Goal: Information Seeking & Learning: Learn about a topic

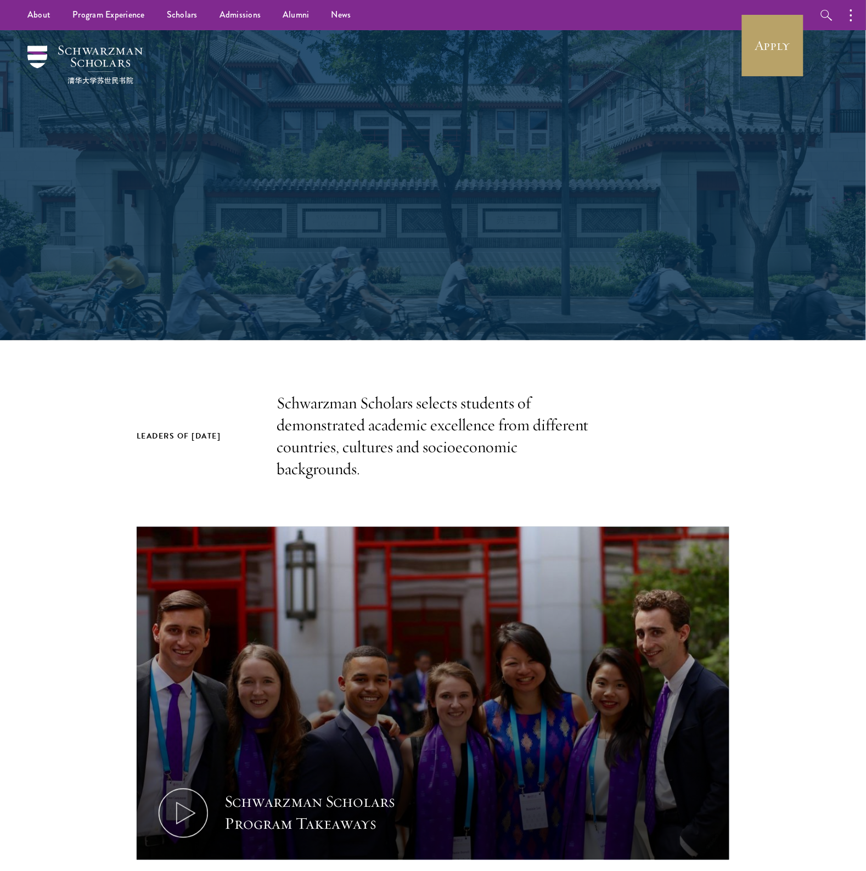
click at [445, 459] on p "Schwarzman Scholars selects students of demonstrated academic excellence from d…" at bounding box center [433, 437] width 313 height 88
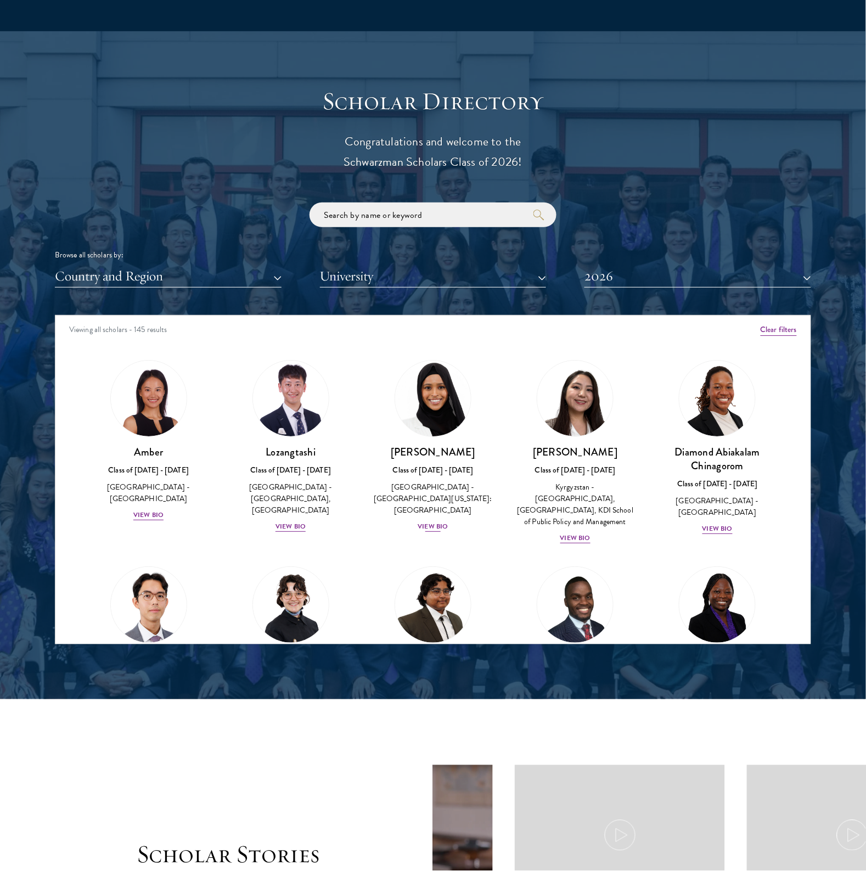
scroll to position [1235, 0]
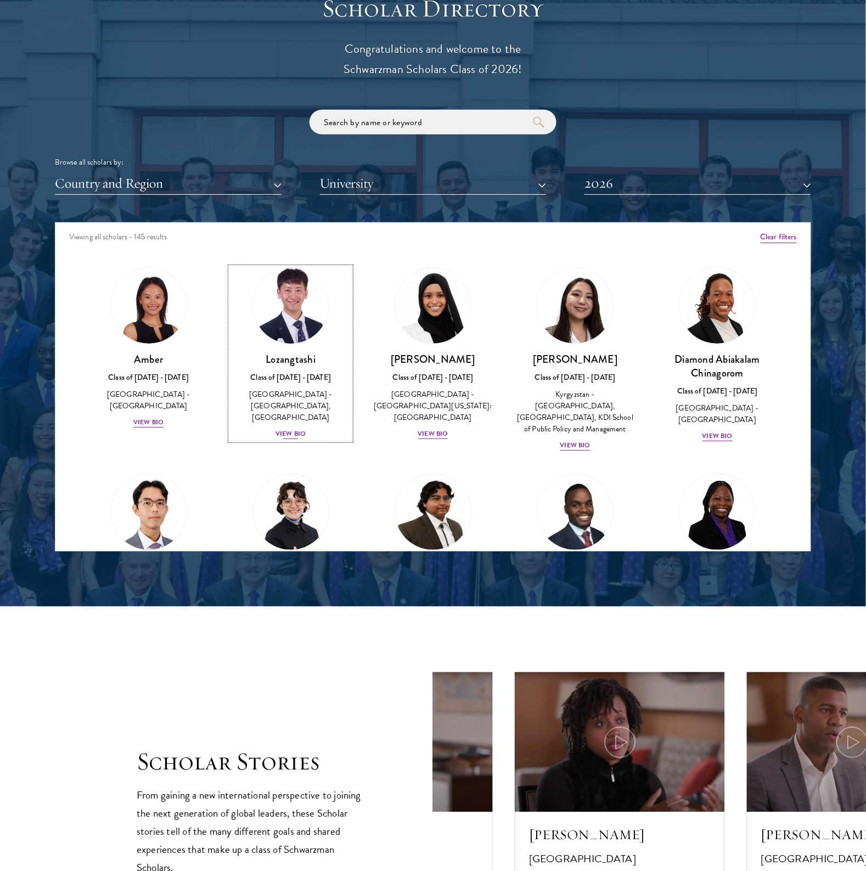
click at [287, 429] on div "View Bio" at bounding box center [291, 434] width 30 height 10
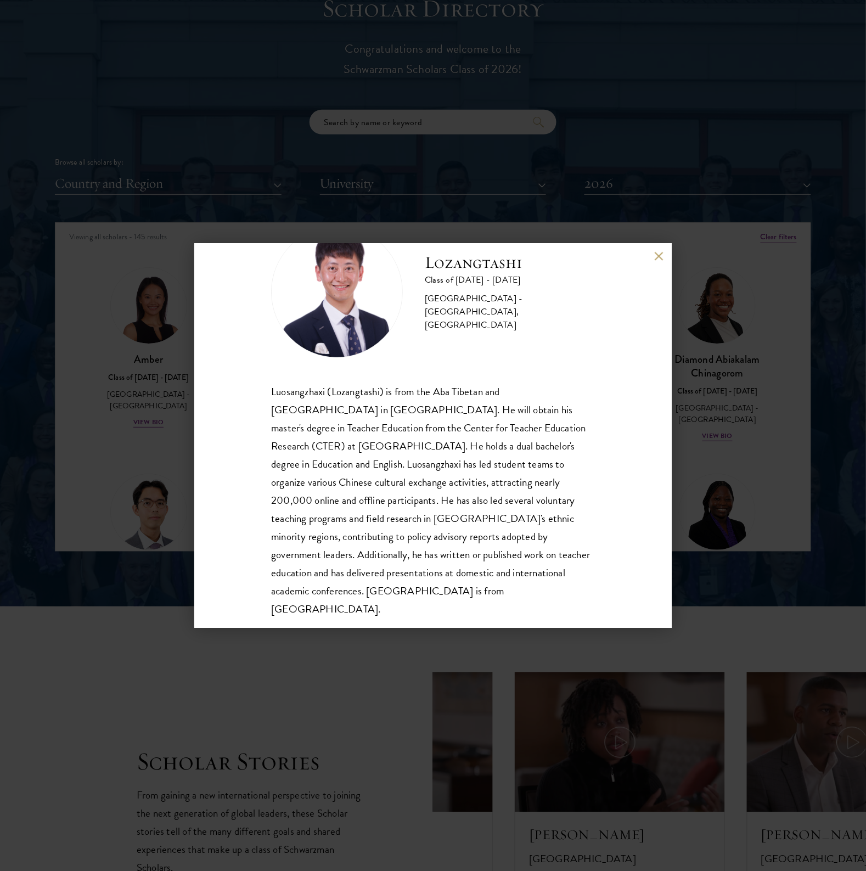
scroll to position [55, 0]
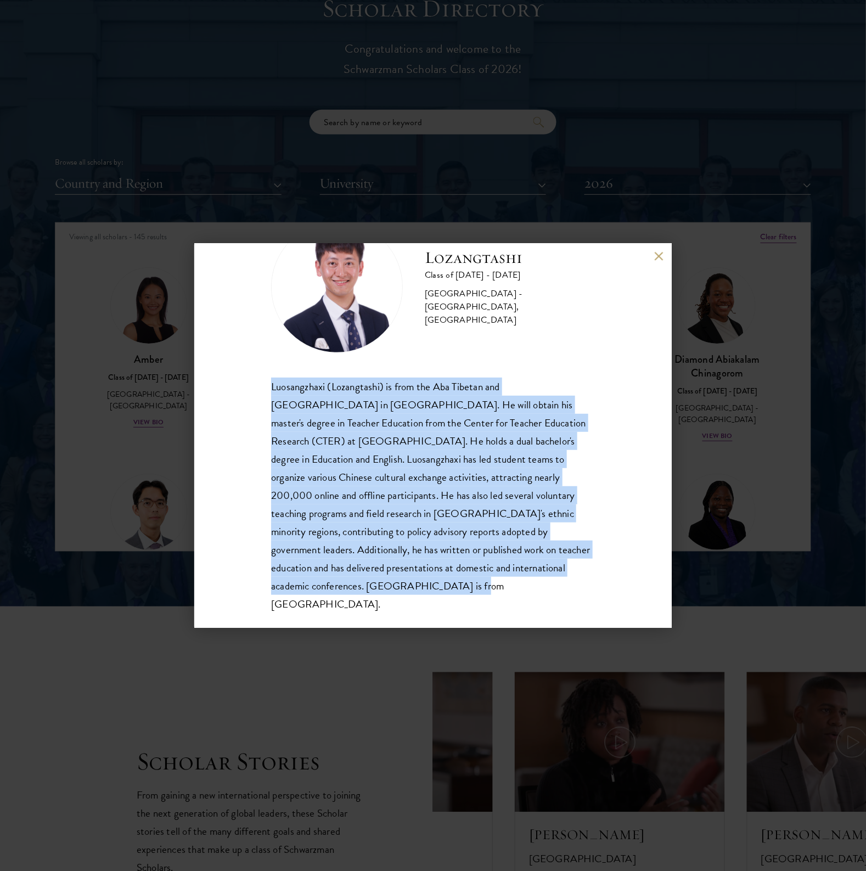
drag, startPoint x: 265, startPoint y: 382, endPoint x: 467, endPoint y: 593, distance: 292.4
click at [467, 593] on div "Lozangtashi Class of 2025 - 2026 China - South-Central Minzu University, Beijin…" at bounding box center [433, 436] width 478 height 384
copy div "Luosangzhaxi (Lozangtashi) is from the Aba Tibetan and Qiang Autonomous Prefect…"
click at [333, 418] on div "Luosangzhaxi (Lozangtashi) is from the Aba Tibetan and Qiang Autonomous Prefect…" at bounding box center [433, 496] width 324 height 236
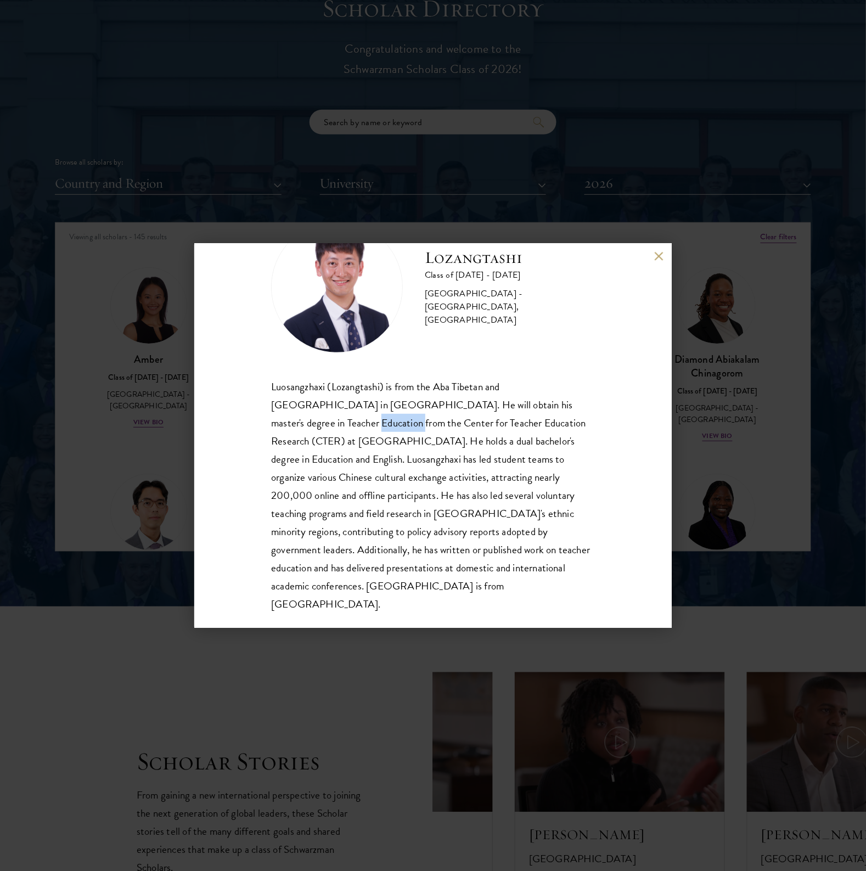
click at [333, 418] on div "Luosangzhaxi (Lozangtashi) is from the Aba Tibetan and Qiang Autonomous Prefect…" at bounding box center [433, 496] width 324 height 236
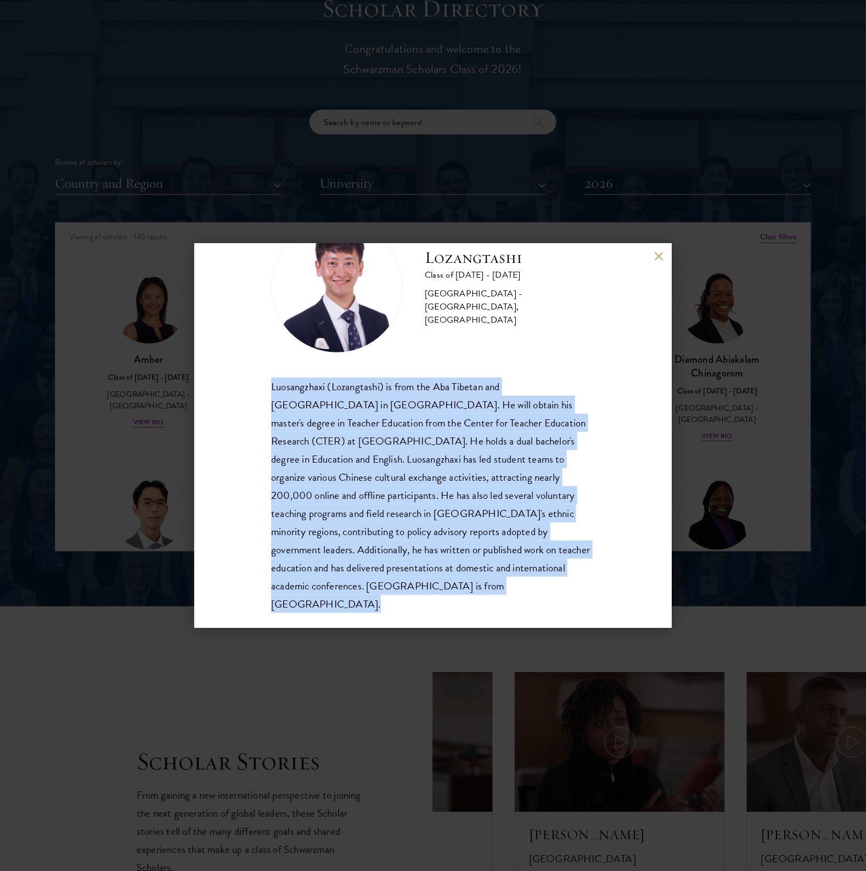
click at [333, 418] on div "Luosangzhaxi (Lozangtashi) is from the Aba Tibetan and Qiang Autonomous Prefect…" at bounding box center [433, 496] width 324 height 236
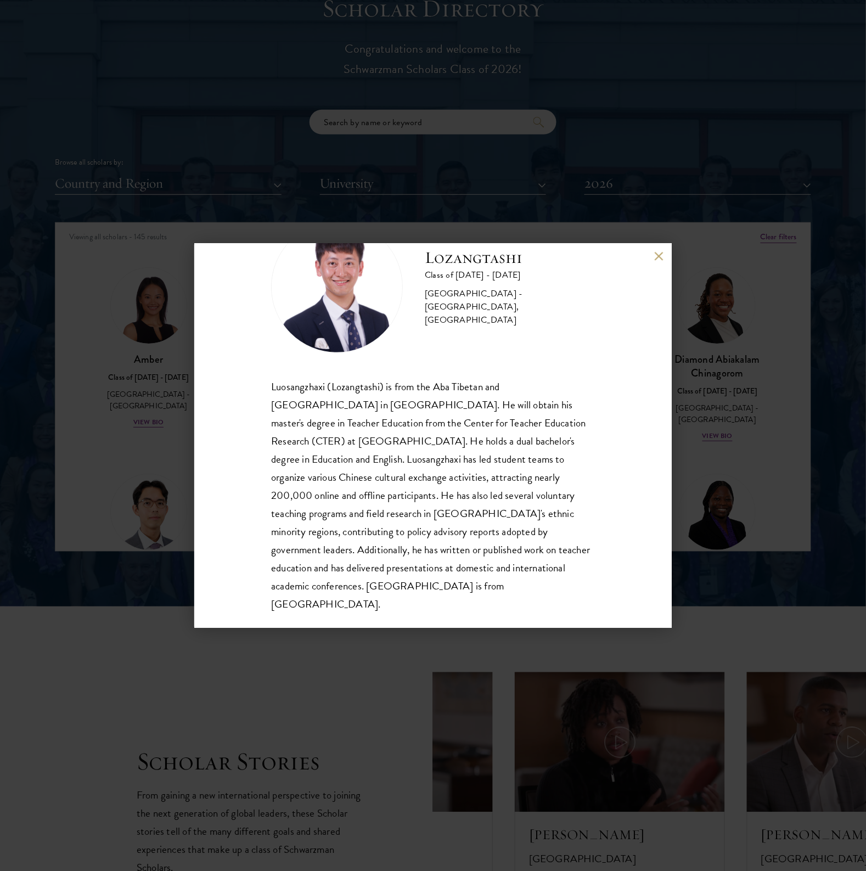
drag, startPoint x: 737, startPoint y: 364, endPoint x: 731, endPoint y: 364, distance: 6.0
click at [737, 364] on div "Lozangtashi Class of 2025 - 2026 China - South-Central Minzu University, Beijin…" at bounding box center [433, 435] width 866 height 871
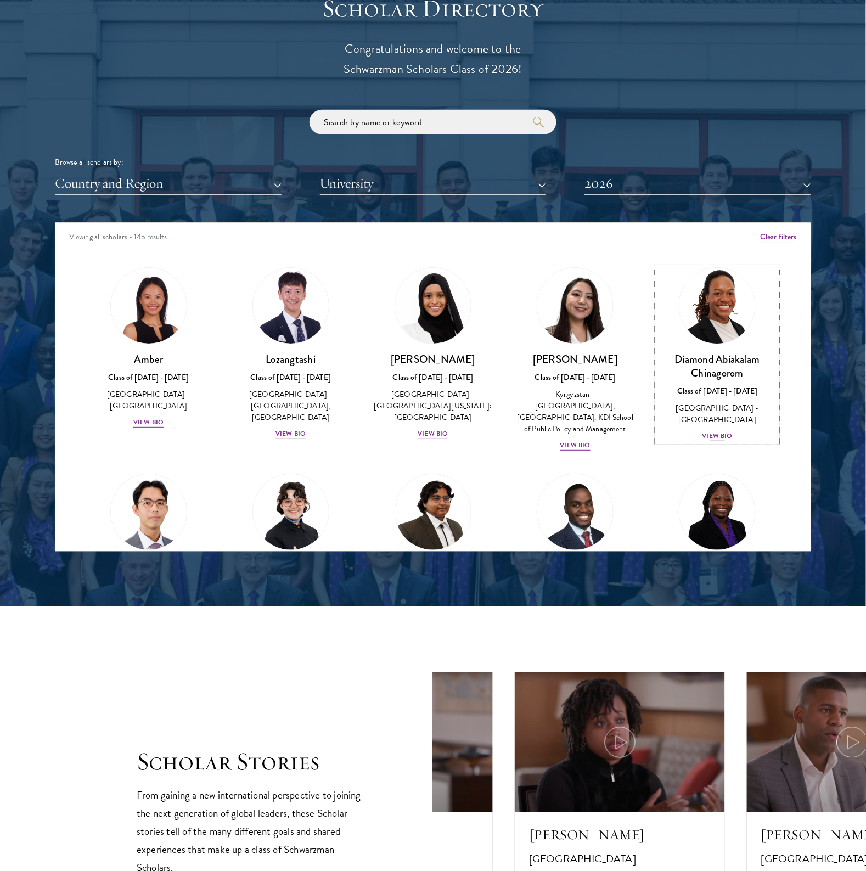
click at [709, 431] on div "View Bio" at bounding box center [718, 436] width 30 height 10
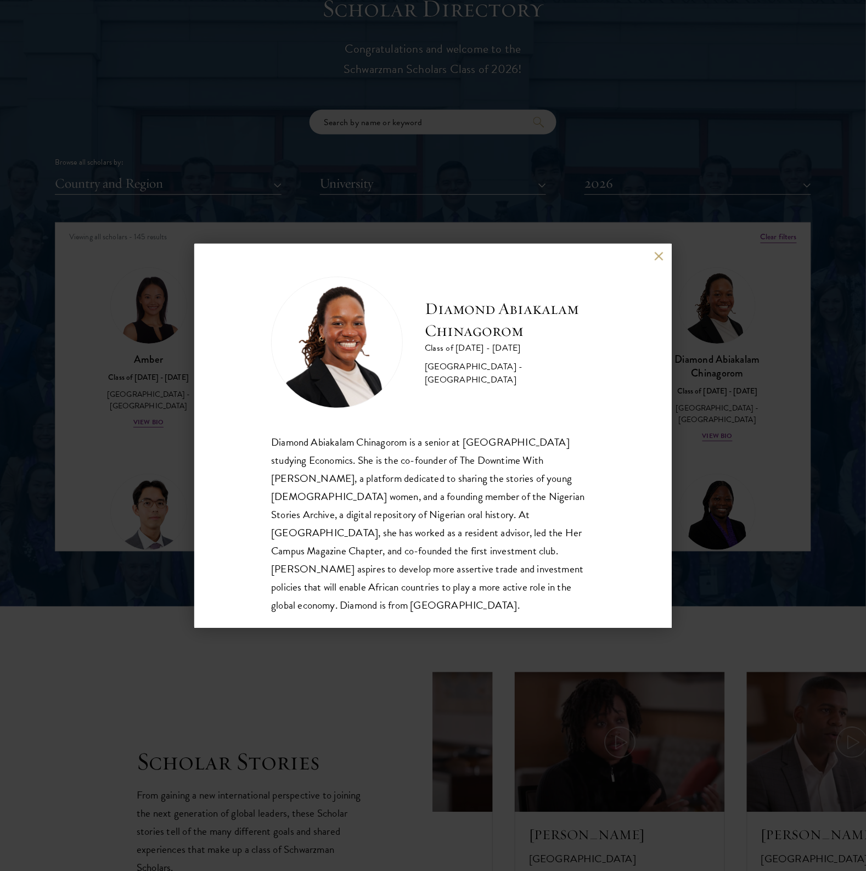
click at [347, 486] on div "Diamond Abiakalam Chinagorom is a senior at Mount Holyoke College studying Econ…" at bounding box center [433, 523] width 324 height 181
click at [352, 486] on div "Diamond Abiakalam Chinagorom is a senior at Mount Holyoke College studying Econ…" at bounding box center [433, 523] width 324 height 181
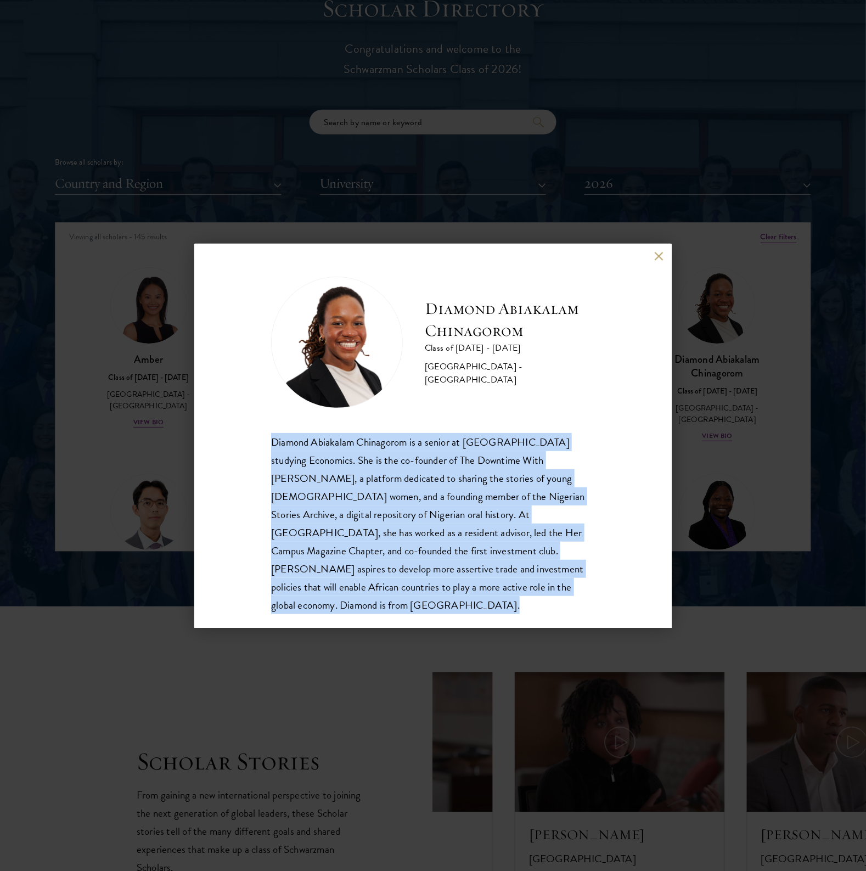
click at [352, 486] on div "Diamond Abiakalam Chinagorom is a senior at Mount Holyoke College studying Econ…" at bounding box center [433, 523] width 324 height 181
copy body "Diamond Abiakalam Chinagorom is a senior at Mount Holyoke College studying Econ…"
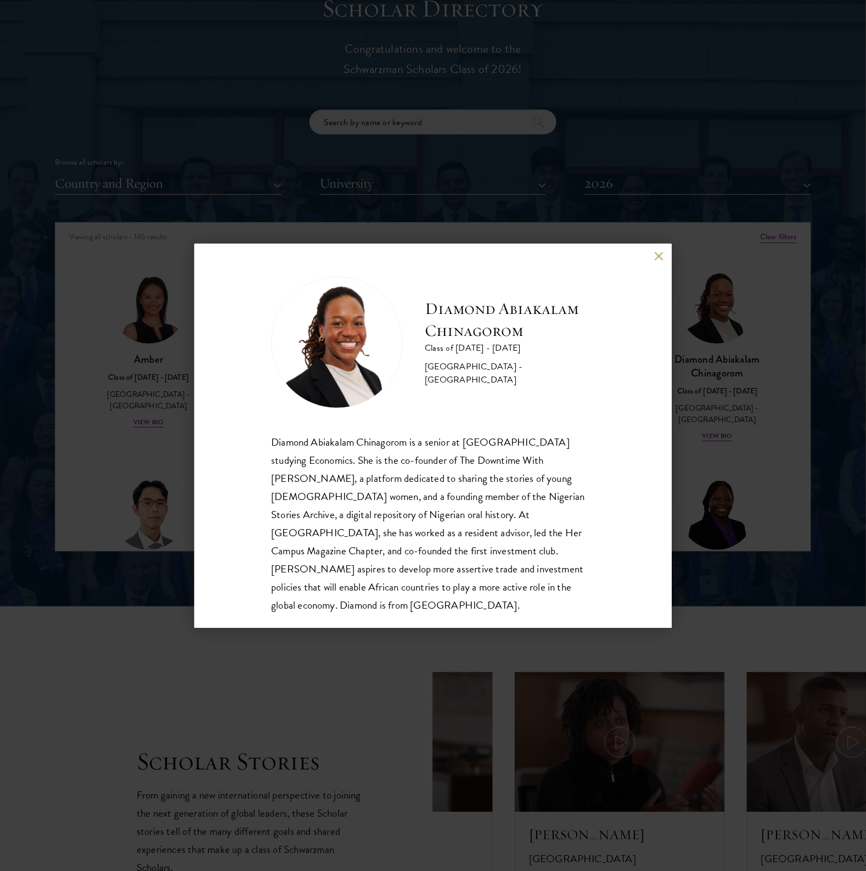
click at [734, 427] on div "Diamond Abiakalam Chinagorom Class of 2025 - 2026 Nigeria - Mount Holyoke Colle…" at bounding box center [433, 435] width 866 height 871
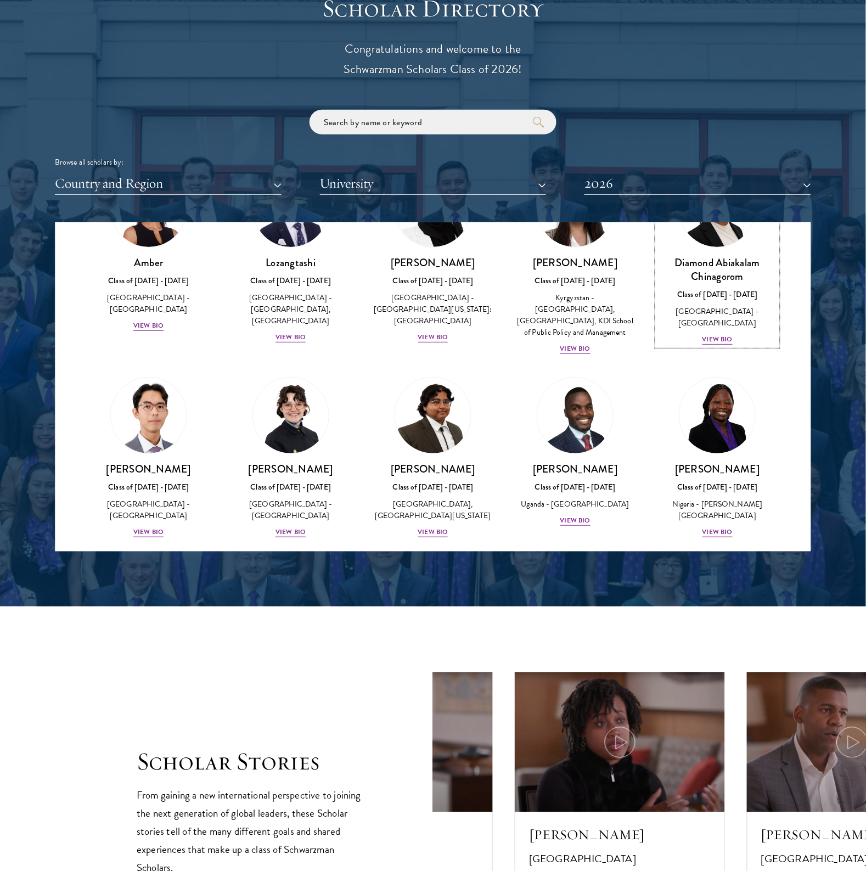
scroll to position [412, 0]
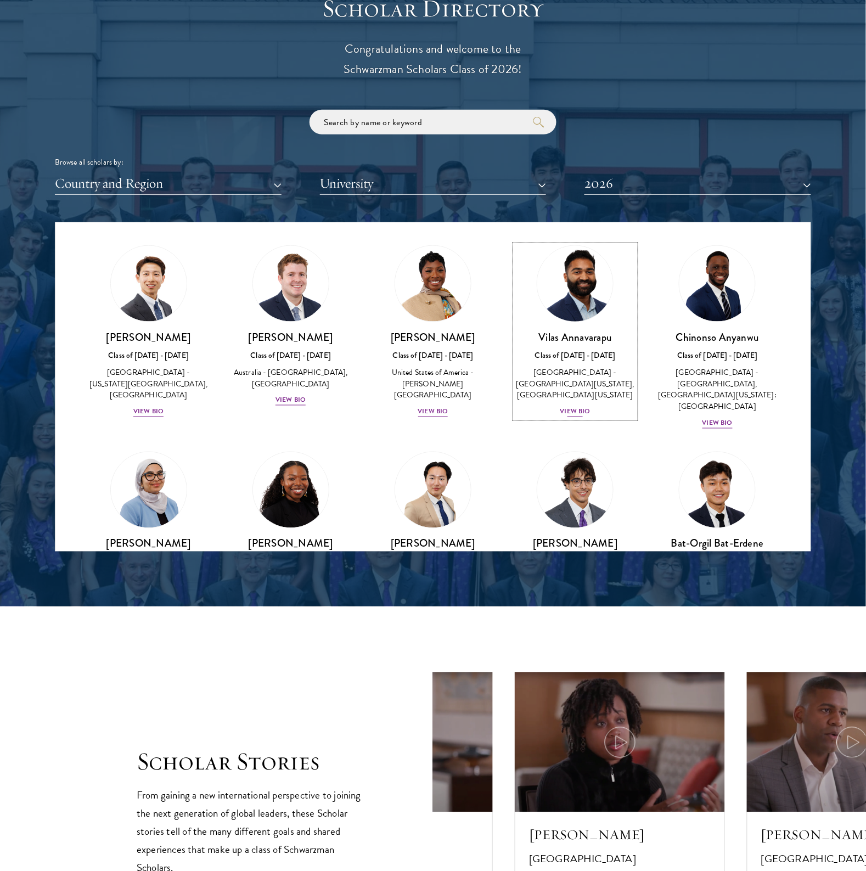
click at [563, 416] on div "View Bio" at bounding box center [576, 412] width 30 height 10
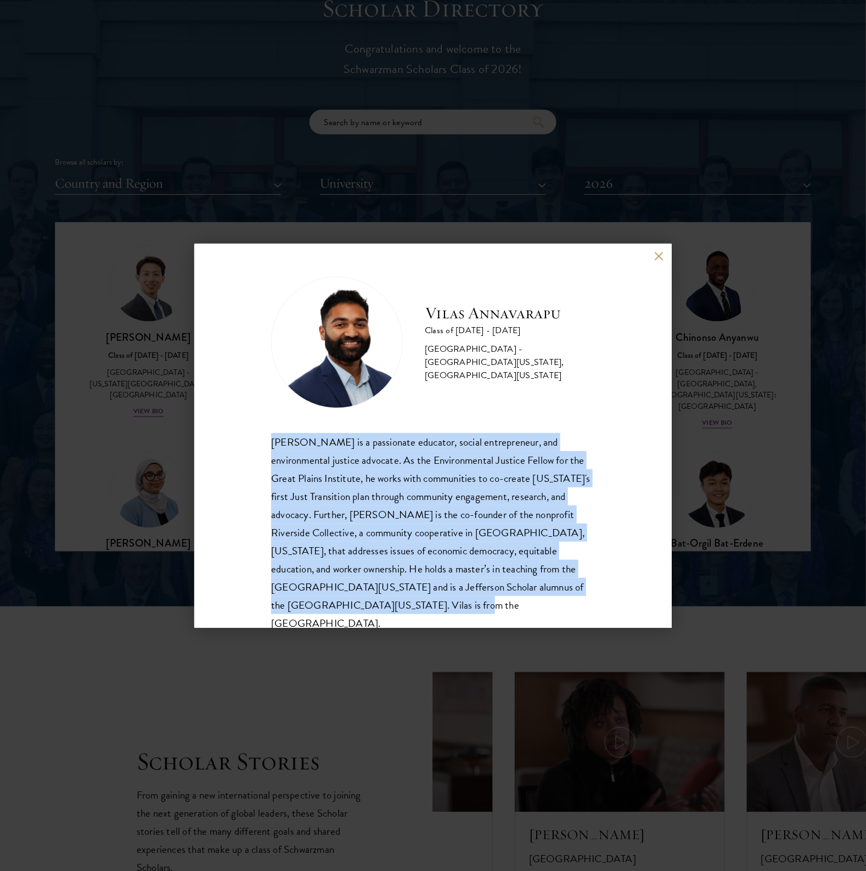
scroll to position [20, 0]
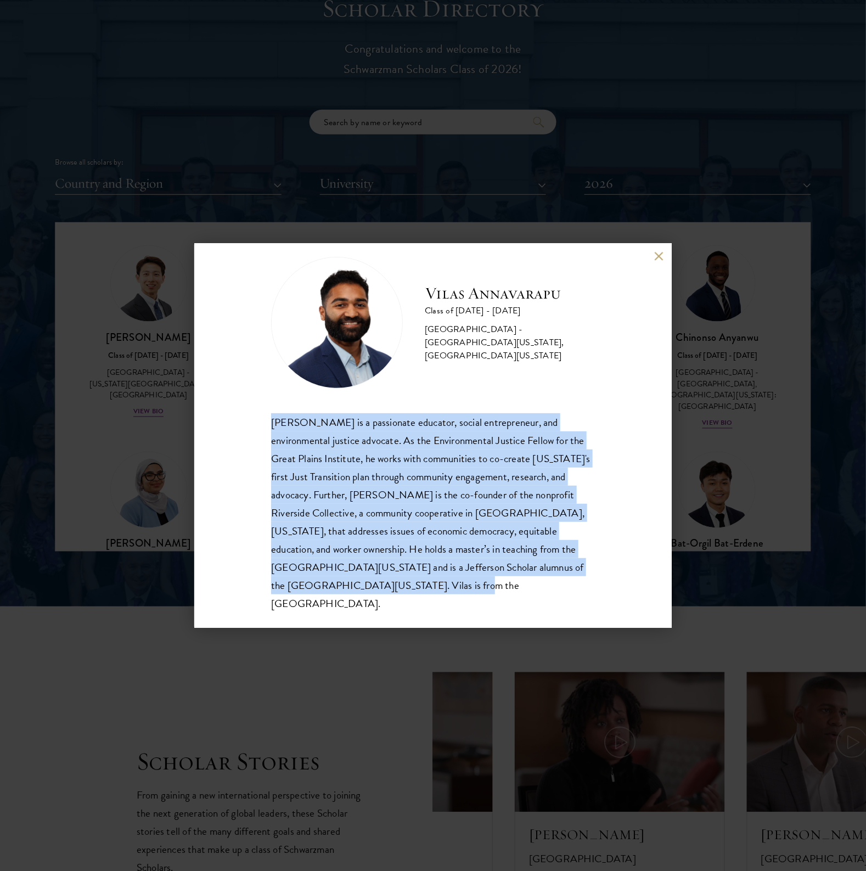
drag, startPoint x: 265, startPoint y: 434, endPoint x: 427, endPoint y: 578, distance: 216.6
click at [427, 578] on div "Vilas Annavarapu Class of 2025 - 2026 United States of America - University of …" at bounding box center [433, 436] width 478 height 384
copy div "Vilas Annavarapu is a passionate educator, social entrepreneur, and environment…"
click at [658, 259] on button at bounding box center [658, 256] width 9 height 9
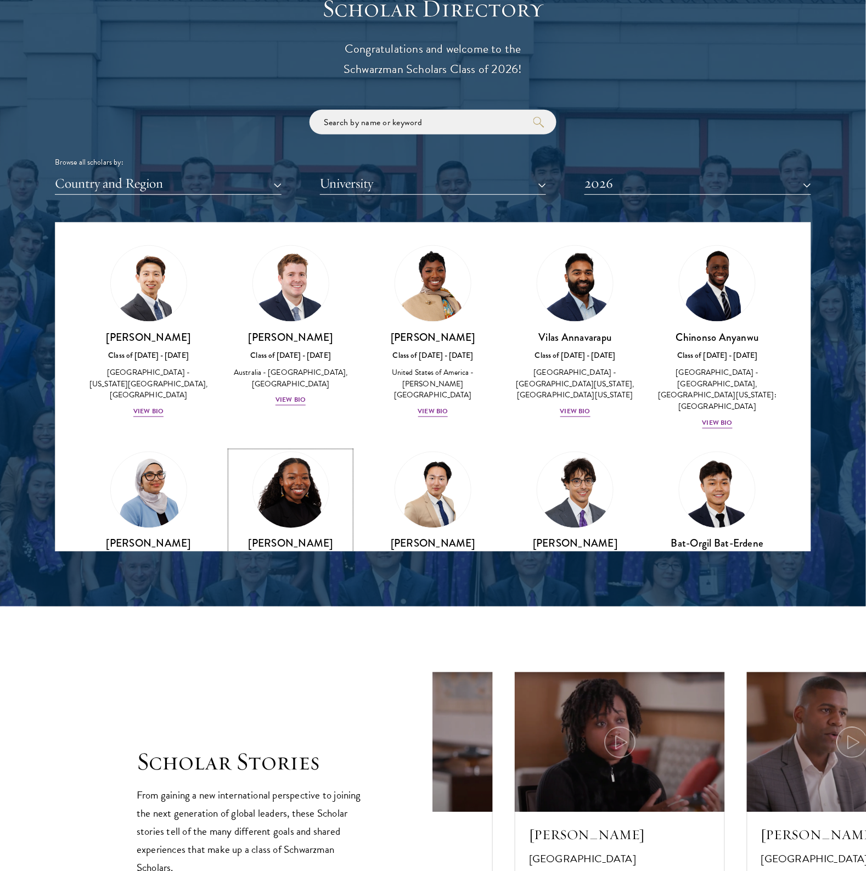
click at [281, 511] on img at bounding box center [290, 490] width 83 height 83
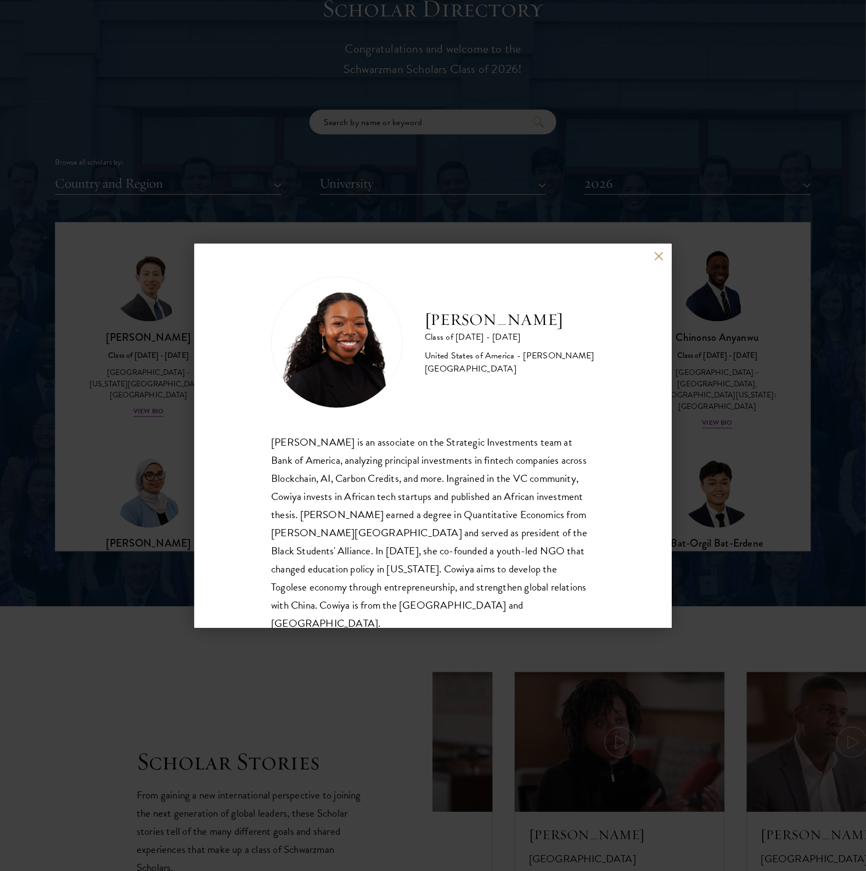
click at [383, 458] on div "Cowiya Arouna is an associate on the Strategic Investments team at Bank of Amer…" at bounding box center [433, 533] width 324 height 200
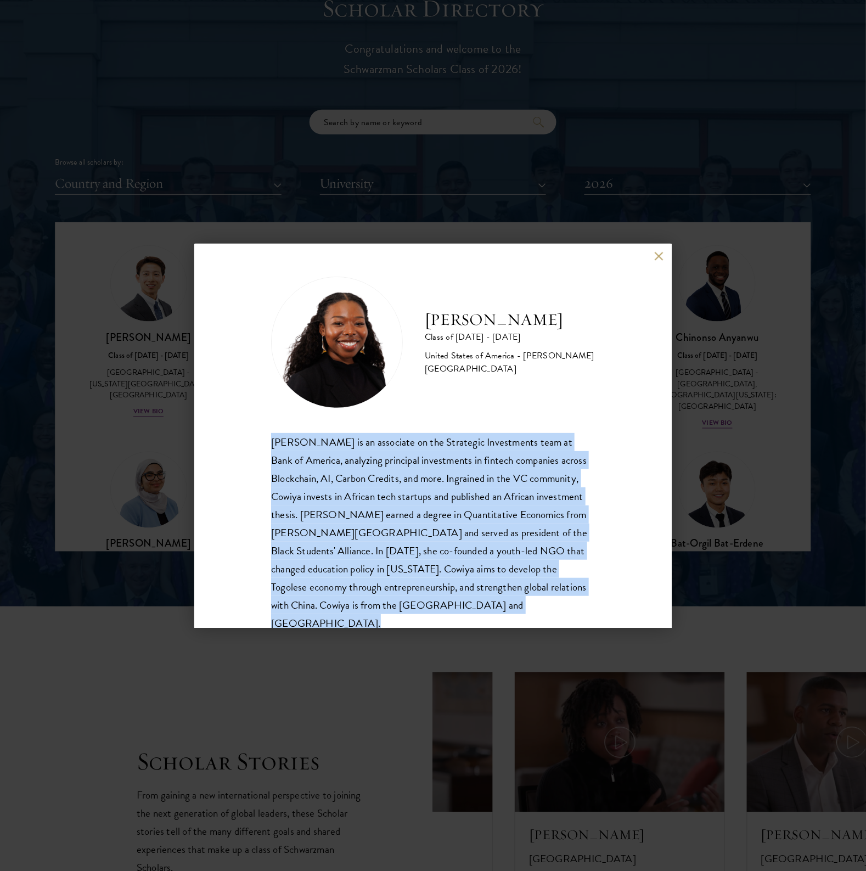
click at [383, 458] on div "Cowiya Arouna is an associate on the Strategic Investments team at Bank of Amer…" at bounding box center [433, 533] width 324 height 200
click at [531, 529] on div "Cowiya Arouna is an associate on the Strategic Investments team at Bank of Amer…" at bounding box center [433, 533] width 324 height 200
click at [531, 530] on div "Cowiya Arouna is an associate on the Strategic Investments team at Bank of Amer…" at bounding box center [433, 533] width 324 height 200
click at [380, 550] on div "Cowiya Arouna is an associate on the Strategic Investments team at Bank of Amer…" at bounding box center [433, 533] width 324 height 200
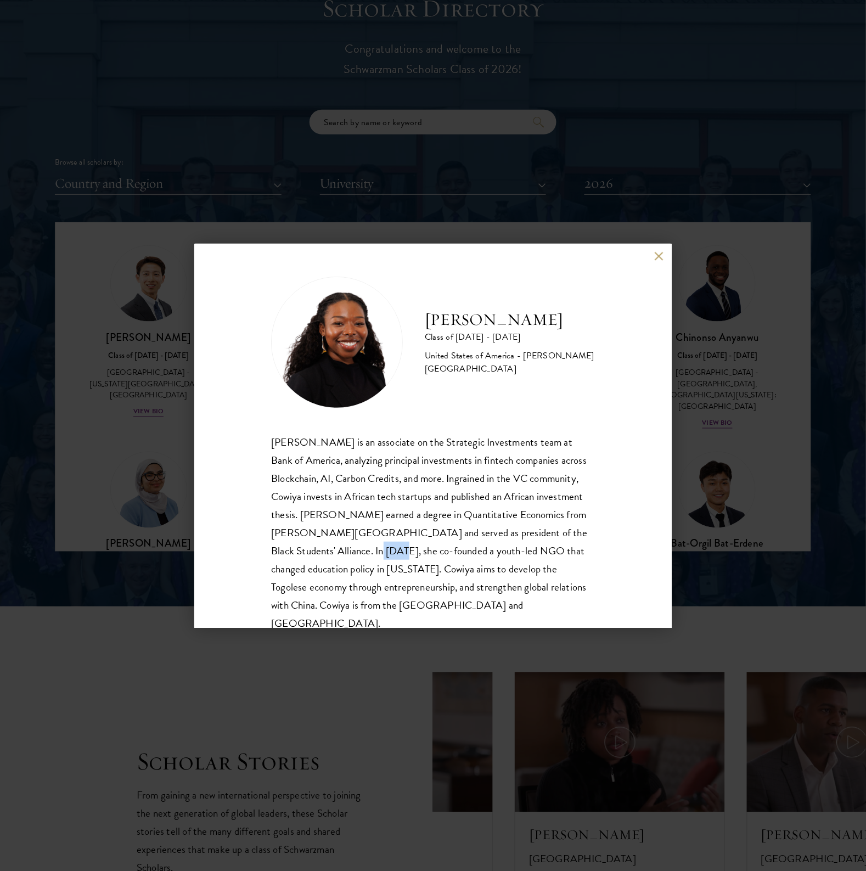
click at [380, 550] on div "Cowiya Arouna is an associate on the Strategic Investments team at Bank of Amer…" at bounding box center [433, 533] width 324 height 200
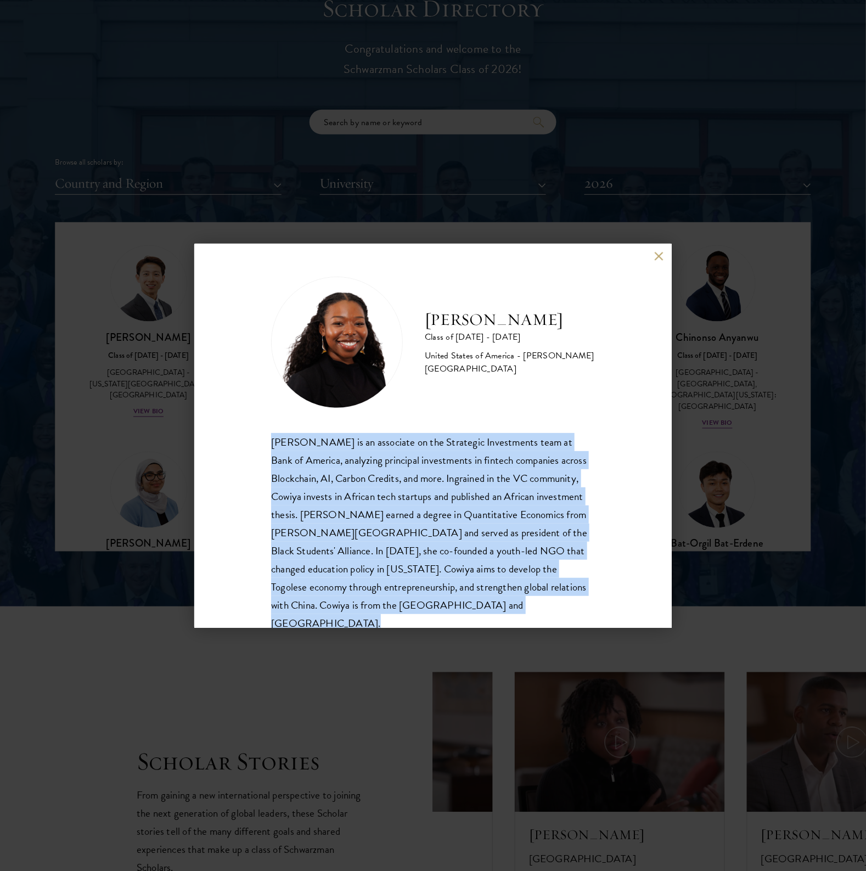
click at [380, 550] on div "Cowiya Arouna is an associate on the Strategic Investments team at Bank of Amer…" at bounding box center [433, 533] width 324 height 200
click at [485, 548] on div "Cowiya Arouna is an associate on the Strategic Investments team at Bank of Amer…" at bounding box center [433, 533] width 324 height 200
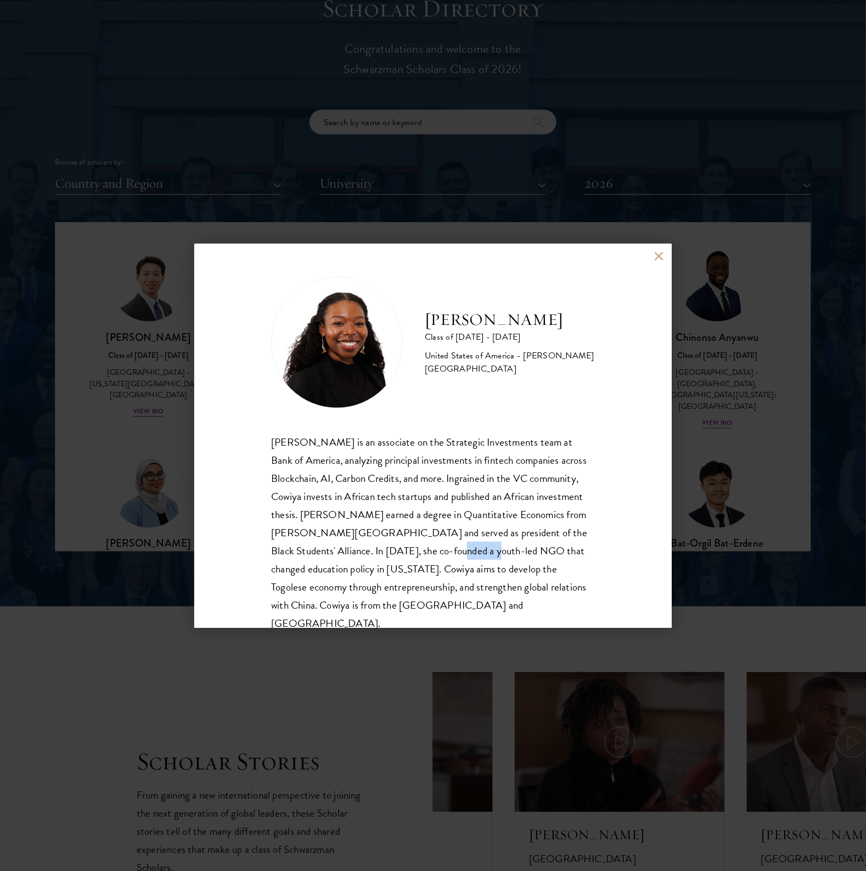
click at [485, 548] on div "Cowiya Arouna is an associate on the Strategic Investments team at Bank of Amer…" at bounding box center [433, 533] width 324 height 200
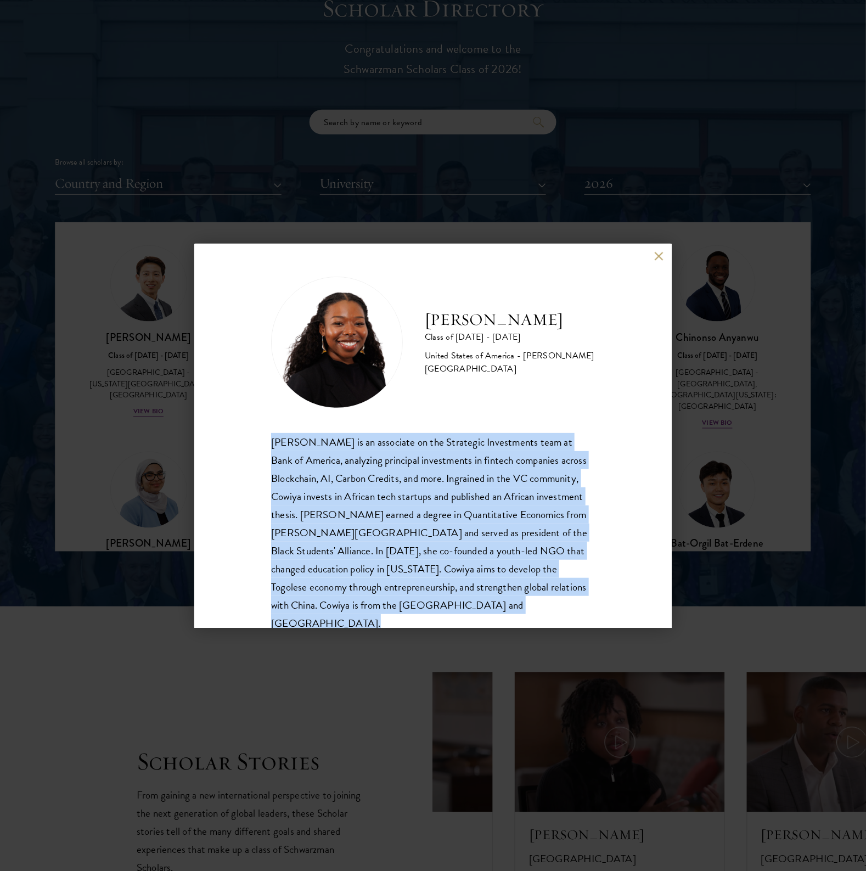
click at [485, 548] on div "Cowiya Arouna is an associate on the Strategic Investments team at Bank of Amer…" at bounding box center [433, 533] width 324 height 200
click at [360, 555] on div "Cowiya Arouna is an associate on the Strategic Investments team at Bank of Amer…" at bounding box center [433, 533] width 324 height 200
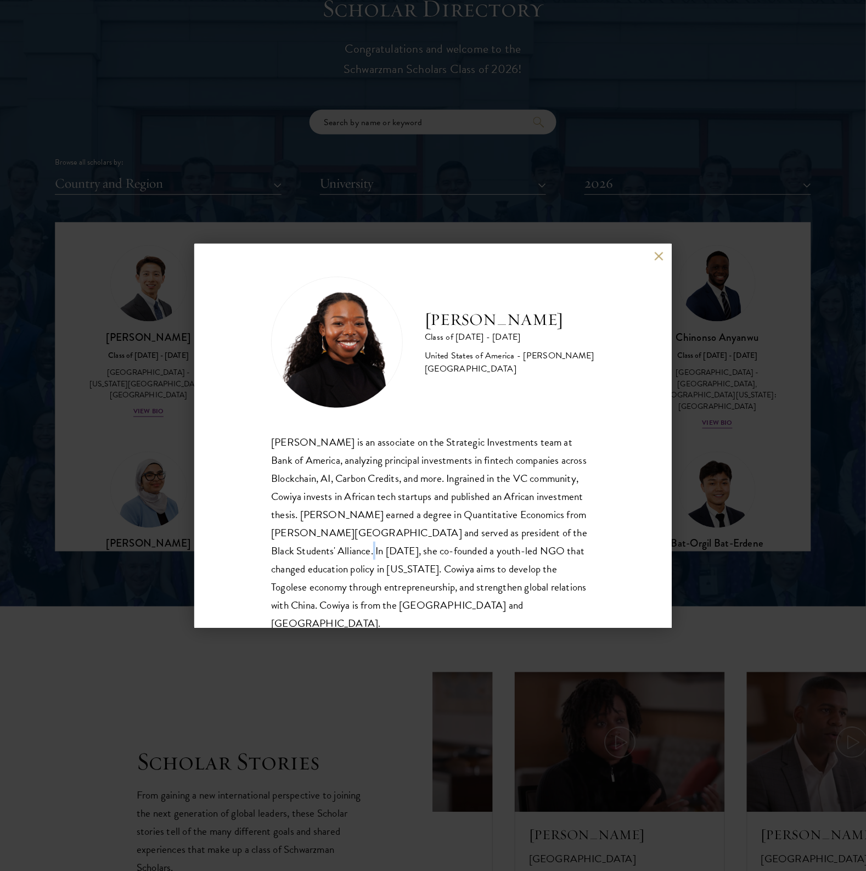
click at [360, 555] on div "Cowiya Arouna is an associate on the Strategic Investments team at Bank of Amer…" at bounding box center [433, 533] width 324 height 200
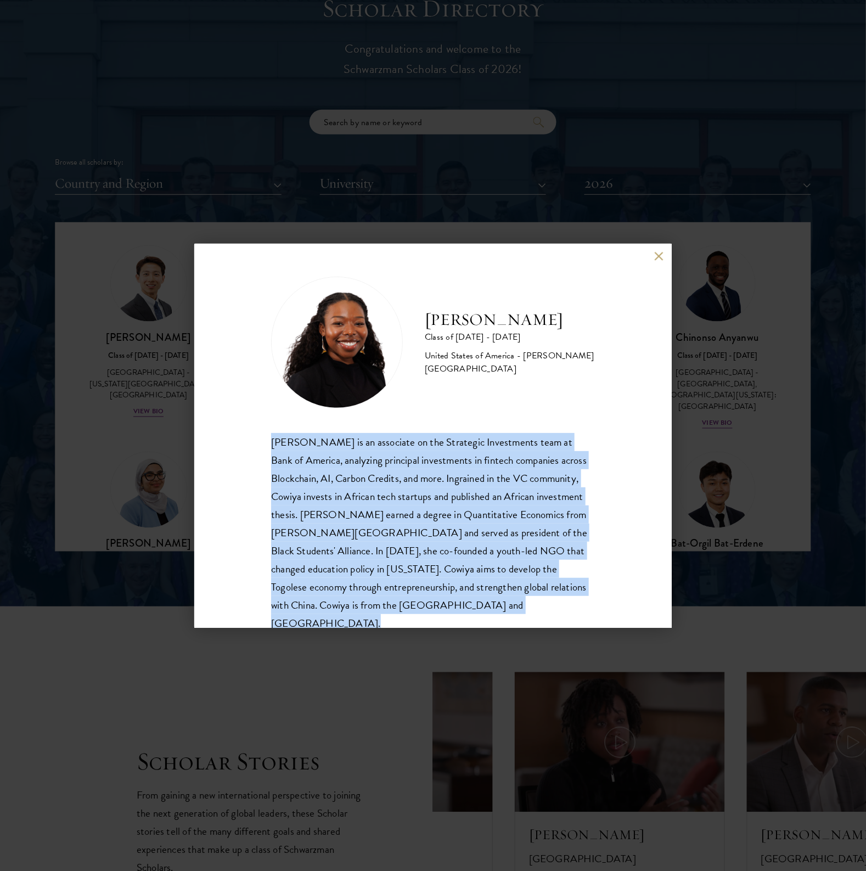
click at [360, 555] on div "Cowiya Arouna is an associate on the Strategic Investments team at Bank of Amer…" at bounding box center [433, 533] width 324 height 200
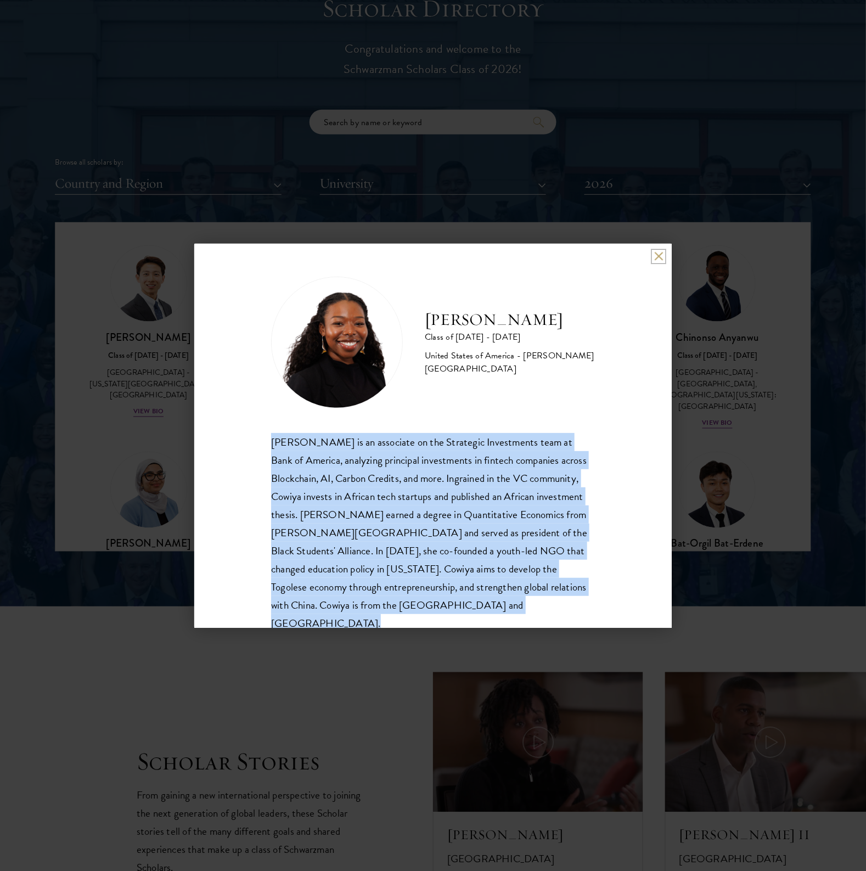
click at [658, 255] on button at bounding box center [658, 256] width 9 height 9
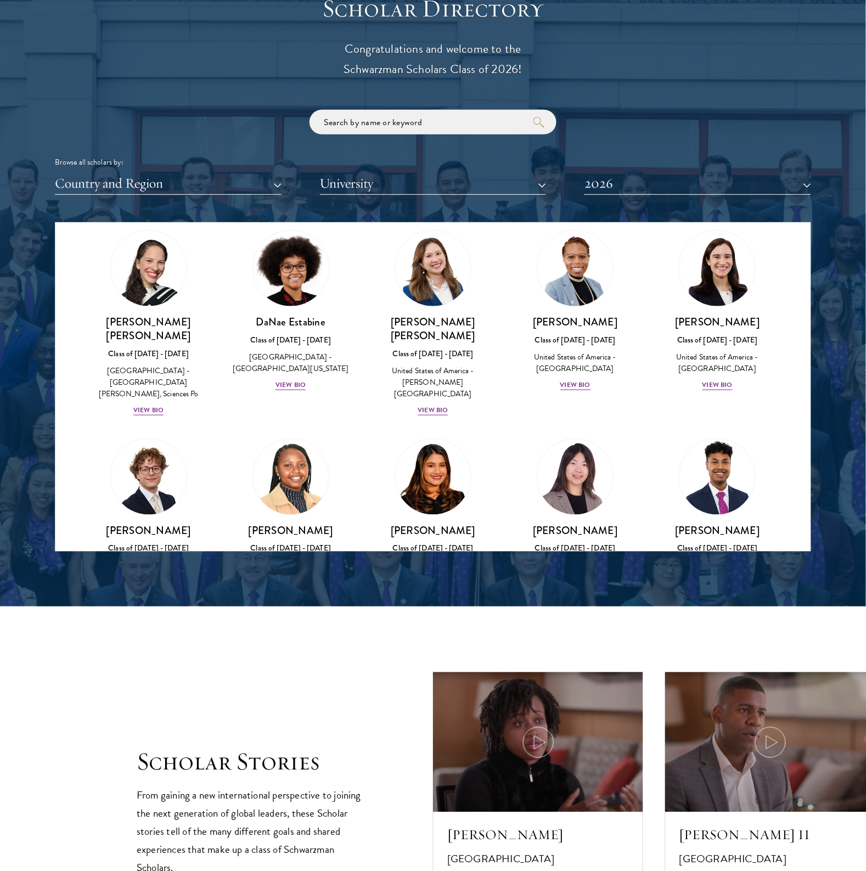
scroll to position [1435, 0]
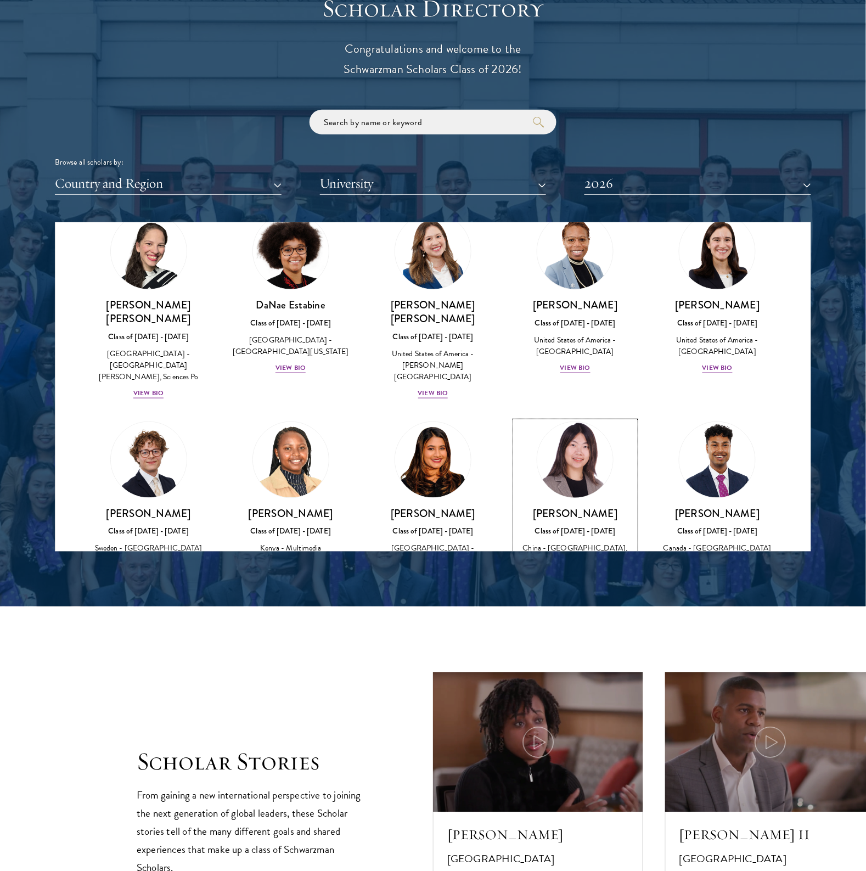
click at [561, 572] on div "View Bio" at bounding box center [576, 577] width 30 height 10
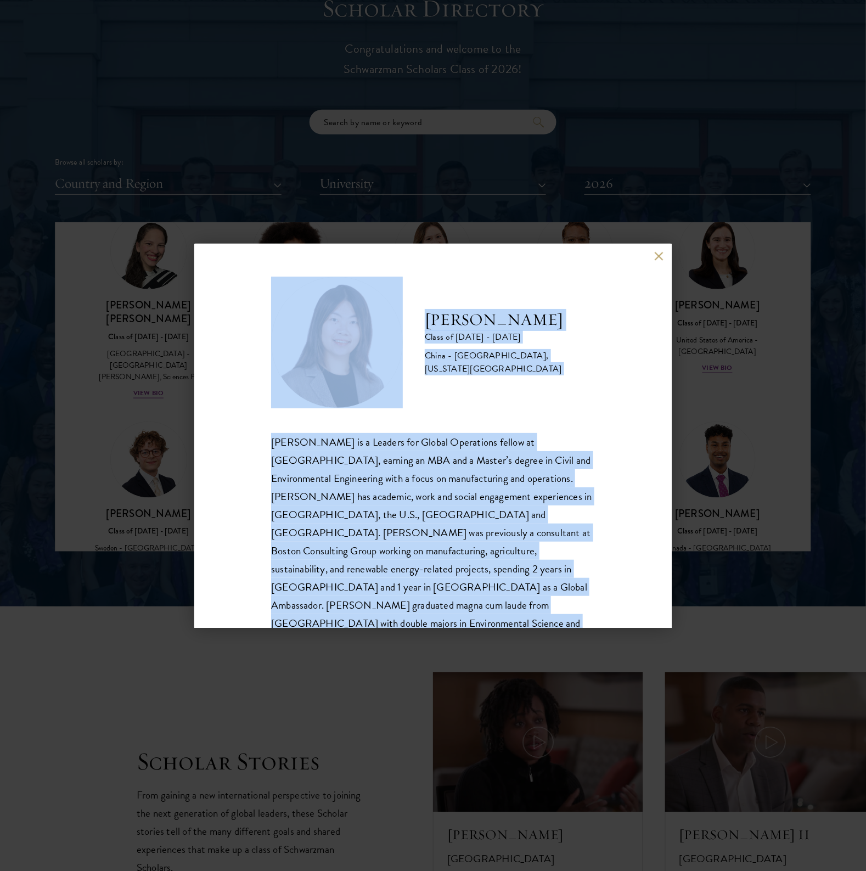
click at [651, 259] on div "Yutao Gong Class of 2025 - 2026 China - Duke University, Massachusetts Institut…" at bounding box center [433, 436] width 478 height 384
click at [656, 259] on button at bounding box center [658, 256] width 9 height 9
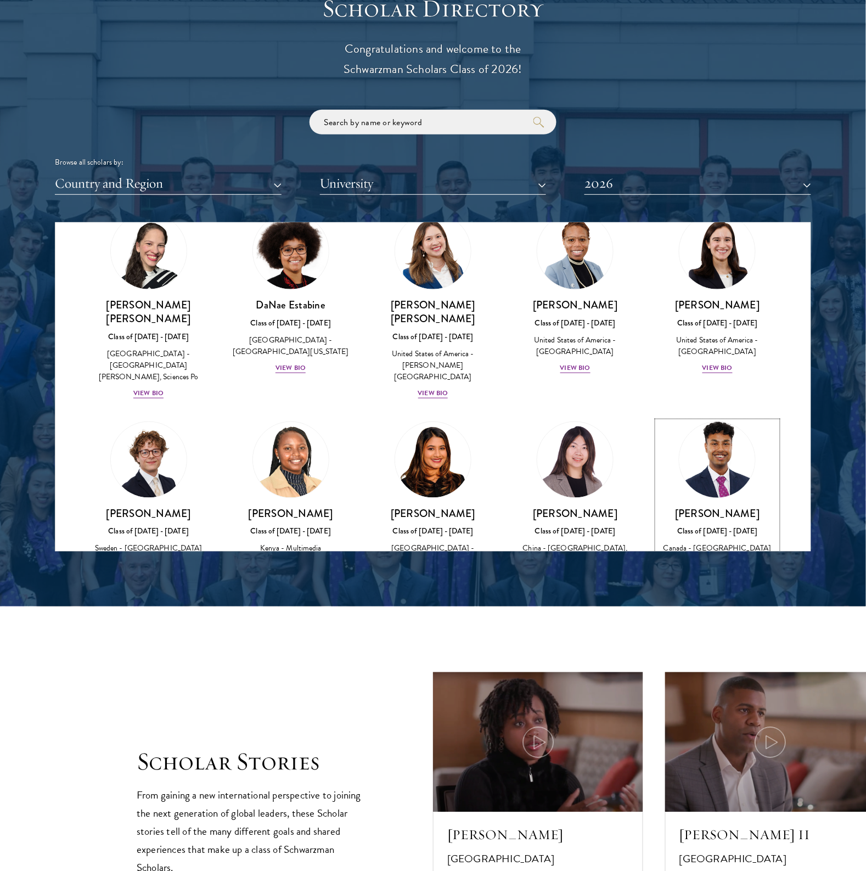
click at [734, 442] on link "Mahir Hamid Class of 2025 - 2026 Canada - Queen's University View Bio" at bounding box center [718, 497] width 120 height 150
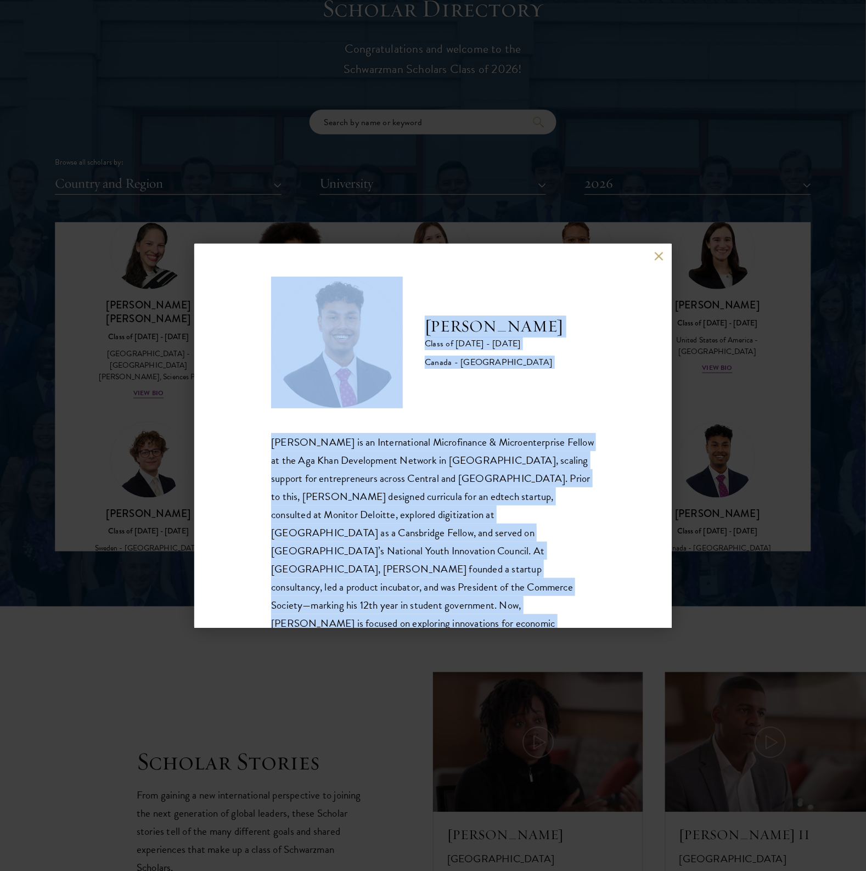
click at [356, 475] on div "Mahir Hamid is an International Microfinance & Microenterprise Fellow at the Ag…" at bounding box center [433, 551] width 324 height 236
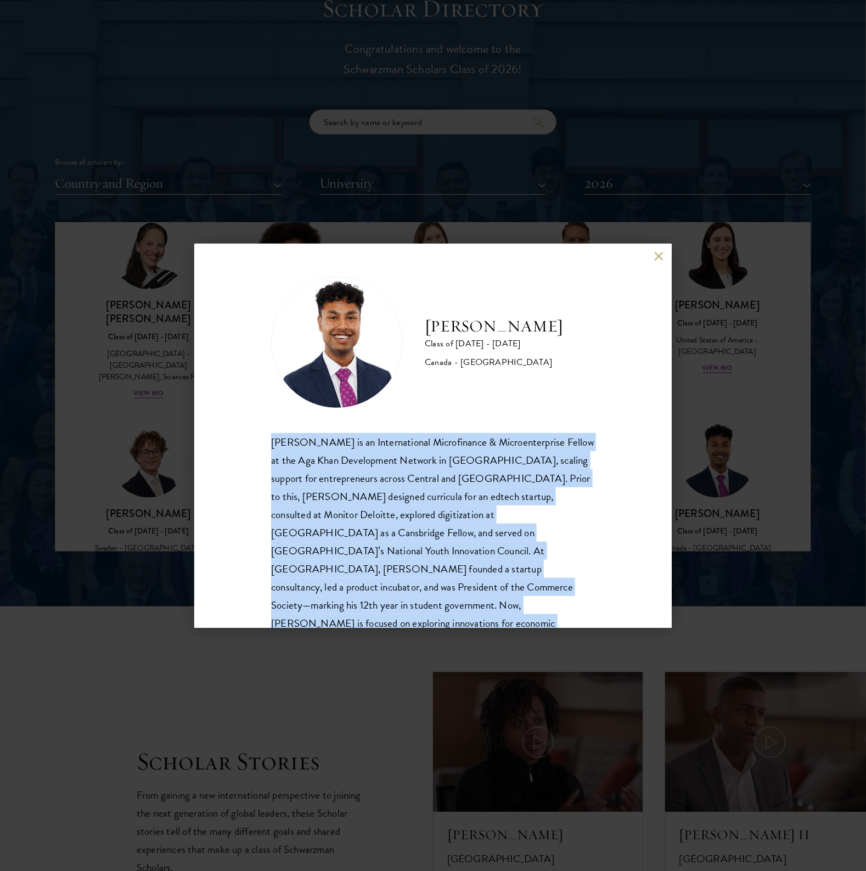
scroll to position [20, 0]
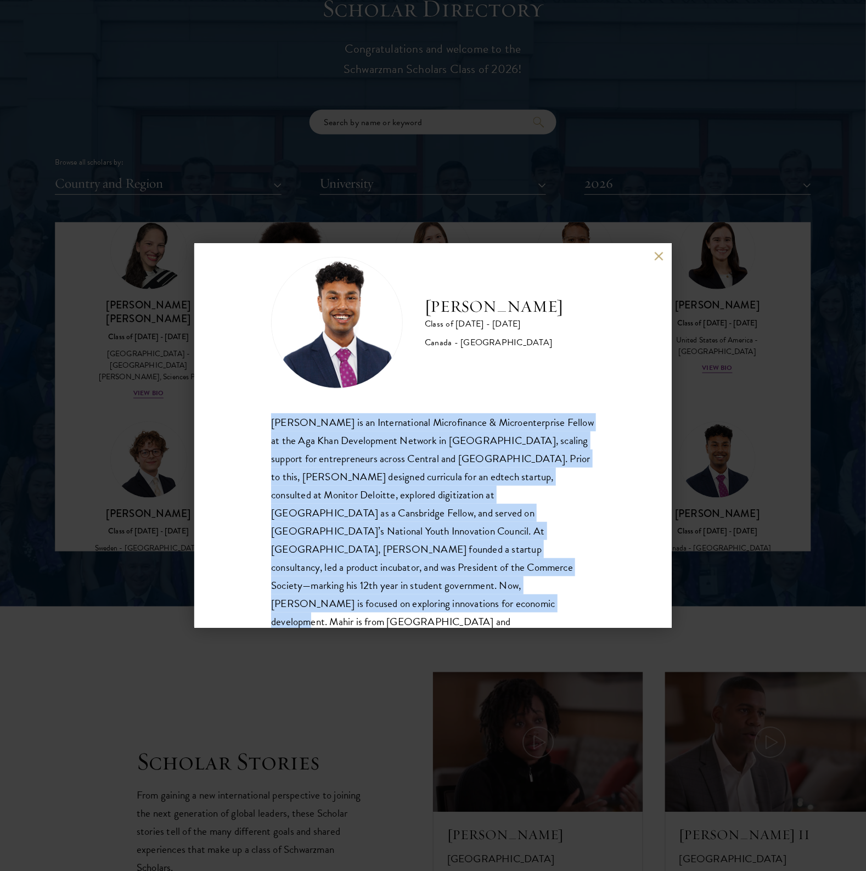
drag, startPoint x: 267, startPoint y: 440, endPoint x: 466, endPoint y: 572, distance: 237.7
click at [536, 580] on div "Mahir Hamid Class of 2025 - 2026 Canada - Queen's University Mahir Hamid is an …" at bounding box center [433, 436] width 478 height 384
copy div "Mahir Hamid is an International Microfinance & Microenterprise Fellow at the Ag…"
drag, startPoint x: 657, startPoint y: 254, endPoint x: 626, endPoint y: 258, distance: 31.5
click at [657, 254] on button at bounding box center [658, 256] width 9 height 9
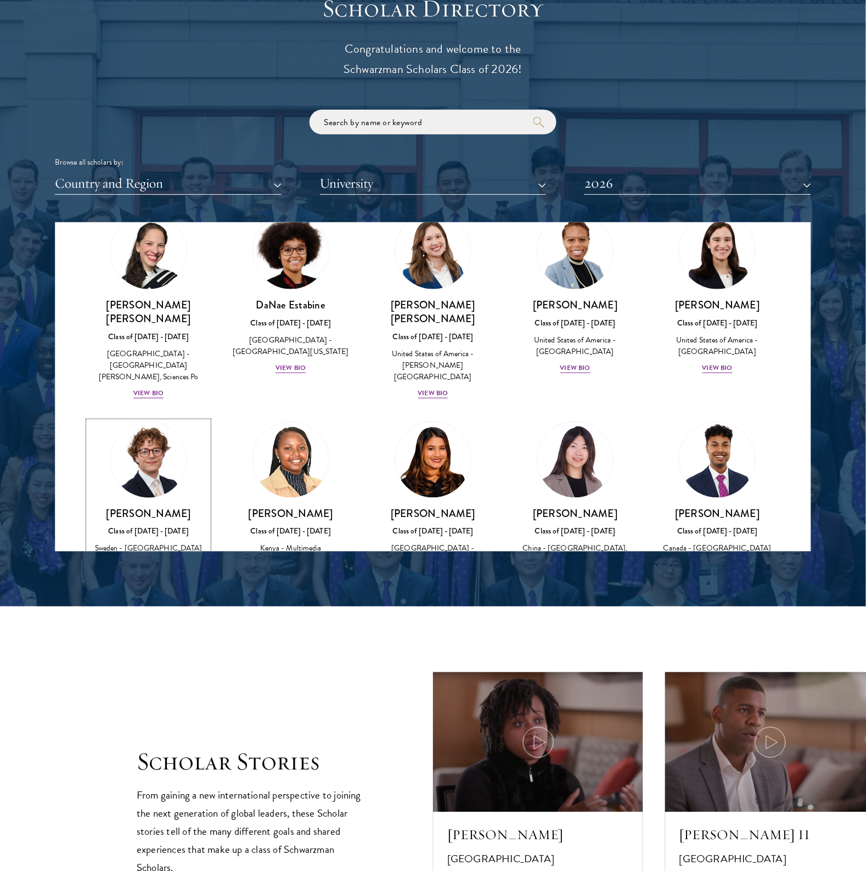
click at [151, 560] on div "View Bio" at bounding box center [148, 565] width 30 height 10
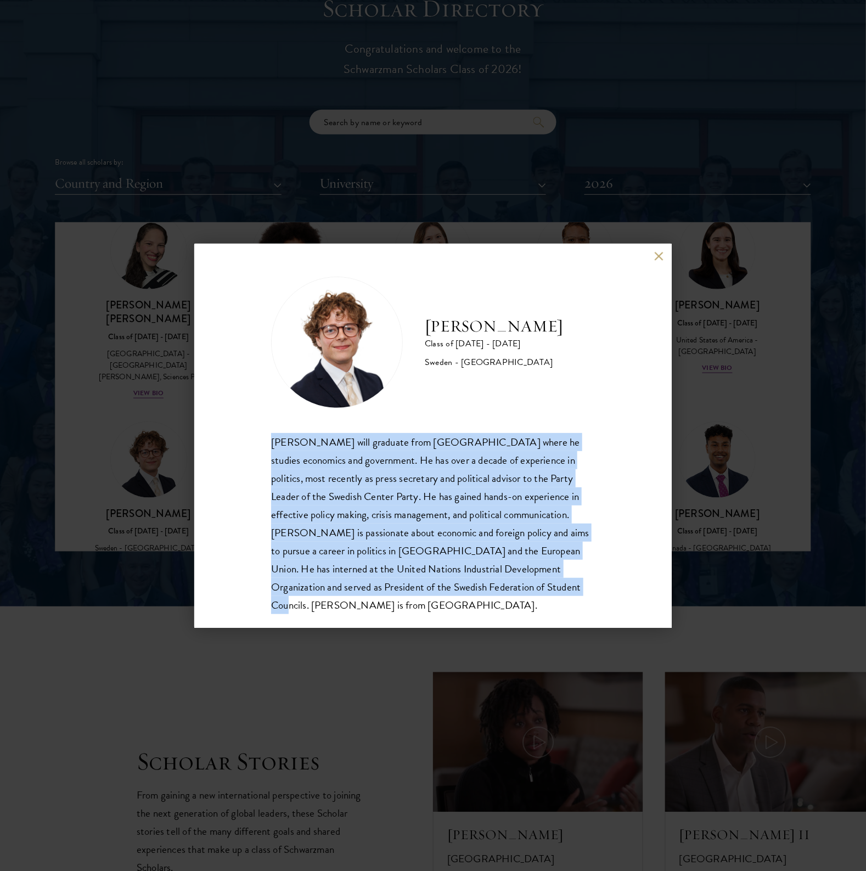
drag, startPoint x: 269, startPoint y: 443, endPoint x: 442, endPoint y: 566, distance: 212.6
click at [563, 587] on div "Leo Gerdén Class of 2025 - 2026 Sweden - Harvard University Leo Gerdén will gra…" at bounding box center [433, 436] width 478 height 384
copy div "Leo Gerdén will graduate from Harvard College where he studies economics and go…"
click at [461, 498] on div "Leo Gerdén will graduate from Harvard College where he studies economics and go…" at bounding box center [433, 523] width 324 height 181
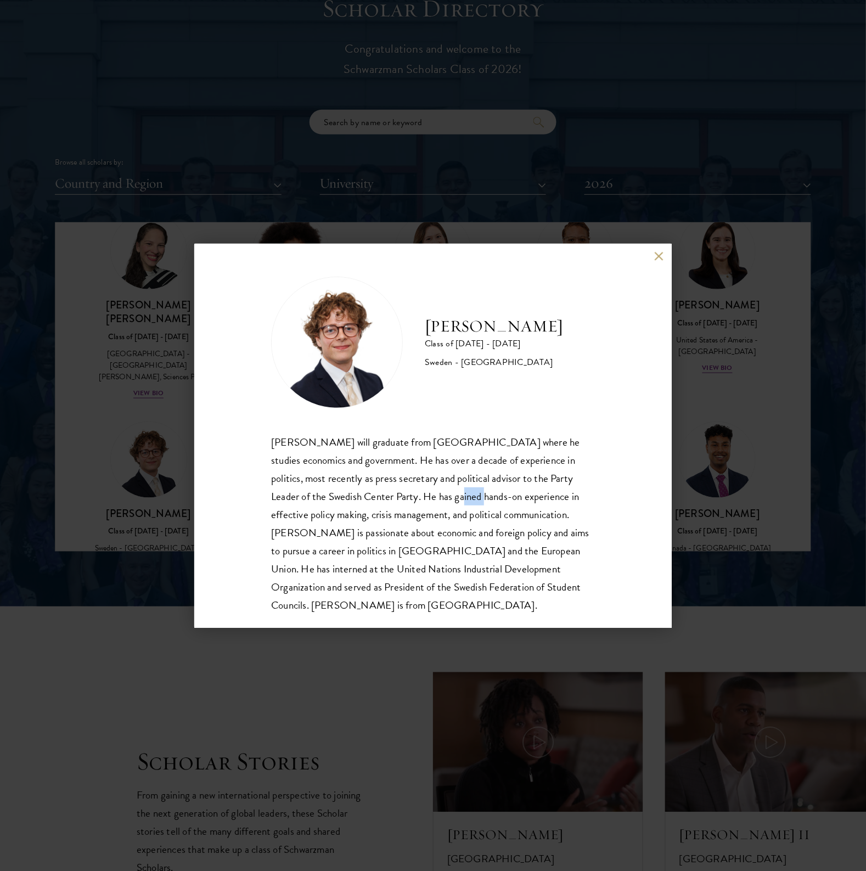
click at [461, 498] on div "Leo Gerdén will graduate from Harvard College where he studies economics and go…" at bounding box center [433, 523] width 324 height 181
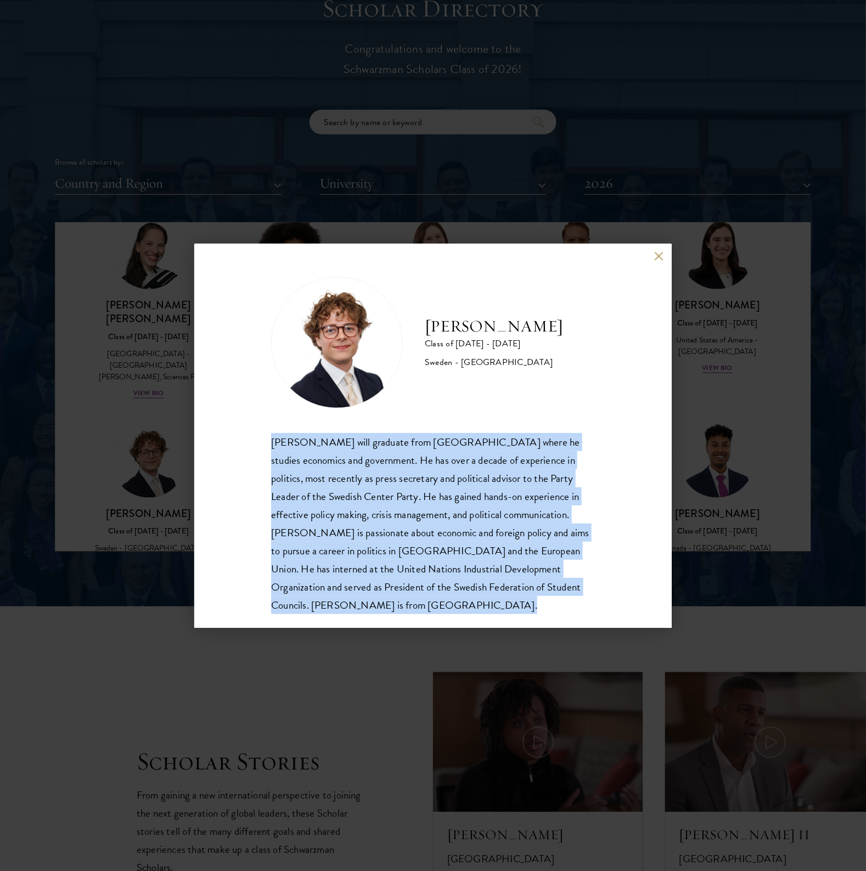
click at [461, 498] on div "Leo Gerdén will graduate from Harvard College where he studies economics and go…" at bounding box center [433, 523] width 324 height 181
click at [375, 509] on div "Leo Gerdén will graduate from Harvard College where he studies economics and go…" at bounding box center [433, 523] width 324 height 181
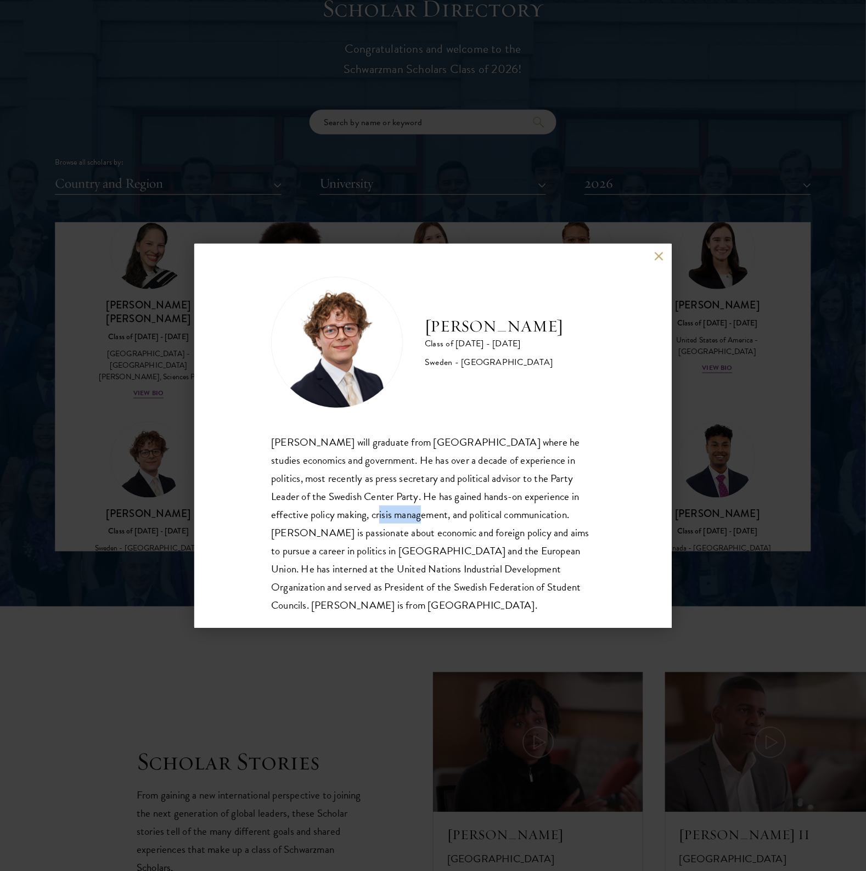
click at [375, 509] on div "Leo Gerdén will graduate from Harvard College where he studies economics and go…" at bounding box center [433, 523] width 324 height 181
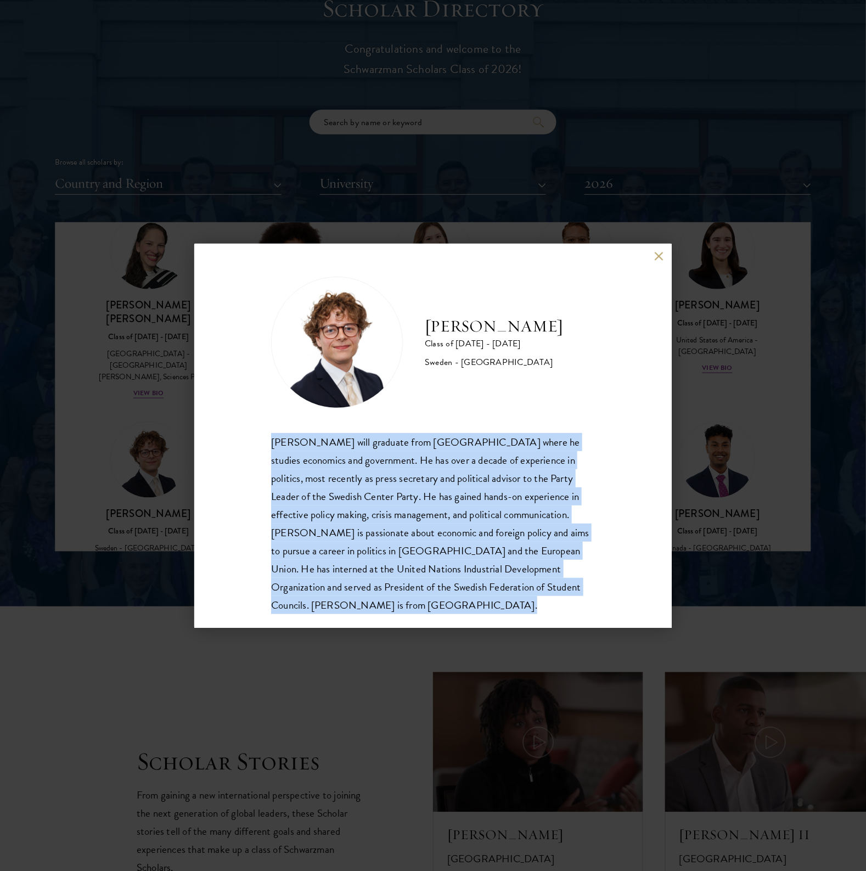
click at [375, 509] on div "Leo Gerdén will graduate from Harvard College where he studies economics and go…" at bounding box center [433, 523] width 324 height 181
drag, startPoint x: 660, startPoint y: 256, endPoint x: 658, endPoint y: 269, distance: 13.5
click at [660, 256] on button at bounding box center [658, 256] width 9 height 9
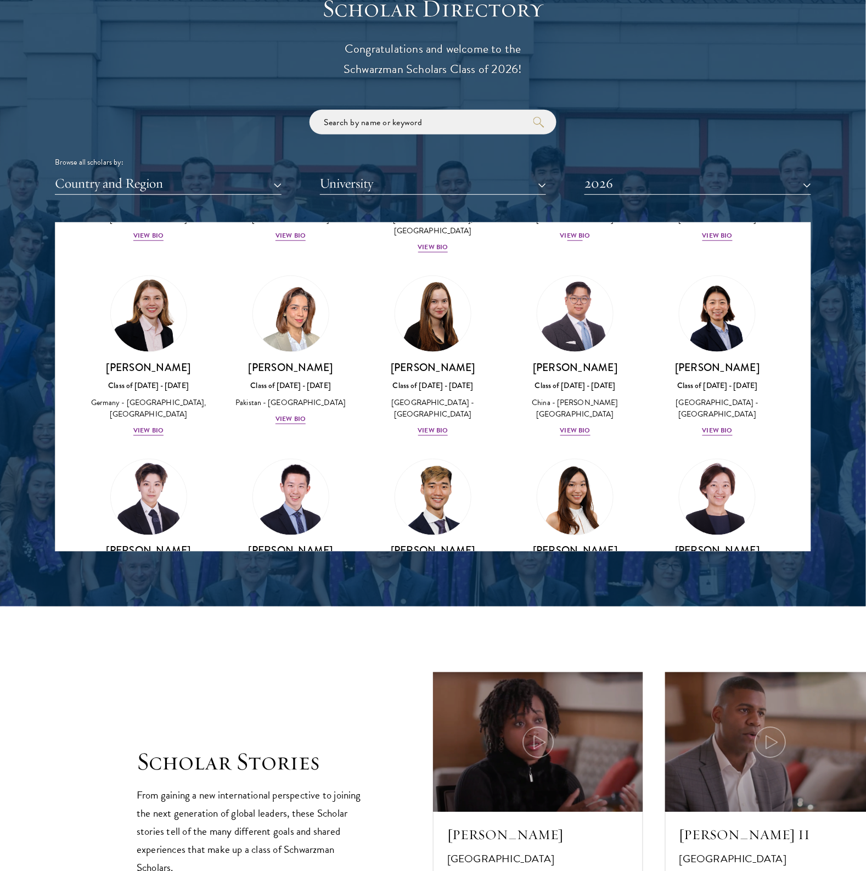
scroll to position [214, 0]
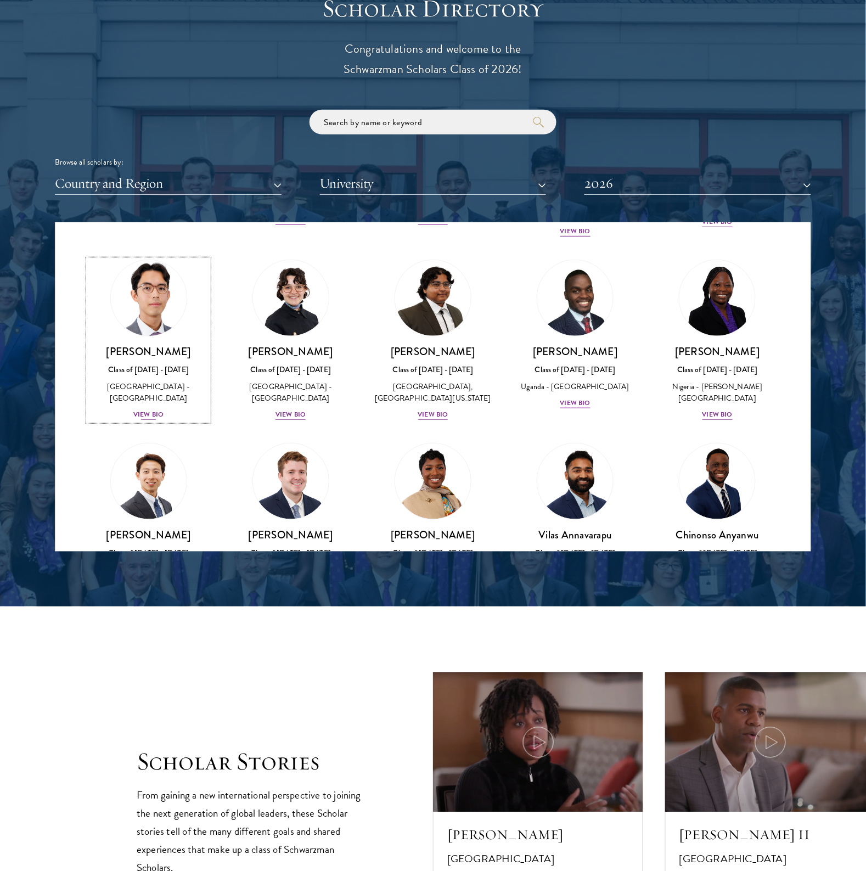
click at [138, 418] on div "View Bio" at bounding box center [148, 415] width 30 height 10
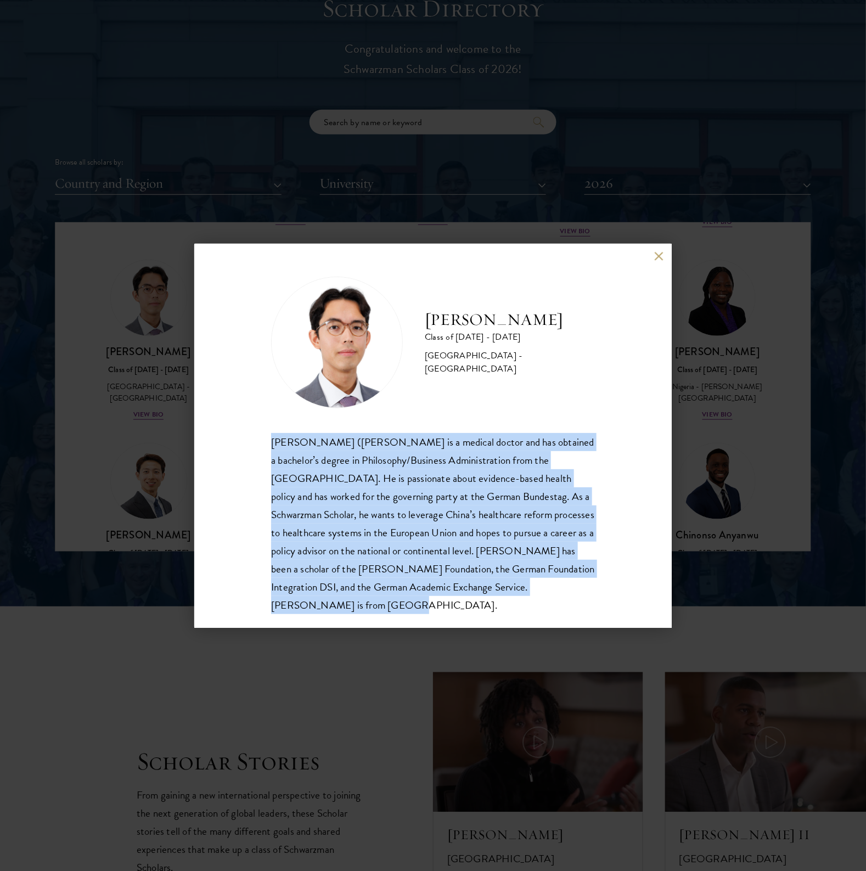
scroll to position [20, 0]
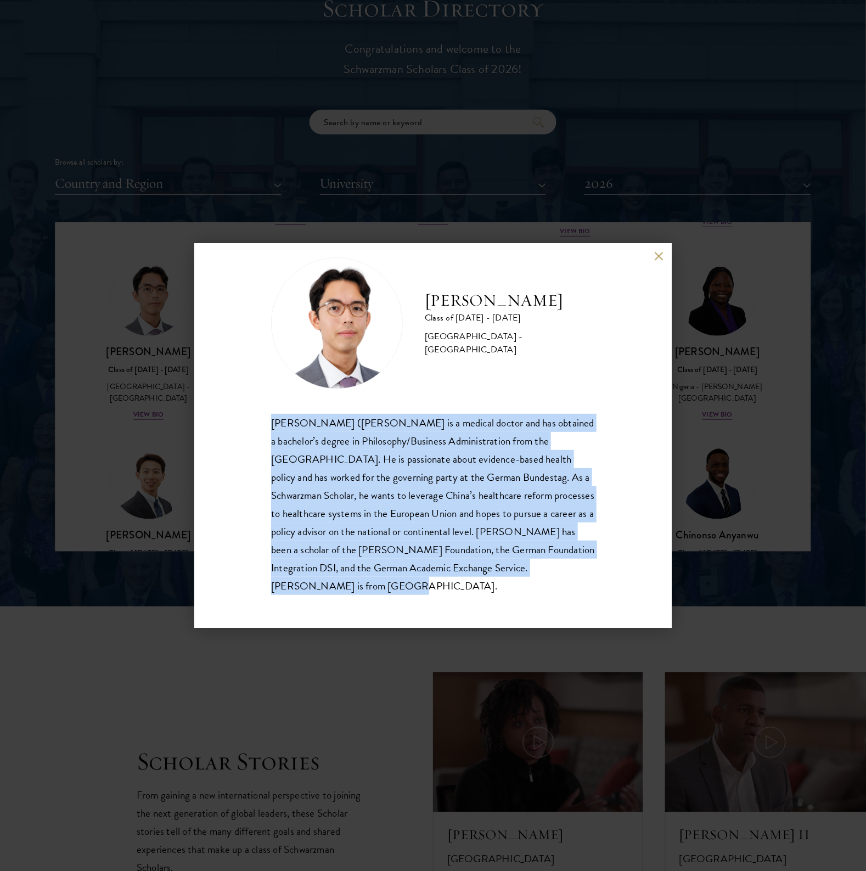
drag, startPoint x: 261, startPoint y: 441, endPoint x: 550, endPoint y: 618, distance: 338.6
click at [550, 618] on div "Jason Adelhoefer Class of 2025 - 2026 Germany - Berlin Humboldt University Sieg…" at bounding box center [433, 436] width 478 height 384
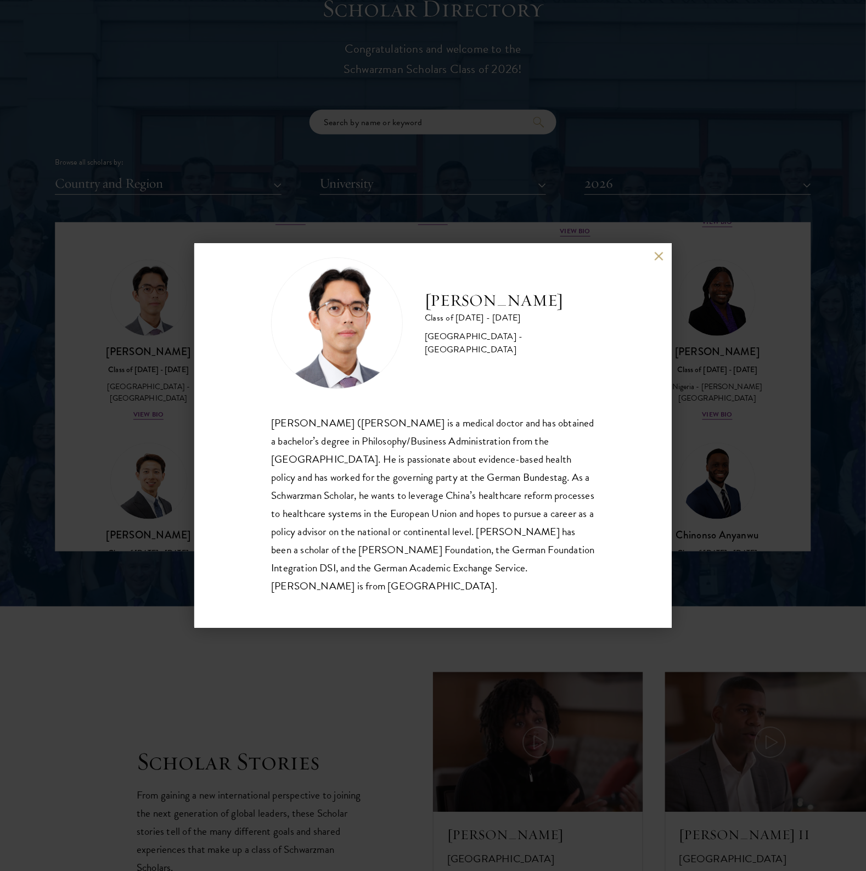
click at [653, 253] on div "Jason Adelhoefer Class of 2025 - 2026 Germany - Berlin Humboldt University Sieg…" at bounding box center [433, 436] width 478 height 384
drag, startPoint x: 652, startPoint y: 254, endPoint x: 660, endPoint y: 255, distance: 8.9
click at [652, 254] on div "Jason Adelhoefer Class of 2025 - 2026 Germany - Berlin Humboldt University Sieg…" at bounding box center [433, 436] width 478 height 384
click at [660, 255] on button at bounding box center [658, 256] width 9 height 9
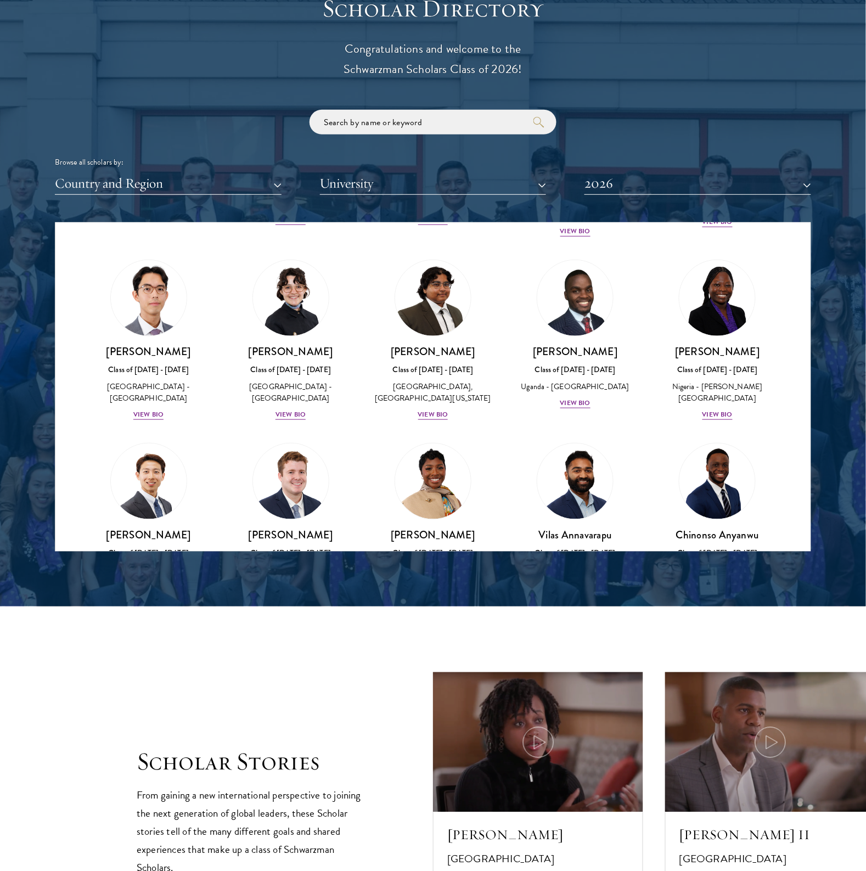
scroll to position [1935, 0]
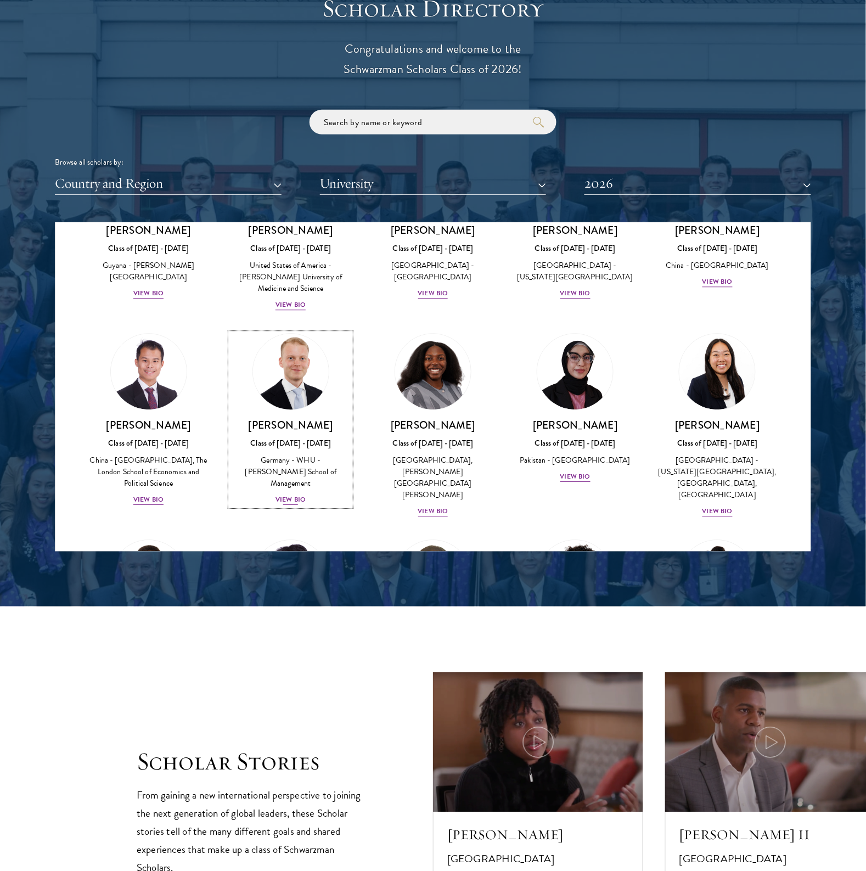
click at [295, 495] on div "View Bio" at bounding box center [291, 500] width 30 height 10
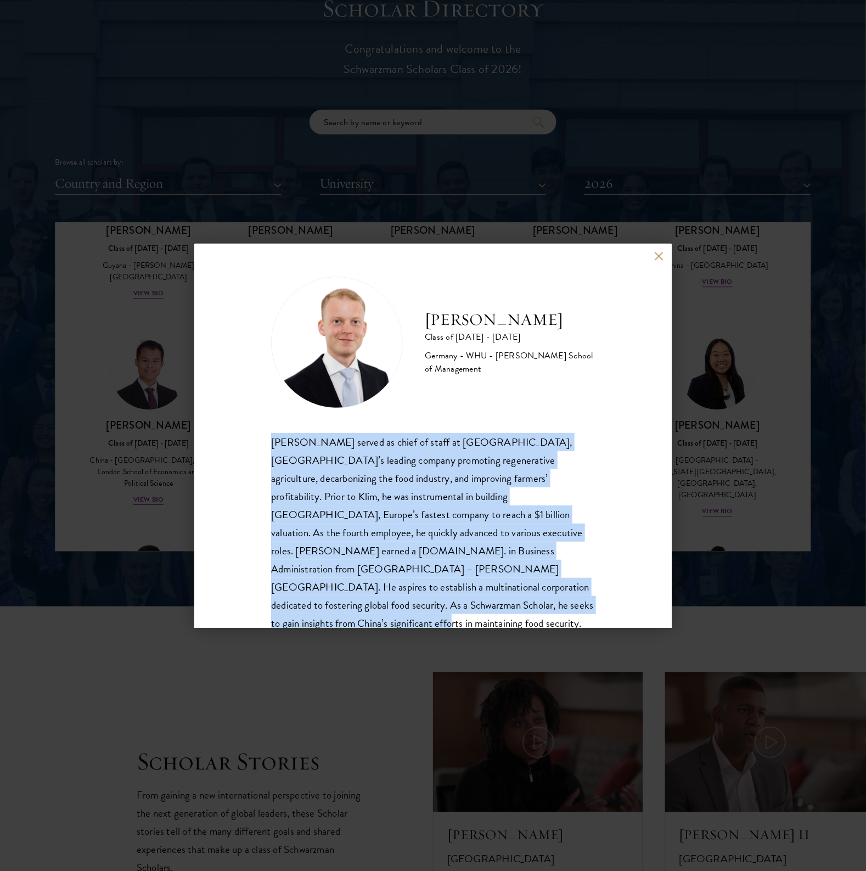
drag, startPoint x: 262, startPoint y: 438, endPoint x: 464, endPoint y: 591, distance: 253.6
click at [544, 604] on div "Moritz Homrich Class of 2025 - 2026 Germany - WHU - Otto Beisheim School of Man…" at bounding box center [433, 436] width 478 height 384
copy div "Moritz Homrich served as chief of staff at Klim, Germany’s leading company prom…"
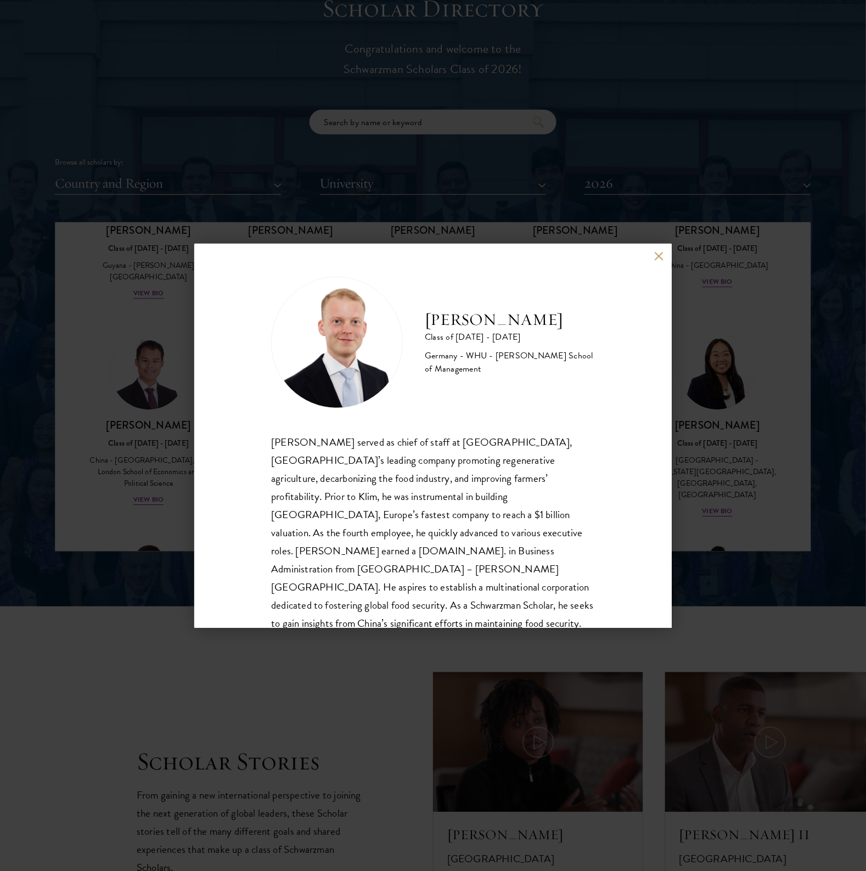
click at [659, 244] on div "Moritz Homrich Class of 2025 - 2026 Germany - WHU - Otto Beisheim School of Man…" at bounding box center [433, 436] width 478 height 384
click at [662, 253] on button at bounding box center [658, 256] width 9 height 9
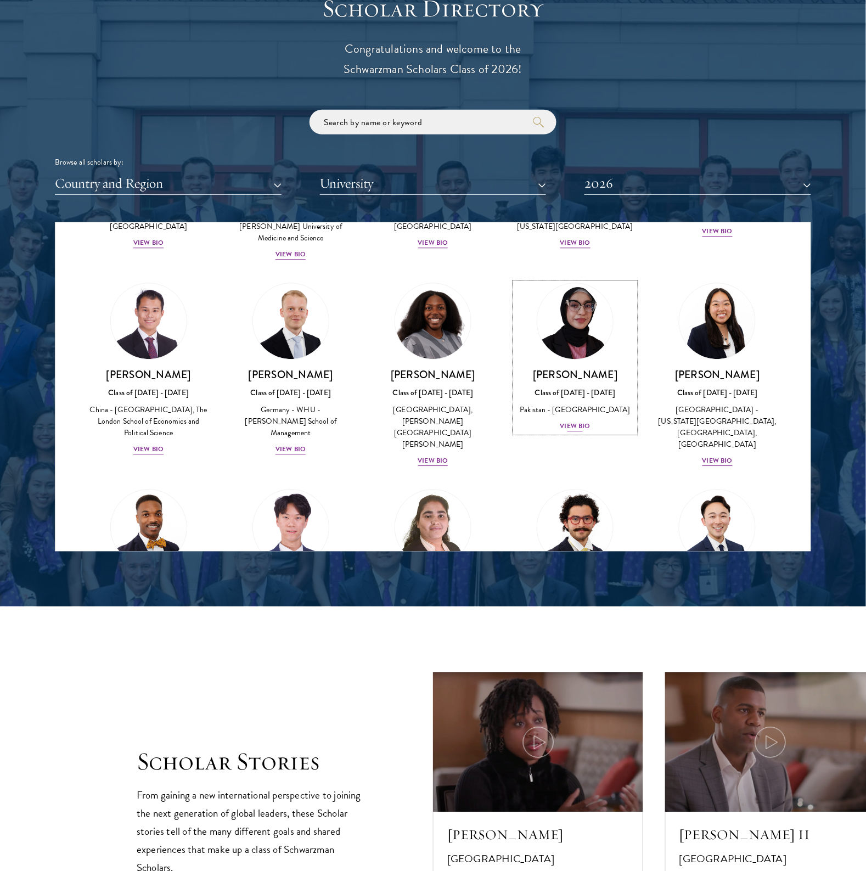
scroll to position [2072, 0]
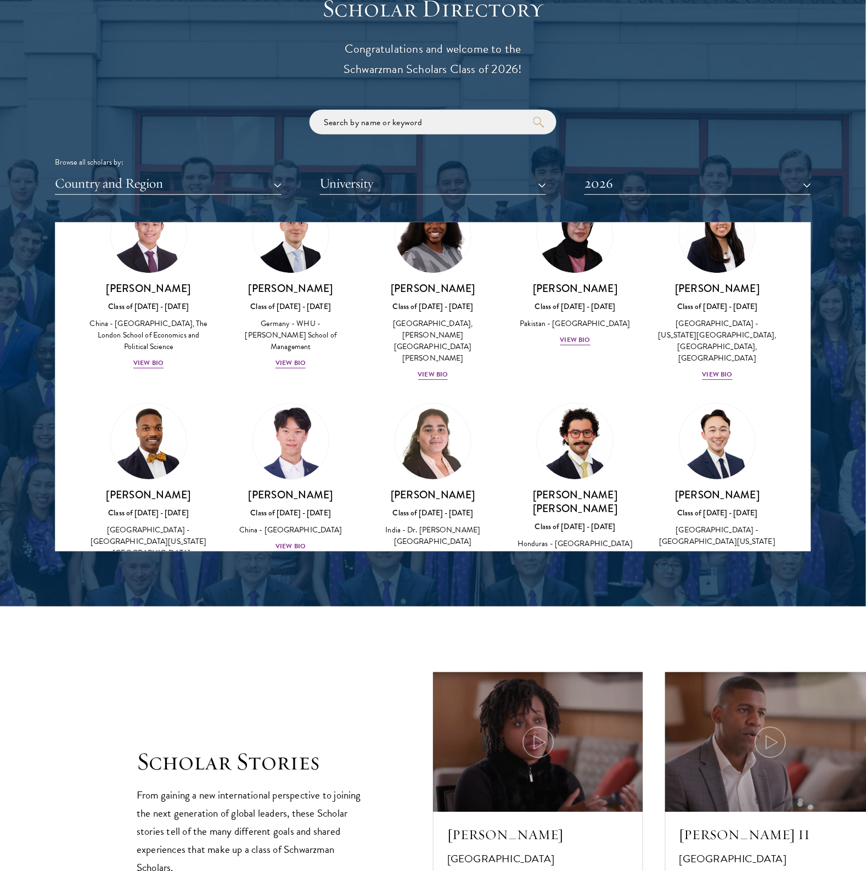
drag, startPoint x: 528, startPoint y: 351, endPoint x: 449, endPoint y: 492, distance: 161.0
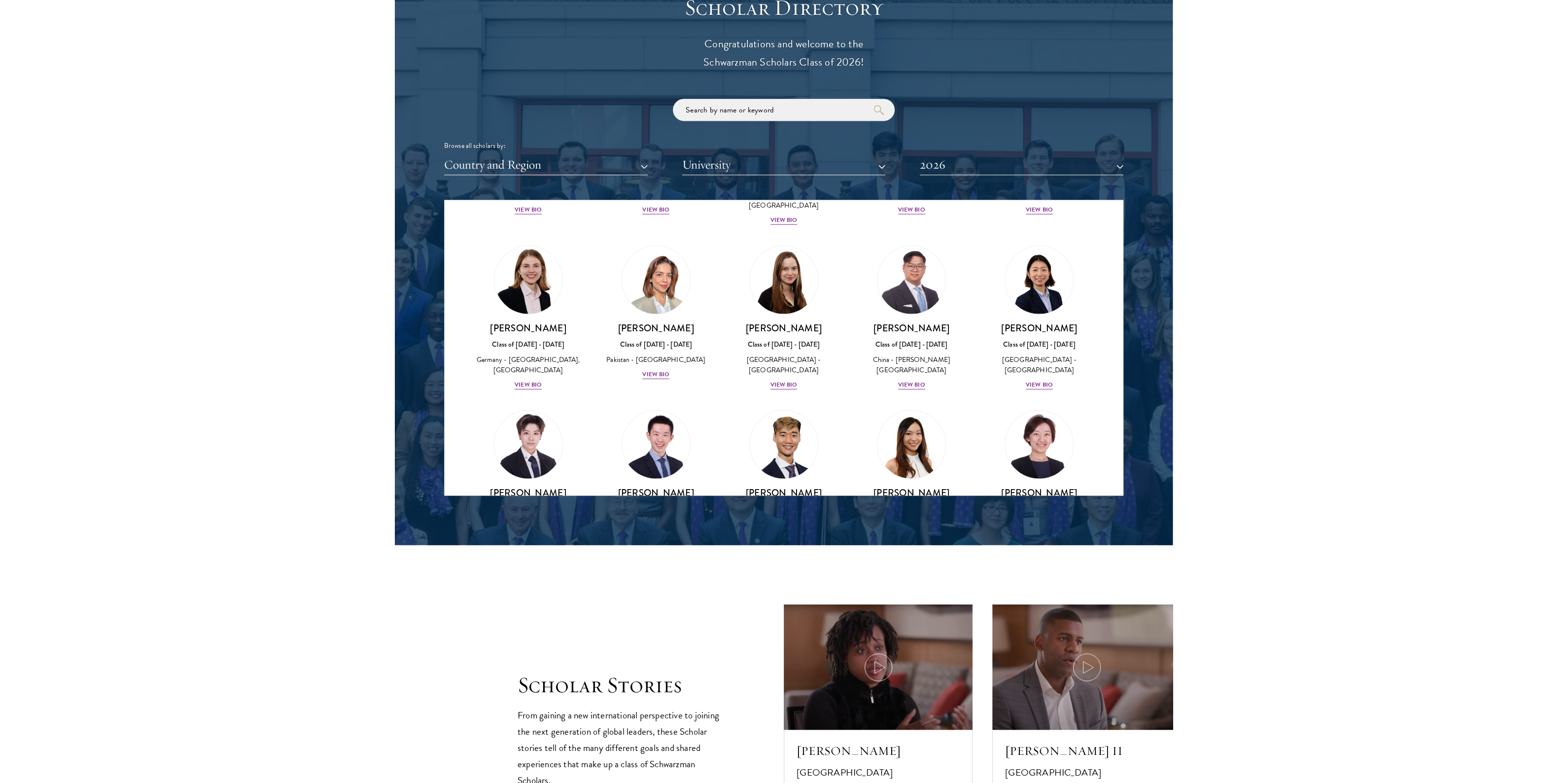
scroll to position [2415, 0]
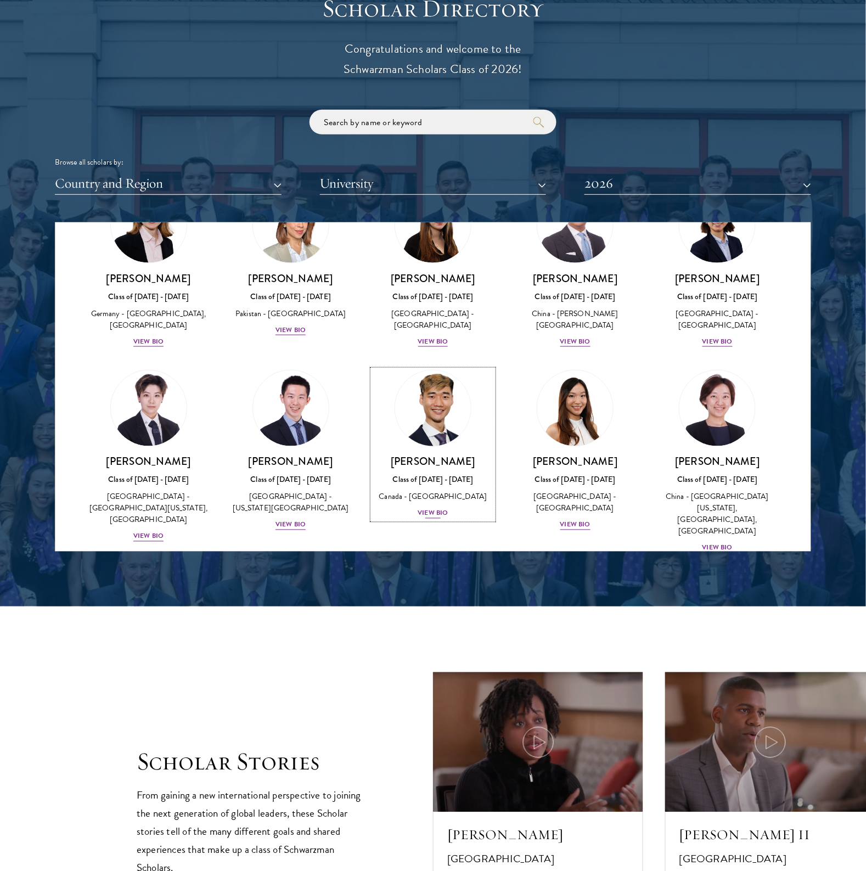
click at [418, 508] on div "View Bio" at bounding box center [433, 513] width 30 height 10
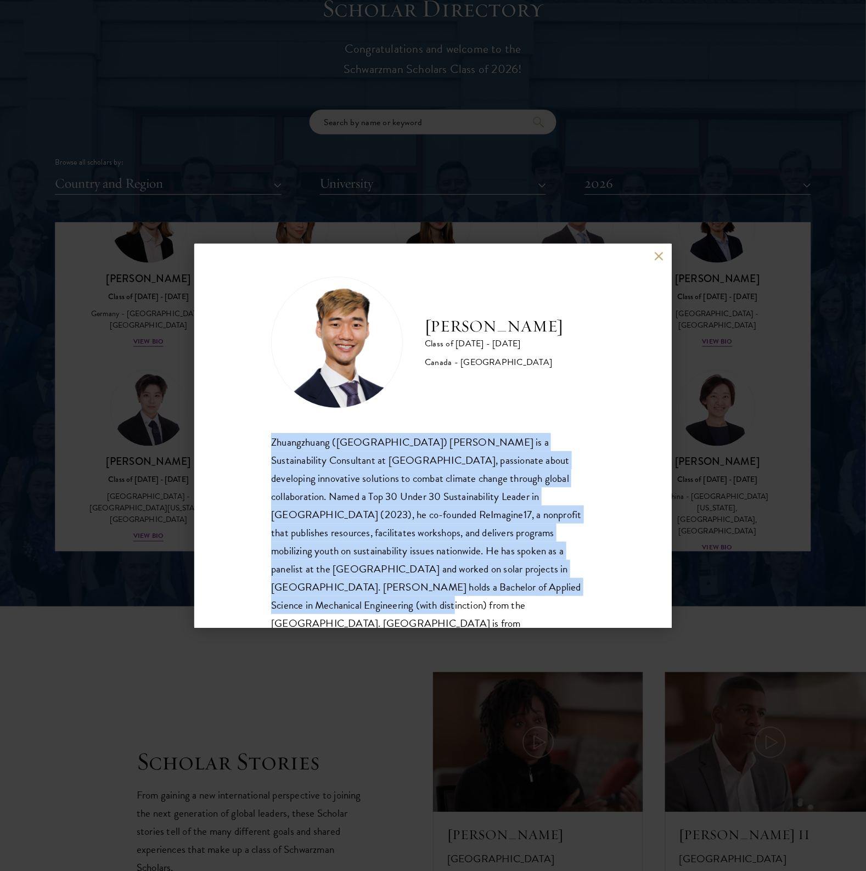
drag, startPoint x: 258, startPoint y: 439, endPoint x: 534, endPoint y: 598, distance: 318.8
click at [534, 598] on div "Jordan Lin Class of 2025 - 2026 Canada - University of Waterloo Zhuangzhuang (J…" at bounding box center [433, 436] width 478 height 384
copy div "Zhuangzhuang (Jordan) Lin is a Sustainability Consultant at Arup, passionate ab…"
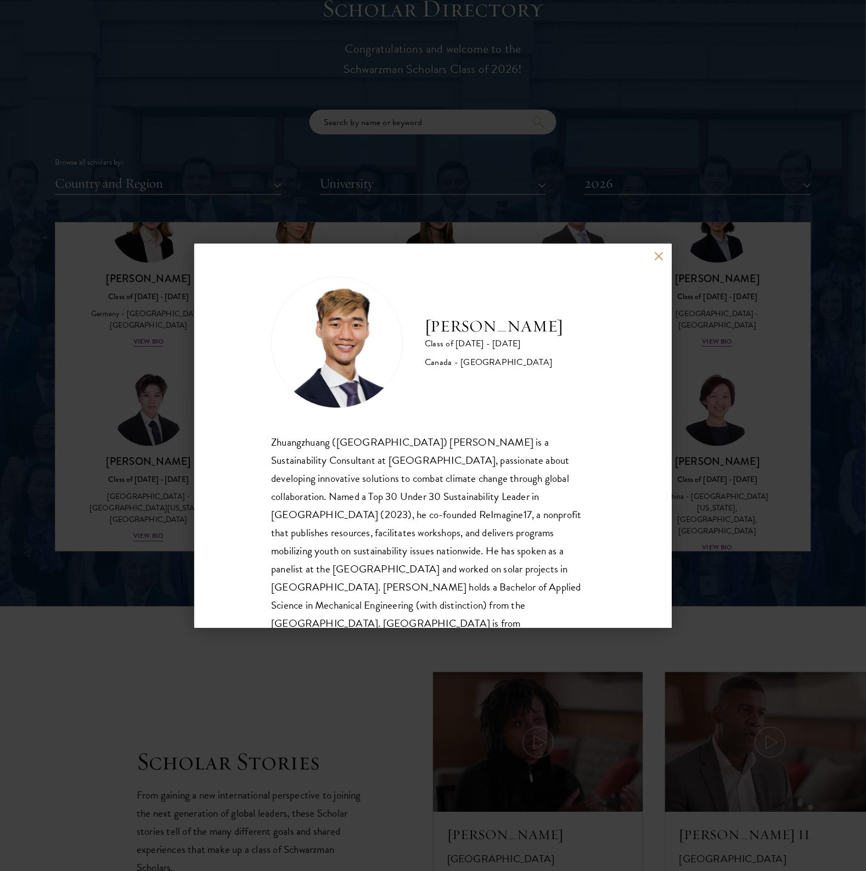
drag, startPoint x: 655, startPoint y: 265, endPoint x: 659, endPoint y: 259, distance: 7.0
click at [655, 265] on div "Jordan Lin Class of 2025 - 2026 Canada - University of Waterloo Zhuangzhuang (J…" at bounding box center [433, 436] width 478 height 384
click at [659, 259] on button at bounding box center [658, 256] width 9 height 9
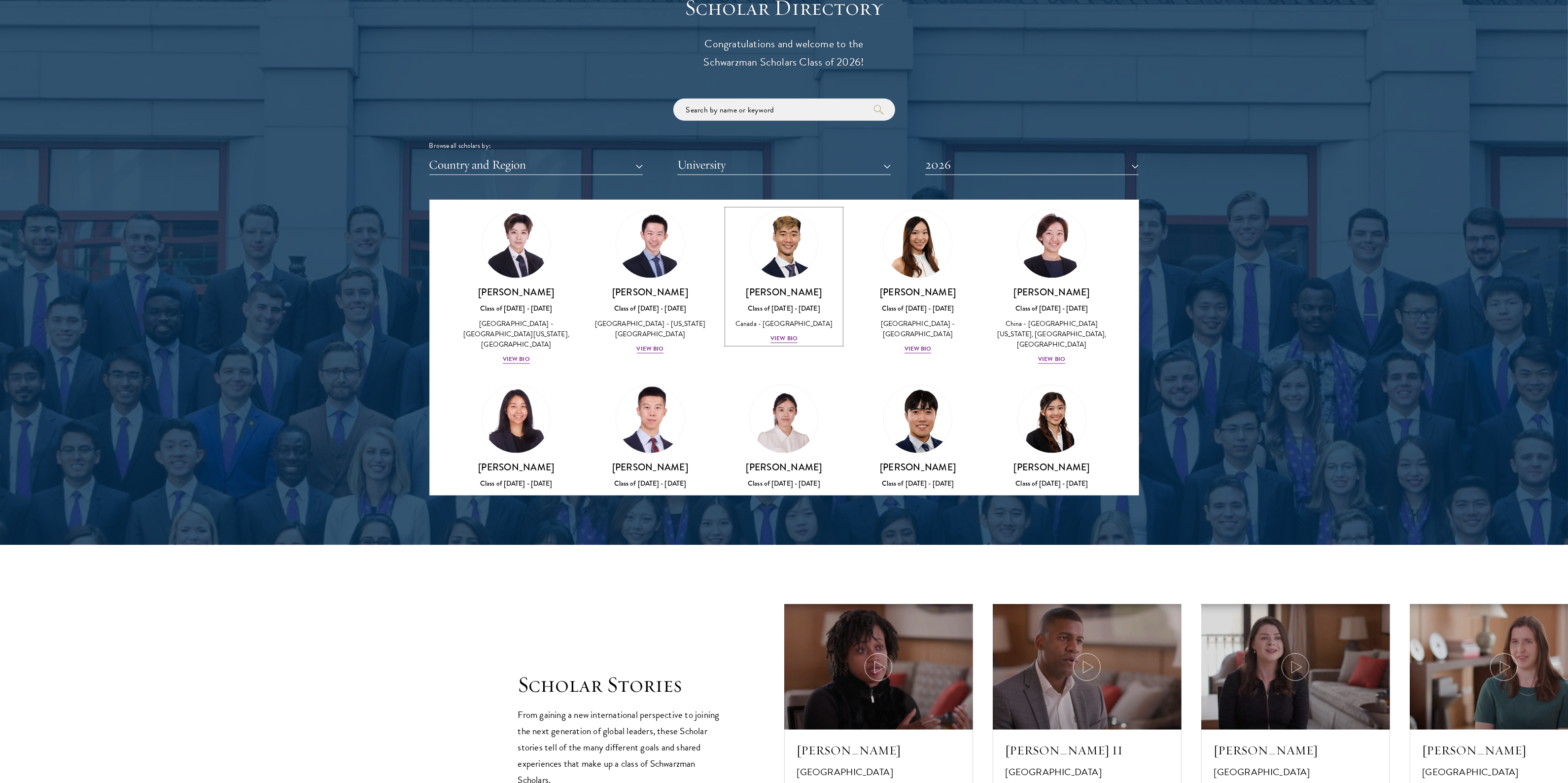
scroll to position [2908, 0]
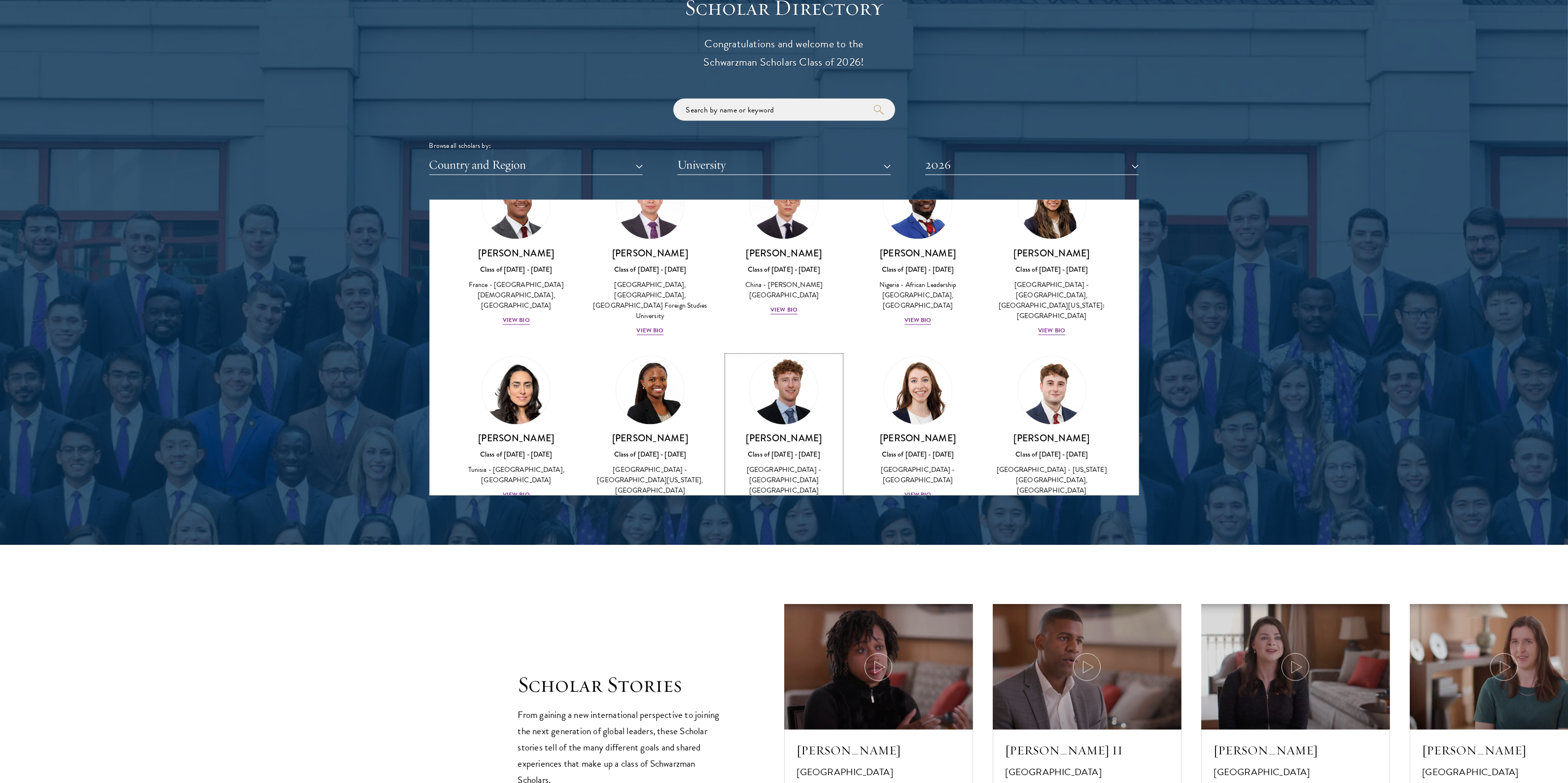
click at [778, 501] on div "View Bio" at bounding box center [784, 506] width 27 height 9
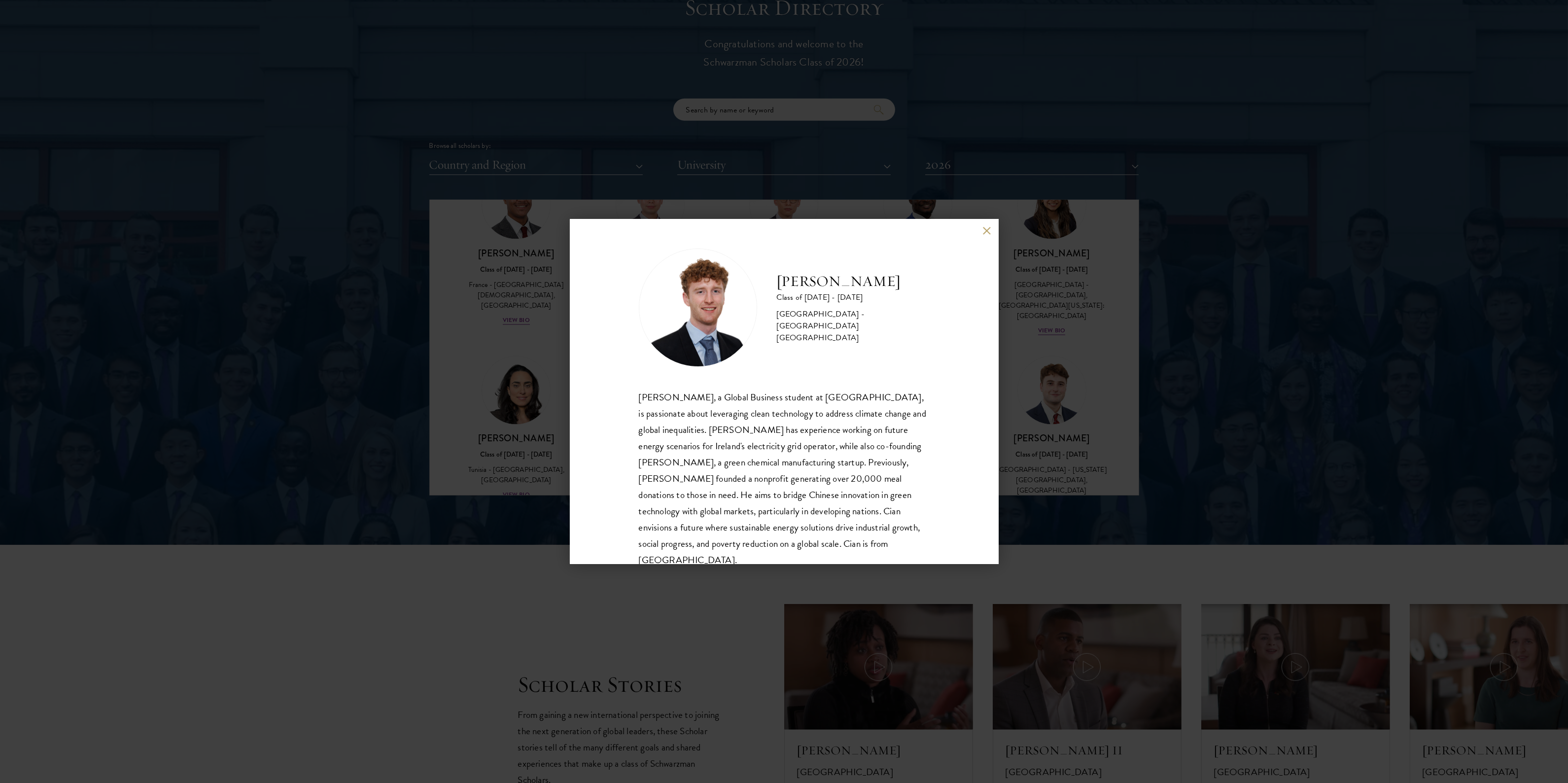
click at [720, 402] on div "Cian McGlynn, a Global Business student at Trinity College Dublin, is passionat…" at bounding box center [785, 479] width 291 height 180
click at [720, 401] on div "Cian McGlynn, a Global Business student at Trinity College Dublin, is passionat…" at bounding box center [785, 479] width 291 height 180
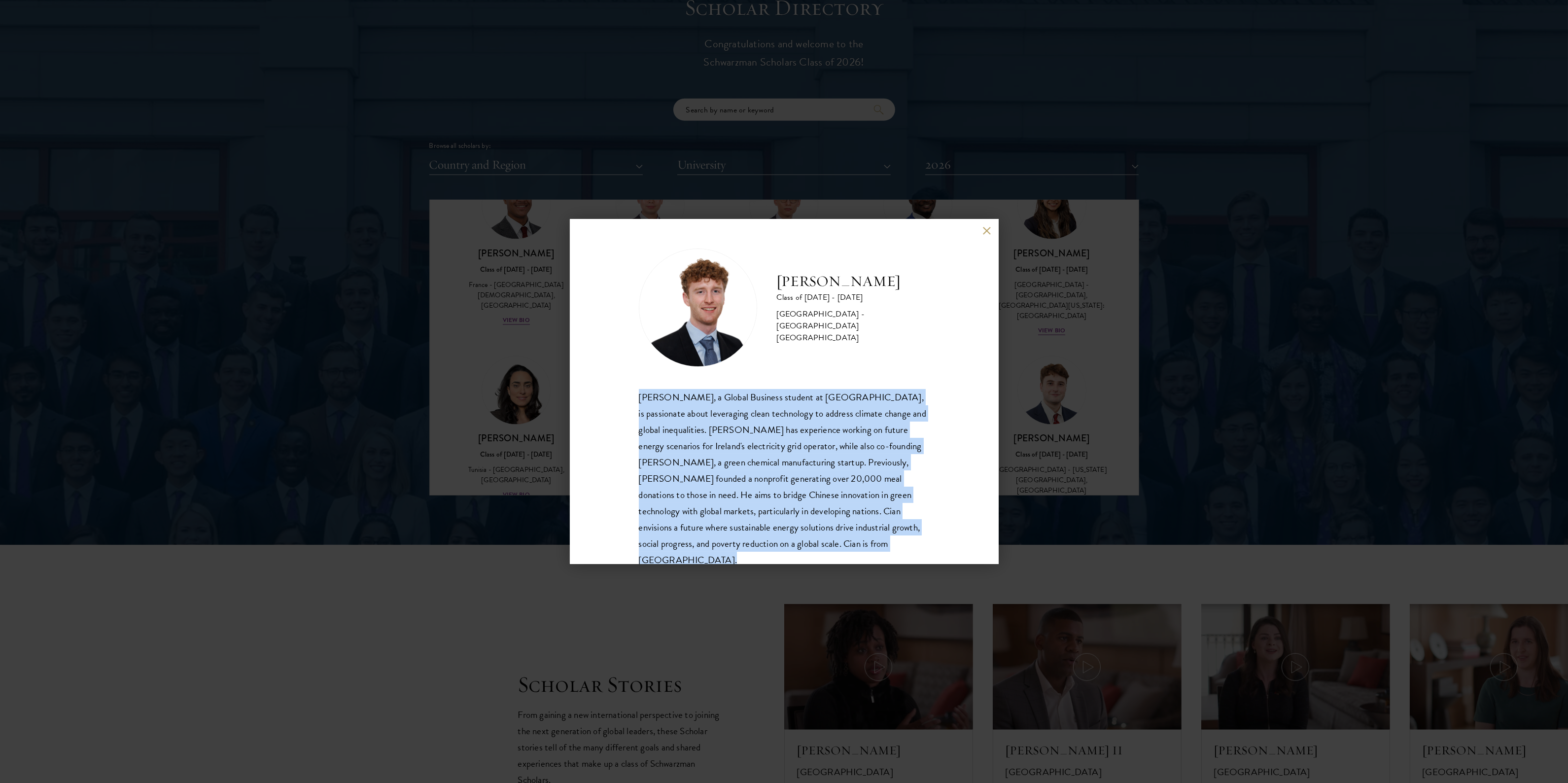
click at [720, 401] on div "Cian McGlynn, a Global Business student at Trinity College Dublin, is passionat…" at bounding box center [785, 479] width 291 height 180
click at [778, 400] on div "Cian McGlynn, a Global Business student at Trinity College Dublin, is passionat…" at bounding box center [785, 479] width 291 height 180
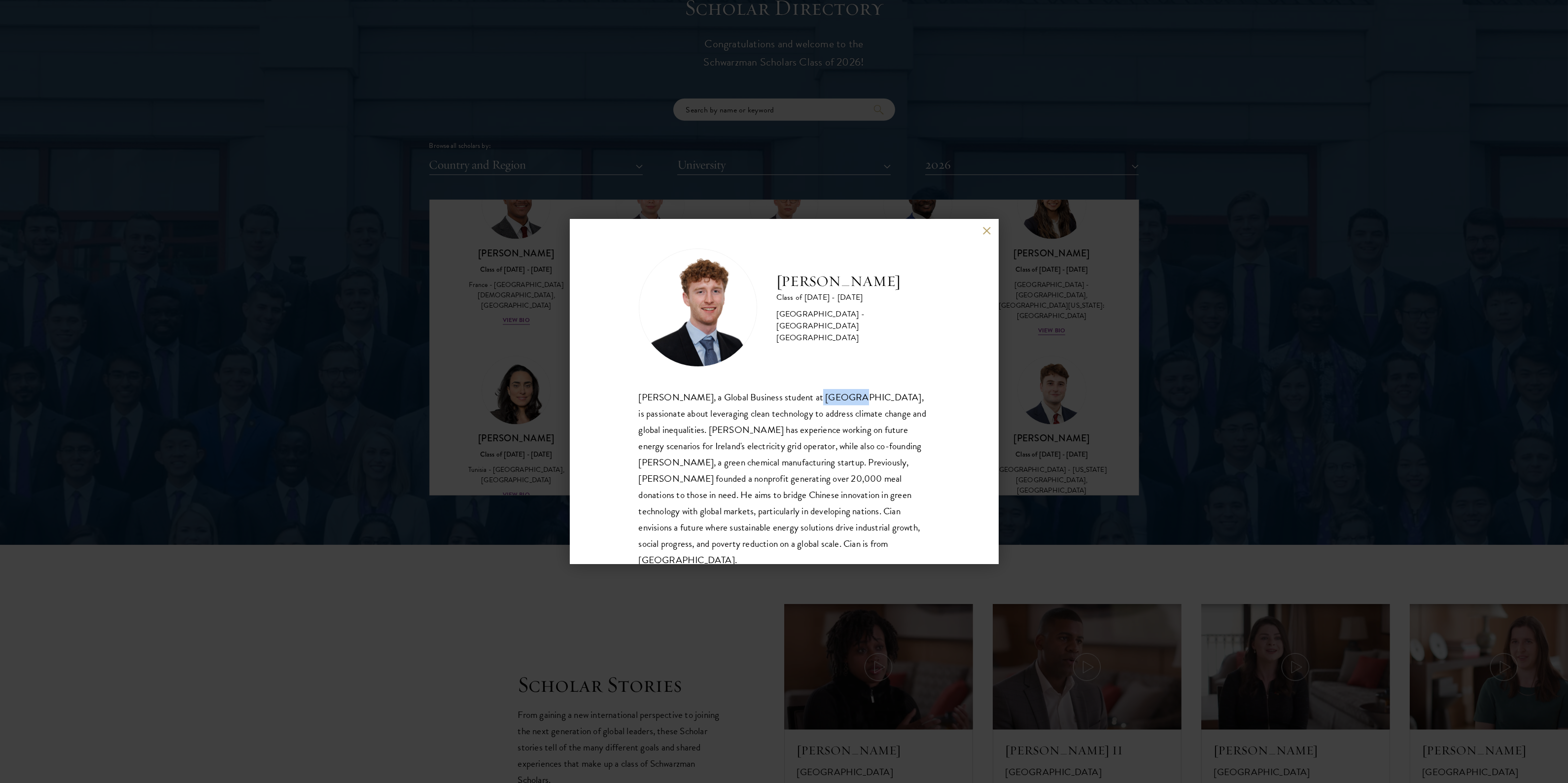
click at [778, 400] on div "Cian McGlynn, a Global Business student at Trinity College Dublin, is passionat…" at bounding box center [785, 479] width 291 height 180
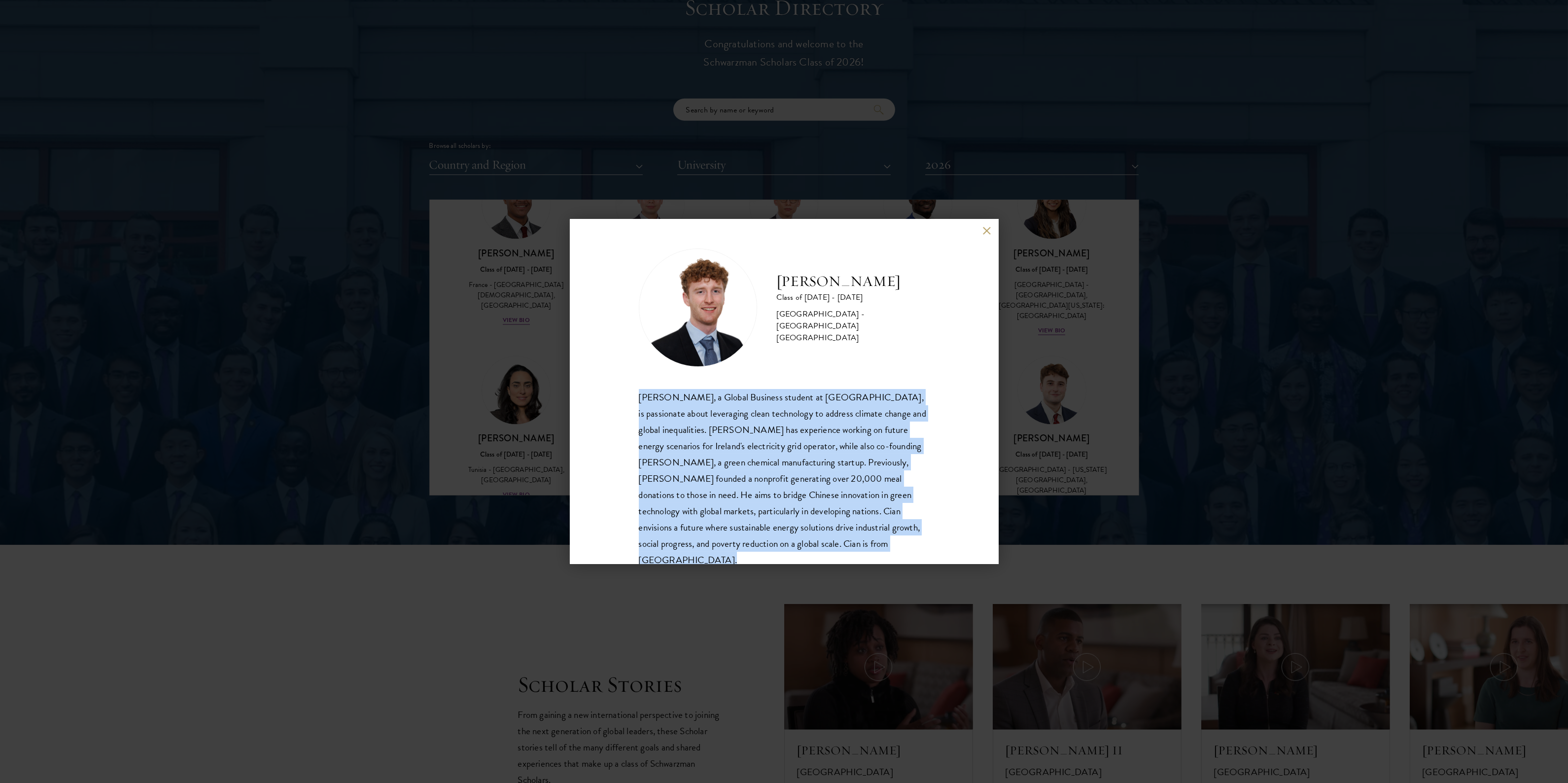
click at [778, 400] on div "Cian McGlynn, a Global Business student at Trinity College Dublin, is passionat…" at bounding box center [785, 479] width 291 height 180
click at [670, 413] on div "Cian McGlynn, a Global Business student at Trinity College Dublin, is passionat…" at bounding box center [785, 479] width 291 height 180
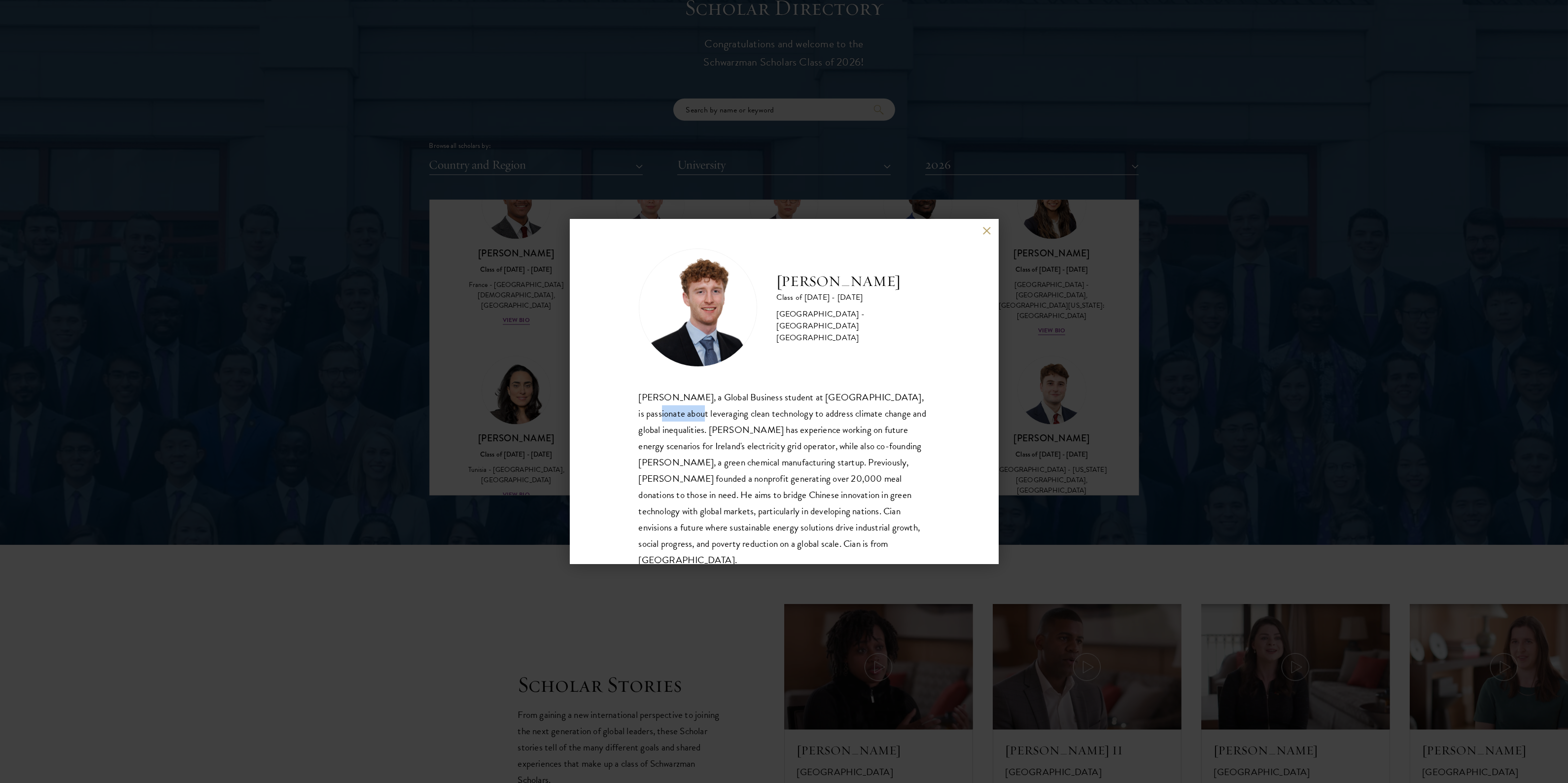
click at [670, 413] on div "Cian McGlynn, a Global Business student at Trinity College Dublin, is passionat…" at bounding box center [785, 479] width 291 height 180
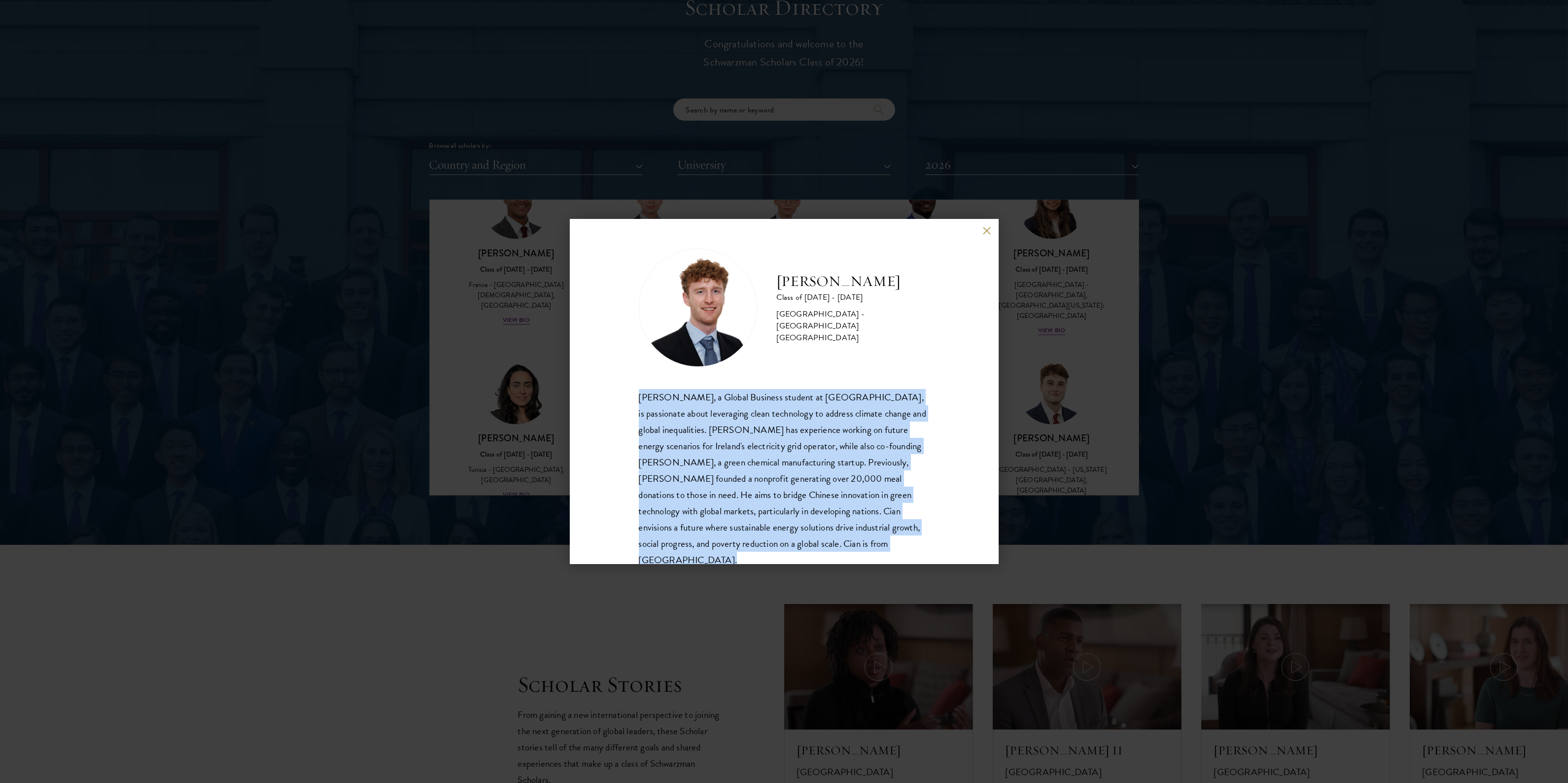
drag, startPoint x: 670, startPoint y: 413, endPoint x: 773, endPoint y: 409, distance: 103.1
click at [674, 413] on div "Cian McGlynn, a Global Business student at Trinity College Dublin, is passionat…" at bounding box center [785, 479] width 291 height 180
click at [778, 404] on div "Cian McGlynn, a Global Business student at Trinity College Dublin, is passionat…" at bounding box center [785, 479] width 291 height 180
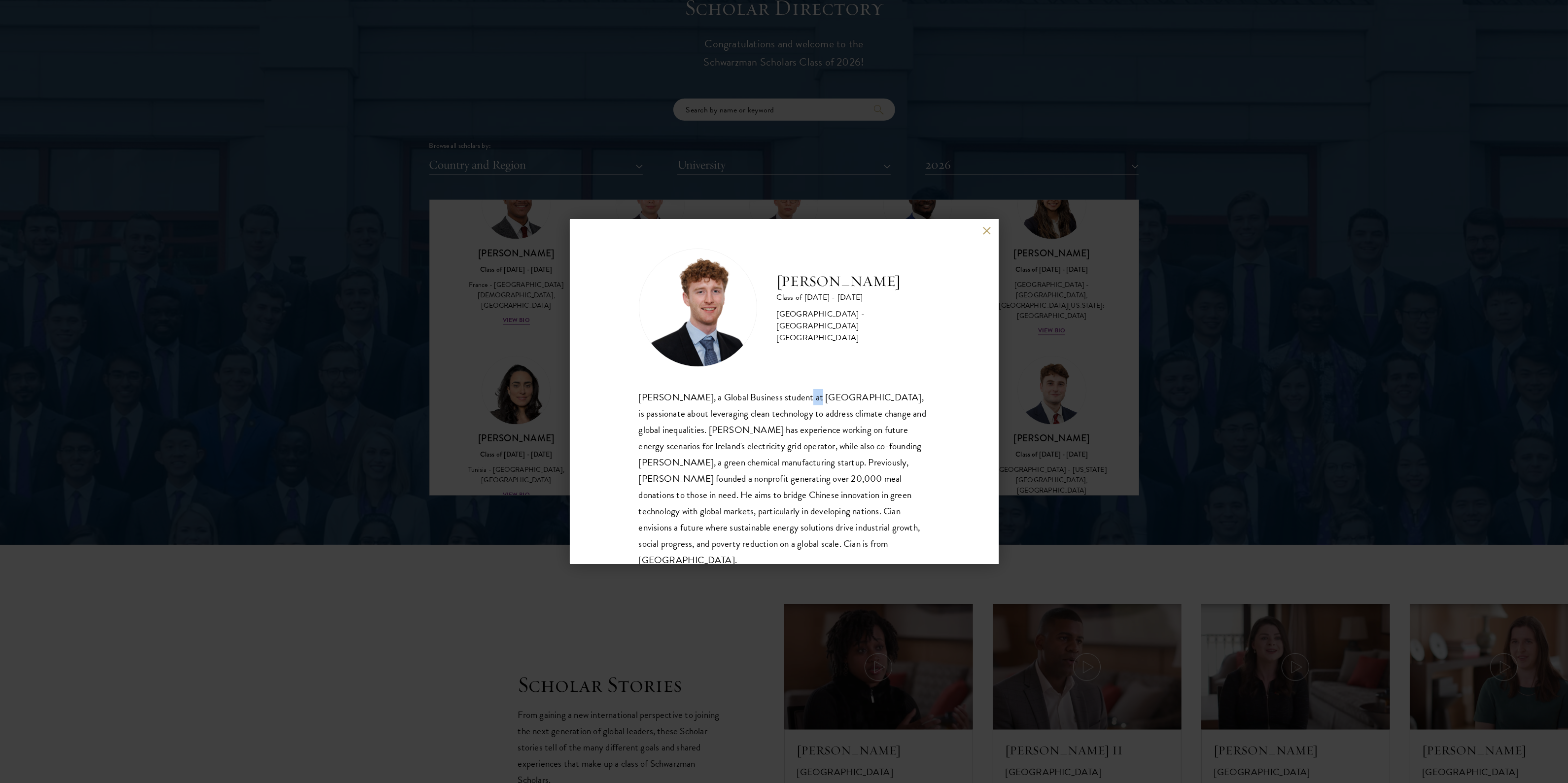
click at [778, 404] on div "Cian McGlynn, a Global Business student at Trinity College Dublin, is passionat…" at bounding box center [785, 479] width 291 height 180
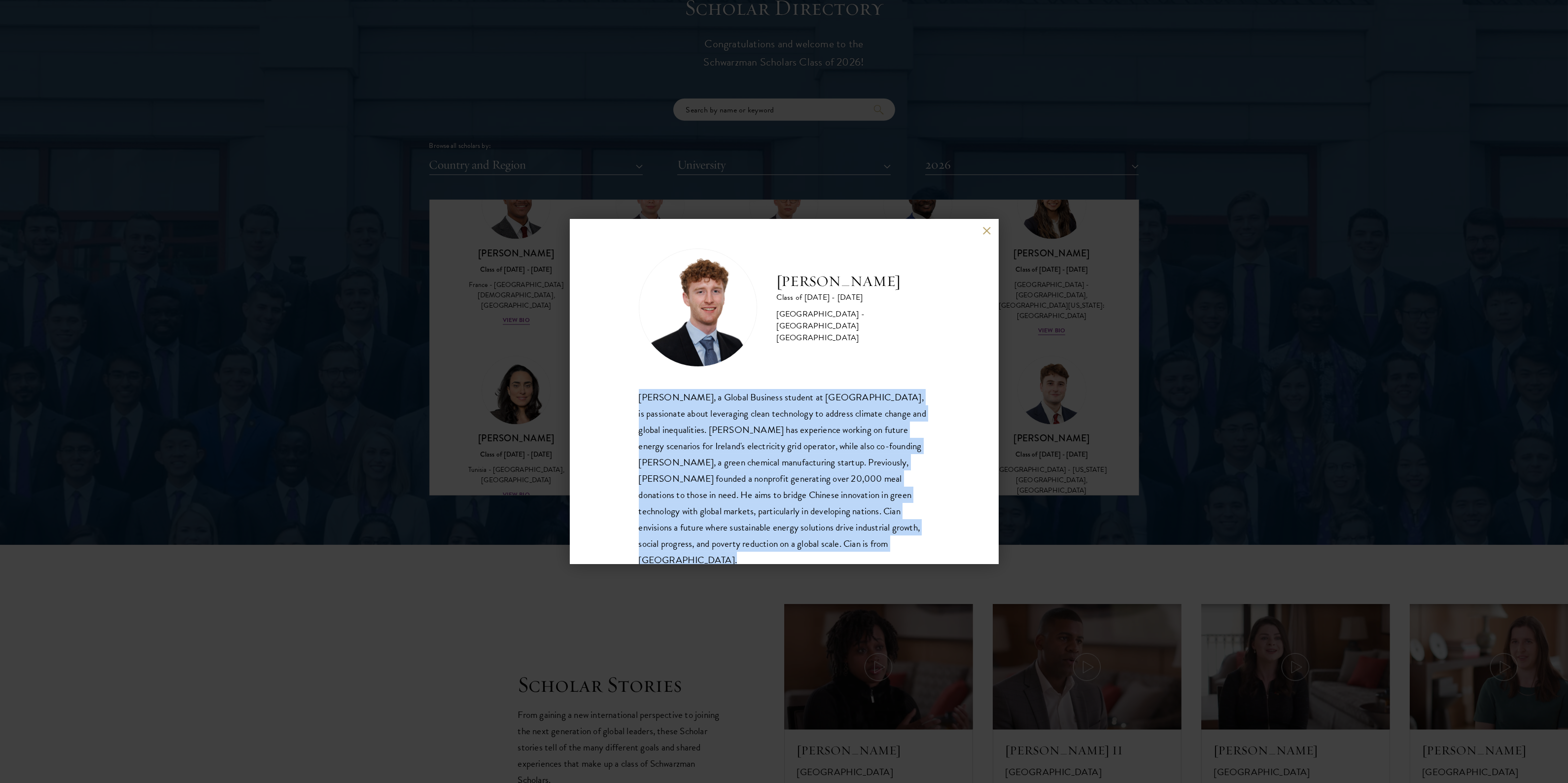
click at [778, 404] on div "Cian McGlynn, a Global Business student at Trinity College Dublin, is passionat…" at bounding box center [785, 479] width 291 height 180
click at [647, 415] on div "Cian McGlynn, a Global Business student at Trinity College Dublin, is passionat…" at bounding box center [785, 479] width 291 height 180
drag, startPoint x: 647, startPoint y: 415, endPoint x: 688, endPoint y: 418, distance: 41.1
click at [647, 415] on div "Cian McGlynn, a Global Business student at Trinity College Dublin, is passionat…" at bounding box center [785, 479] width 291 height 180
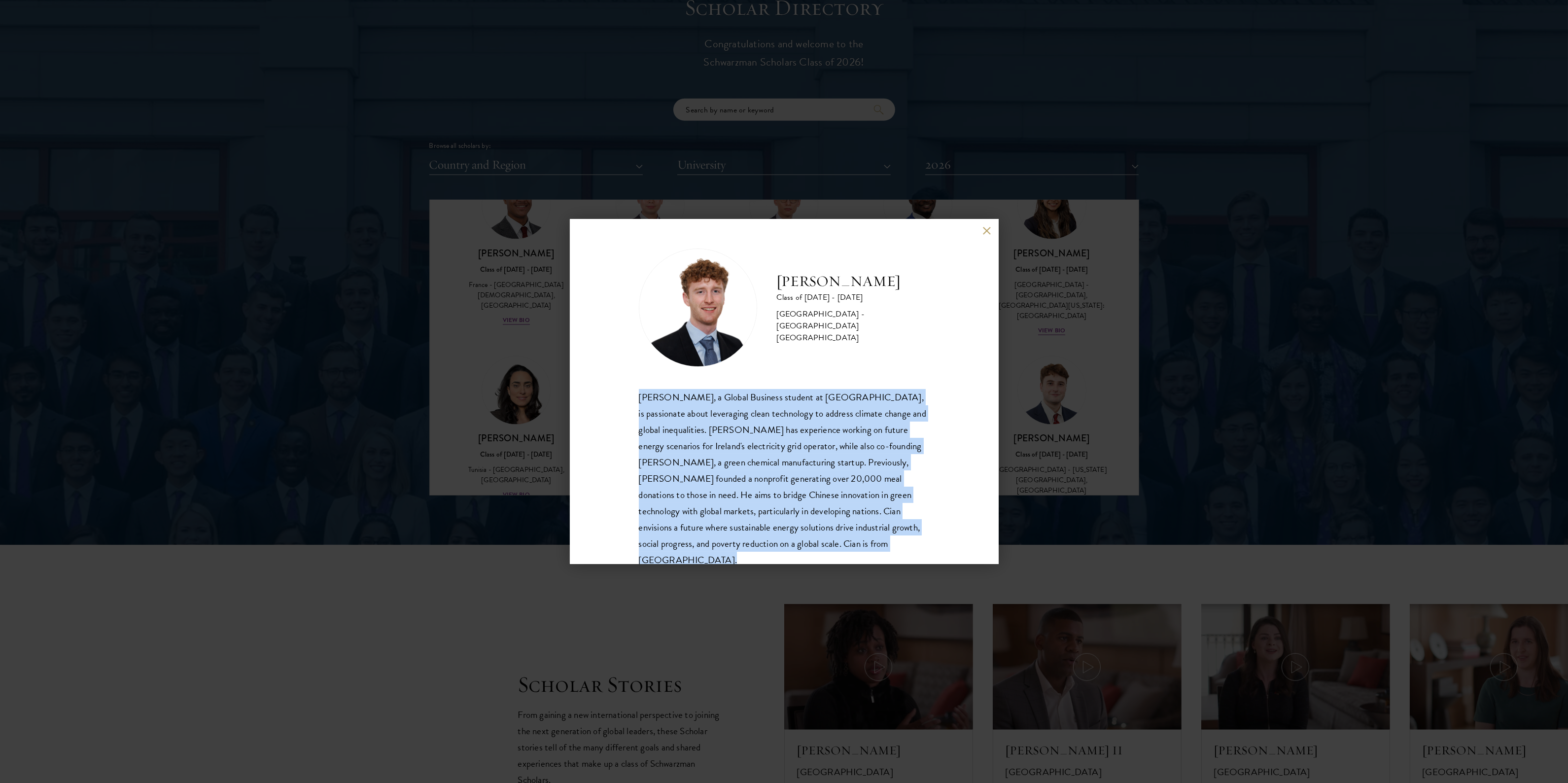
click at [778, 402] on div "Cian McGlynn, a Global Business student at Trinity College Dublin, is passionat…" at bounding box center [785, 479] width 291 height 180
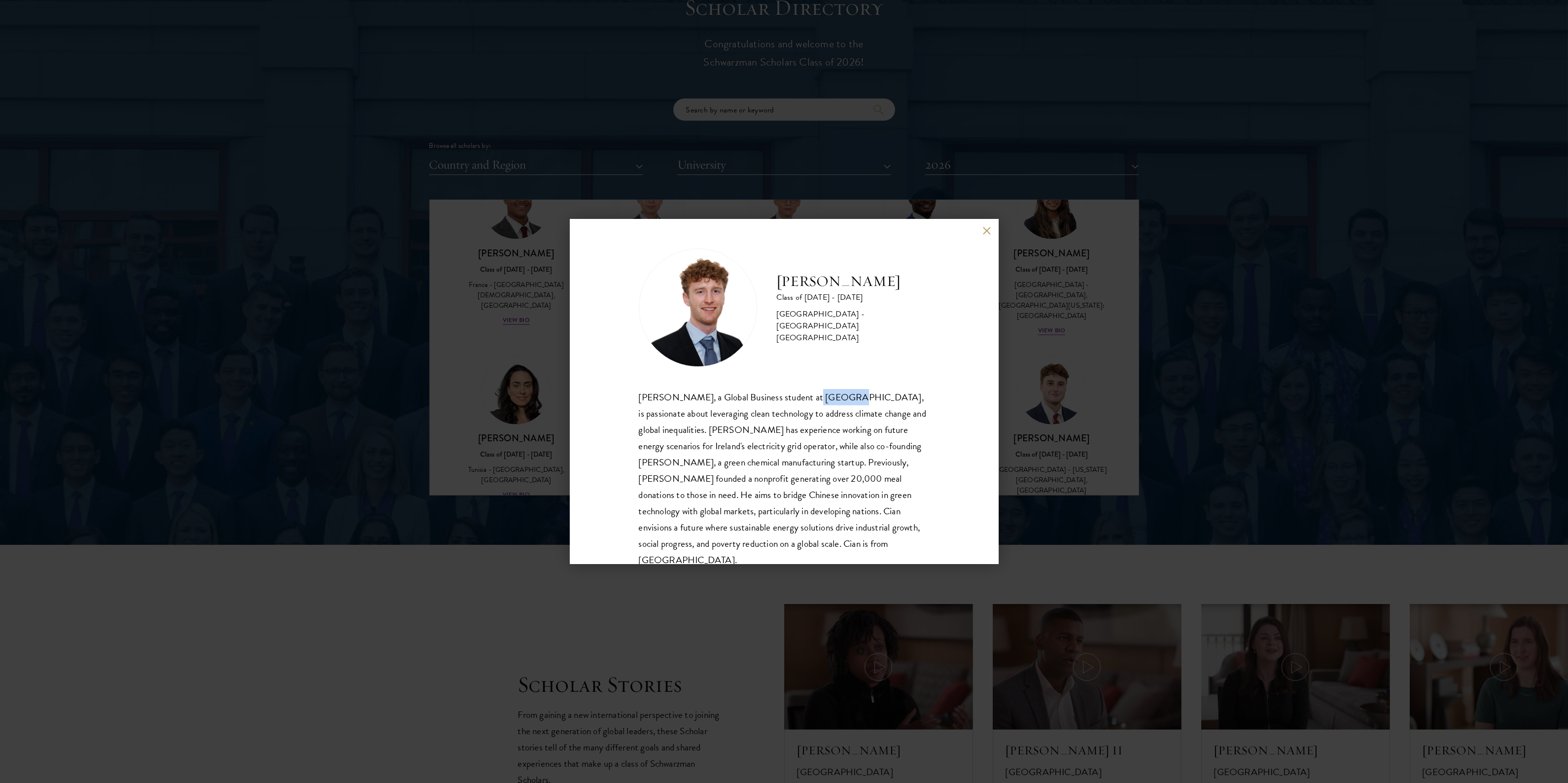
click at [778, 402] on div "Cian McGlynn, a Global Business student at Trinity College Dublin, is passionat…" at bounding box center [785, 479] width 291 height 180
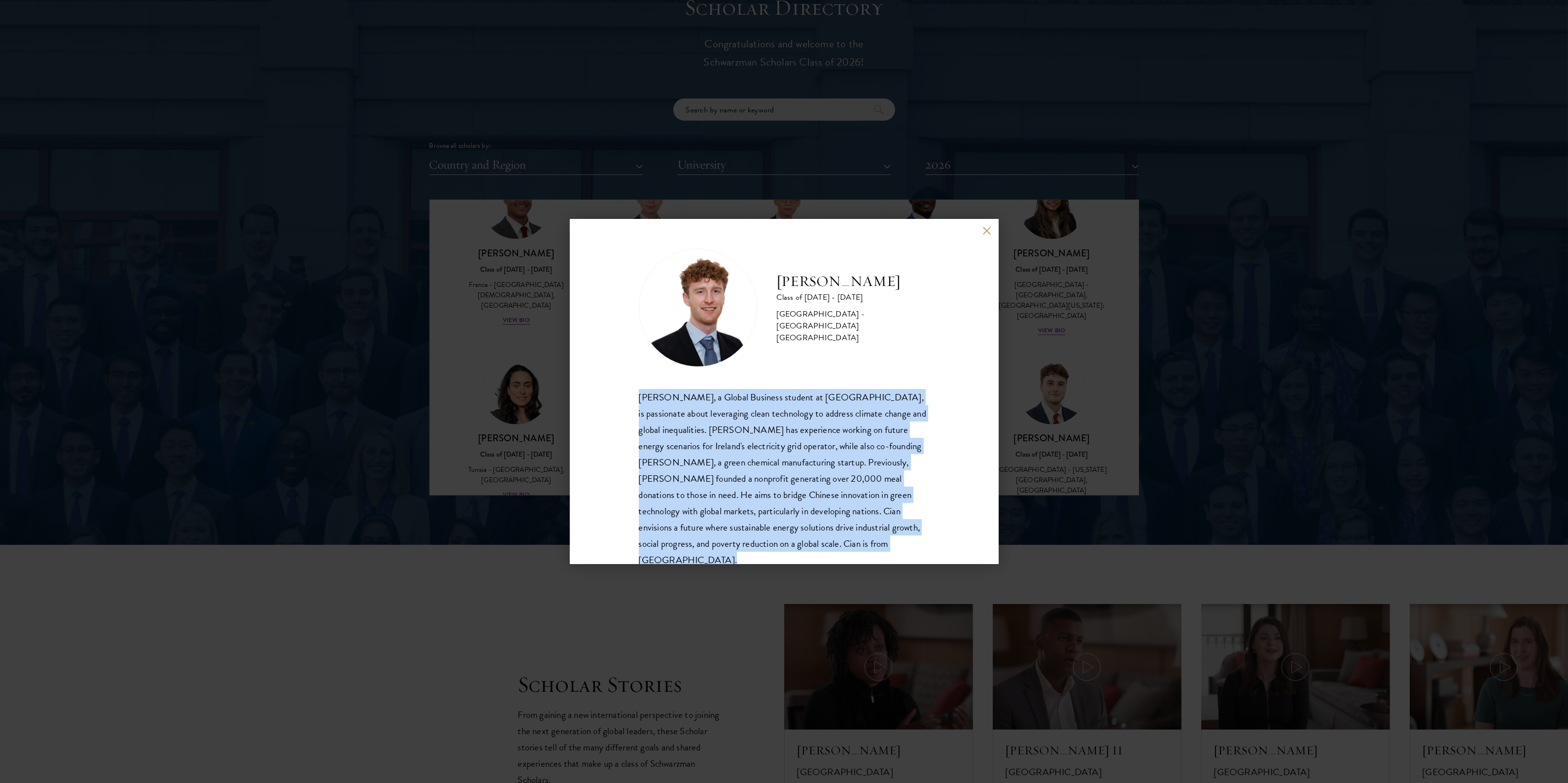
click at [778, 402] on div "Cian McGlynn, a Global Business student at Trinity College Dublin, is passionat…" at bounding box center [785, 479] width 291 height 180
click at [682, 419] on div "Cian McGlynn, a Global Business student at Trinity College Dublin, is passionat…" at bounding box center [785, 479] width 291 height 180
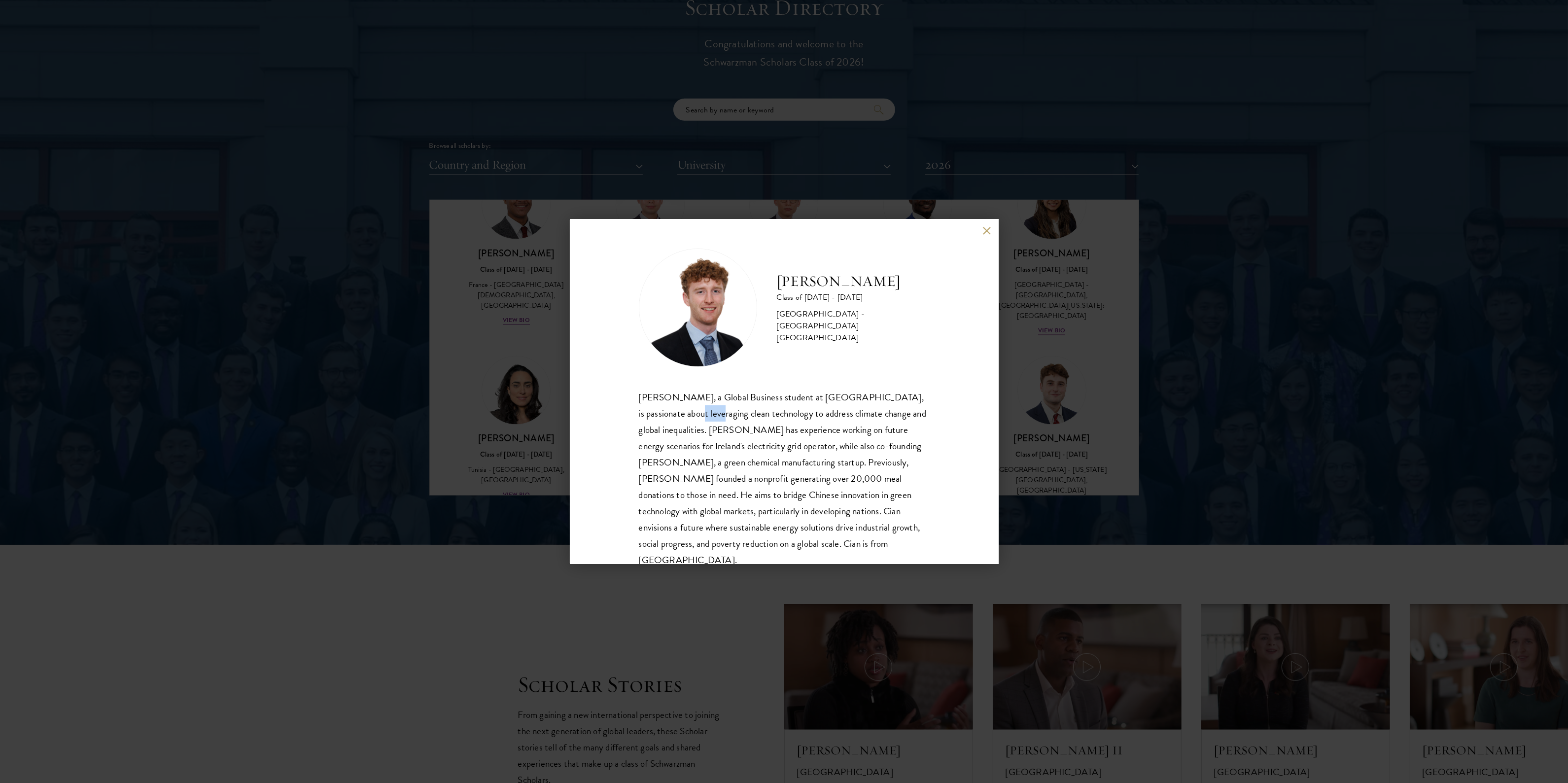
click at [682, 419] on div "Cian McGlynn, a Global Business student at Trinity College Dublin, is passionat…" at bounding box center [785, 479] width 291 height 180
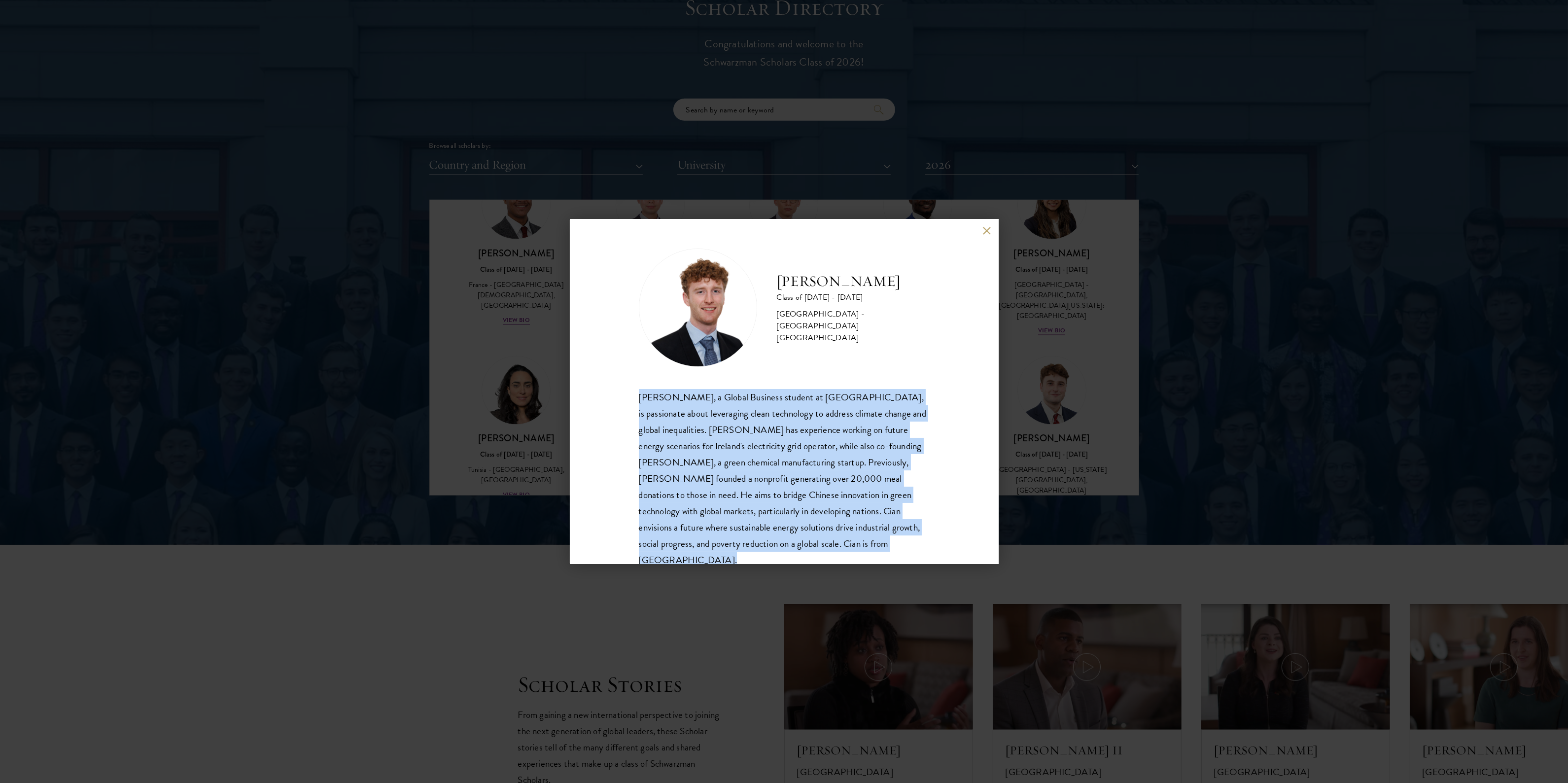
click at [682, 419] on div "Cian McGlynn, a Global Business student at Trinity College Dublin, is passionat…" at bounding box center [785, 479] width 291 height 180
click at [778, 424] on div "Cian McGlynn, a Global Business student at Trinity College Dublin, is passionat…" at bounding box center [785, 479] width 291 height 180
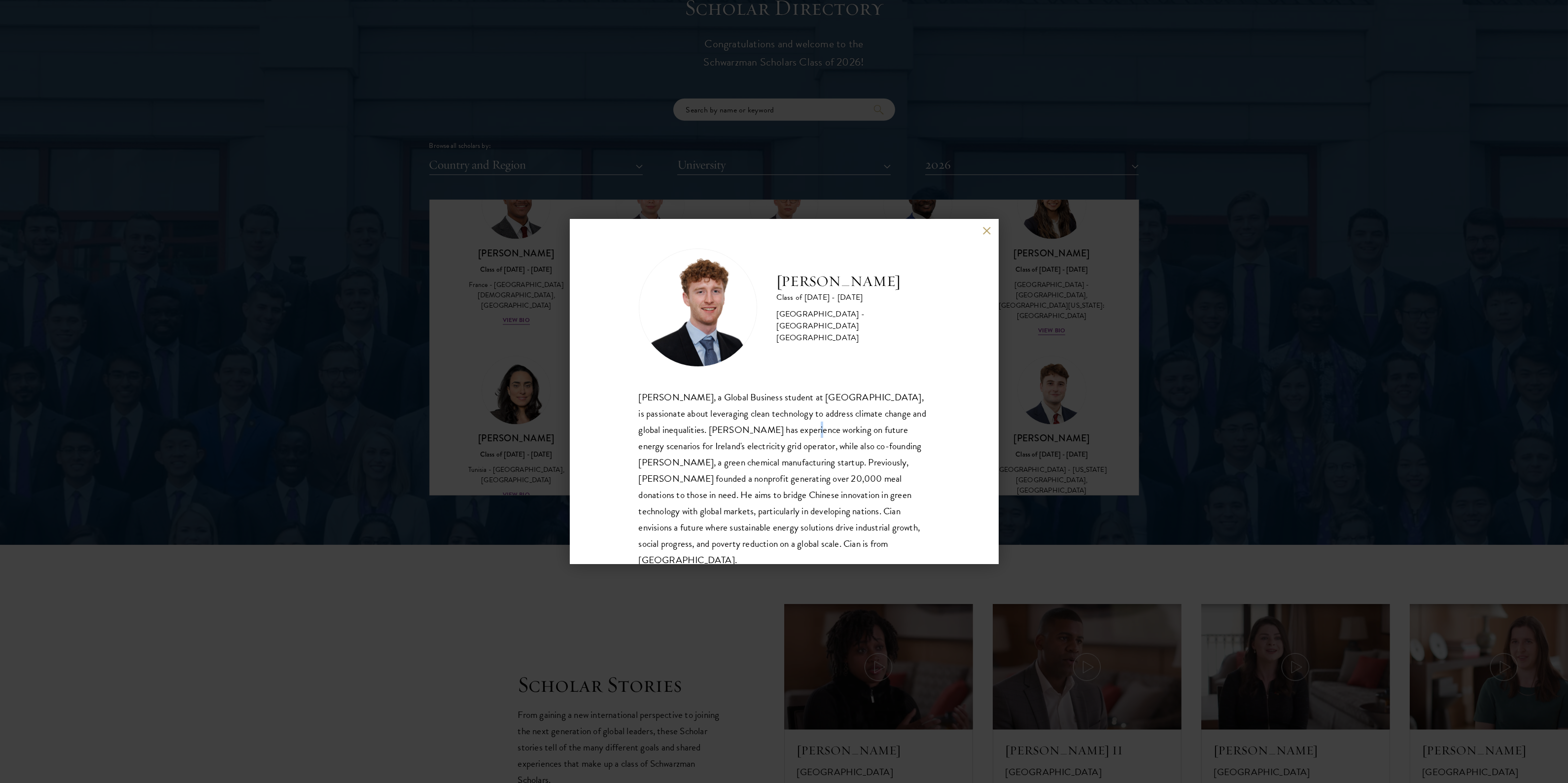
click at [778, 424] on div "Cian McGlynn, a Global Business student at Trinity College Dublin, is passionat…" at bounding box center [785, 479] width 291 height 180
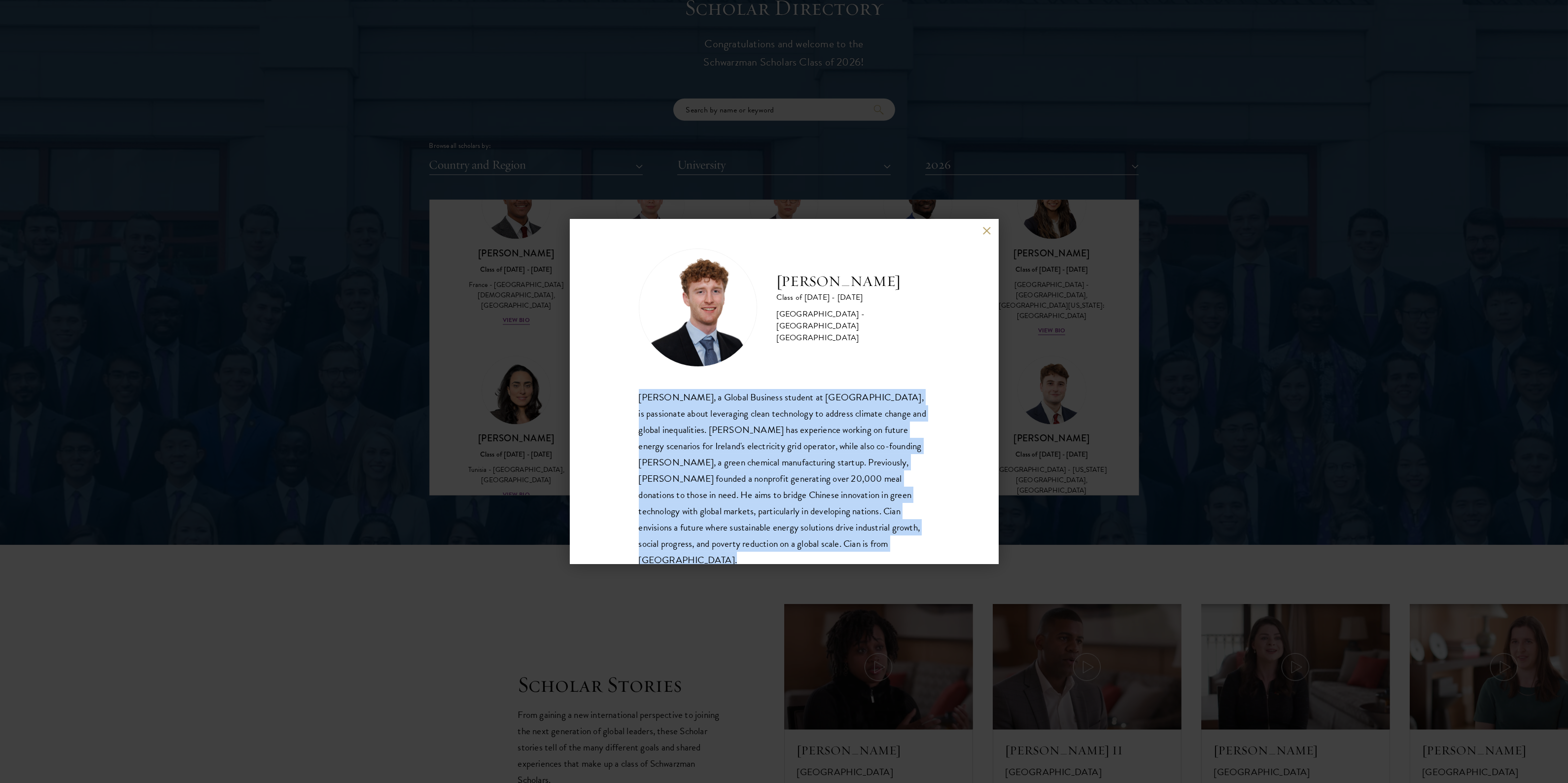
click at [778, 424] on div "Cian McGlynn, a Global Business student at Trinity College Dublin, is passionat…" at bounding box center [785, 479] width 291 height 180
click at [683, 434] on div "Cian McGlynn, a Global Business student at Trinity College Dublin, is passionat…" at bounding box center [785, 479] width 291 height 180
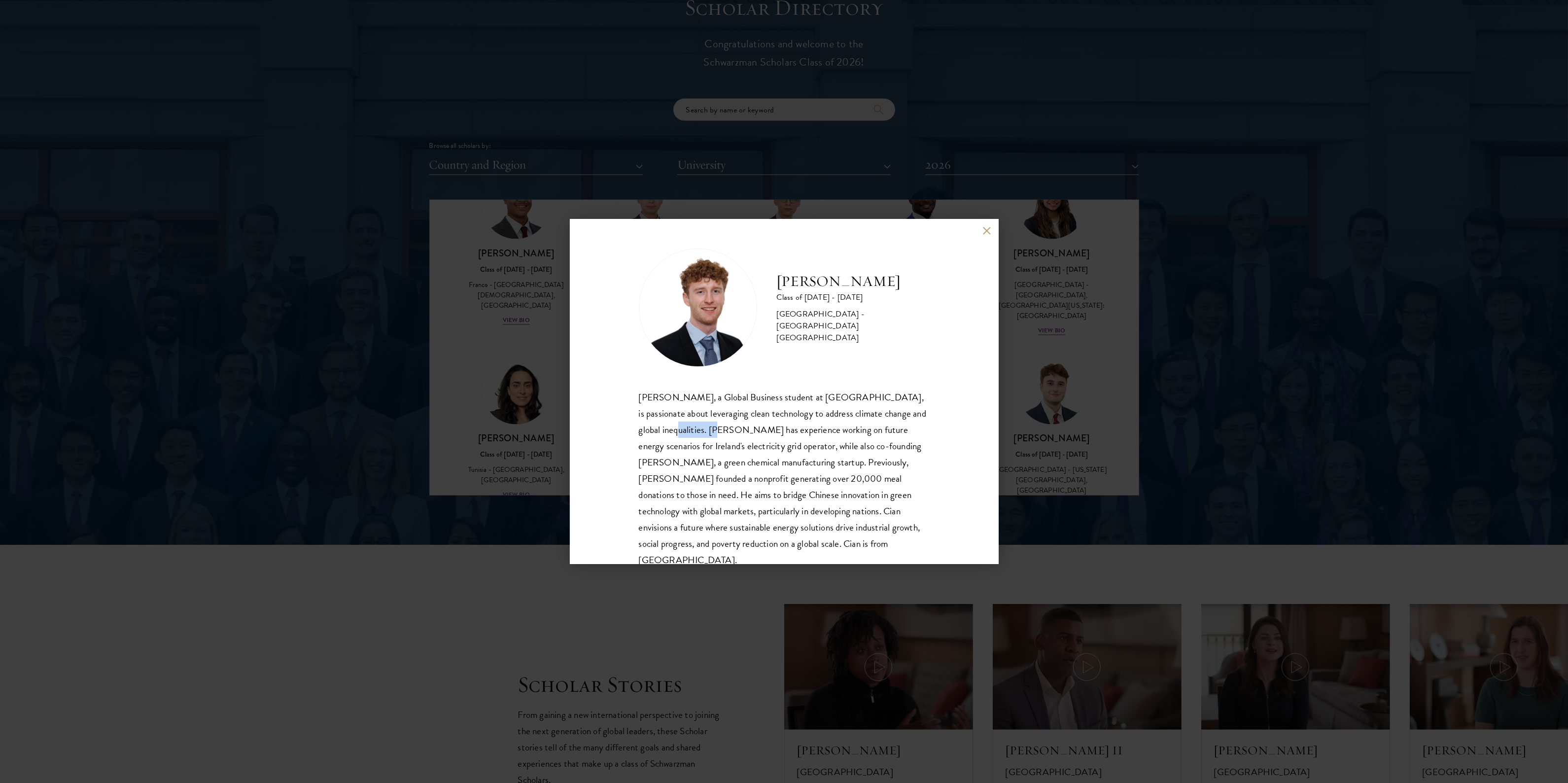
click at [683, 434] on div "Cian McGlynn, a Global Business student at Trinity College Dublin, is passionat…" at bounding box center [785, 479] width 291 height 180
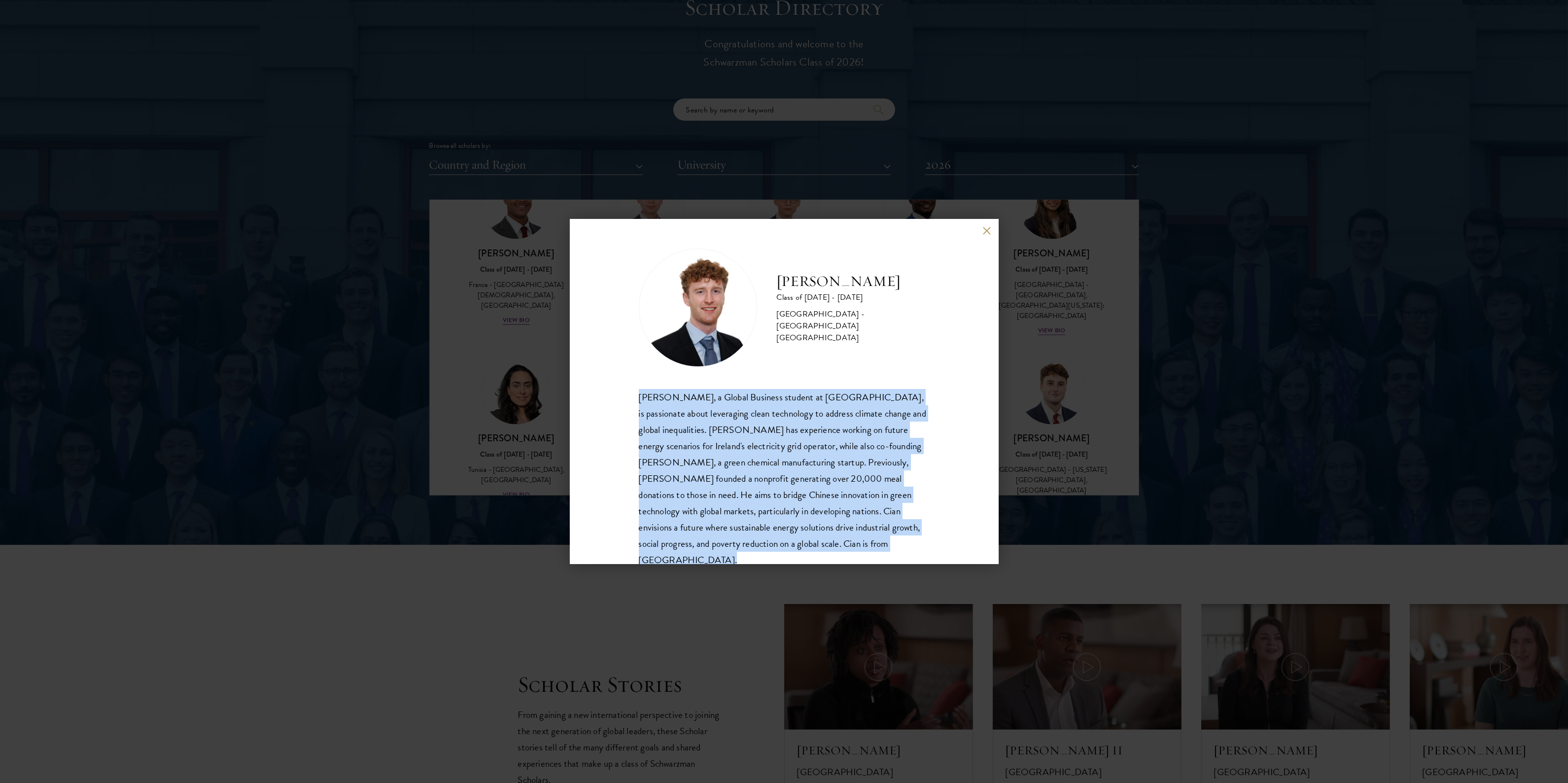
click at [683, 434] on div "Cian McGlynn, a Global Business student at Trinity College Dublin, is passionat…" at bounding box center [785, 479] width 291 height 180
click at [778, 417] on div "Cian McGlynn, a Global Business student at Trinity College Dublin, is passionat…" at bounding box center [785, 479] width 291 height 180
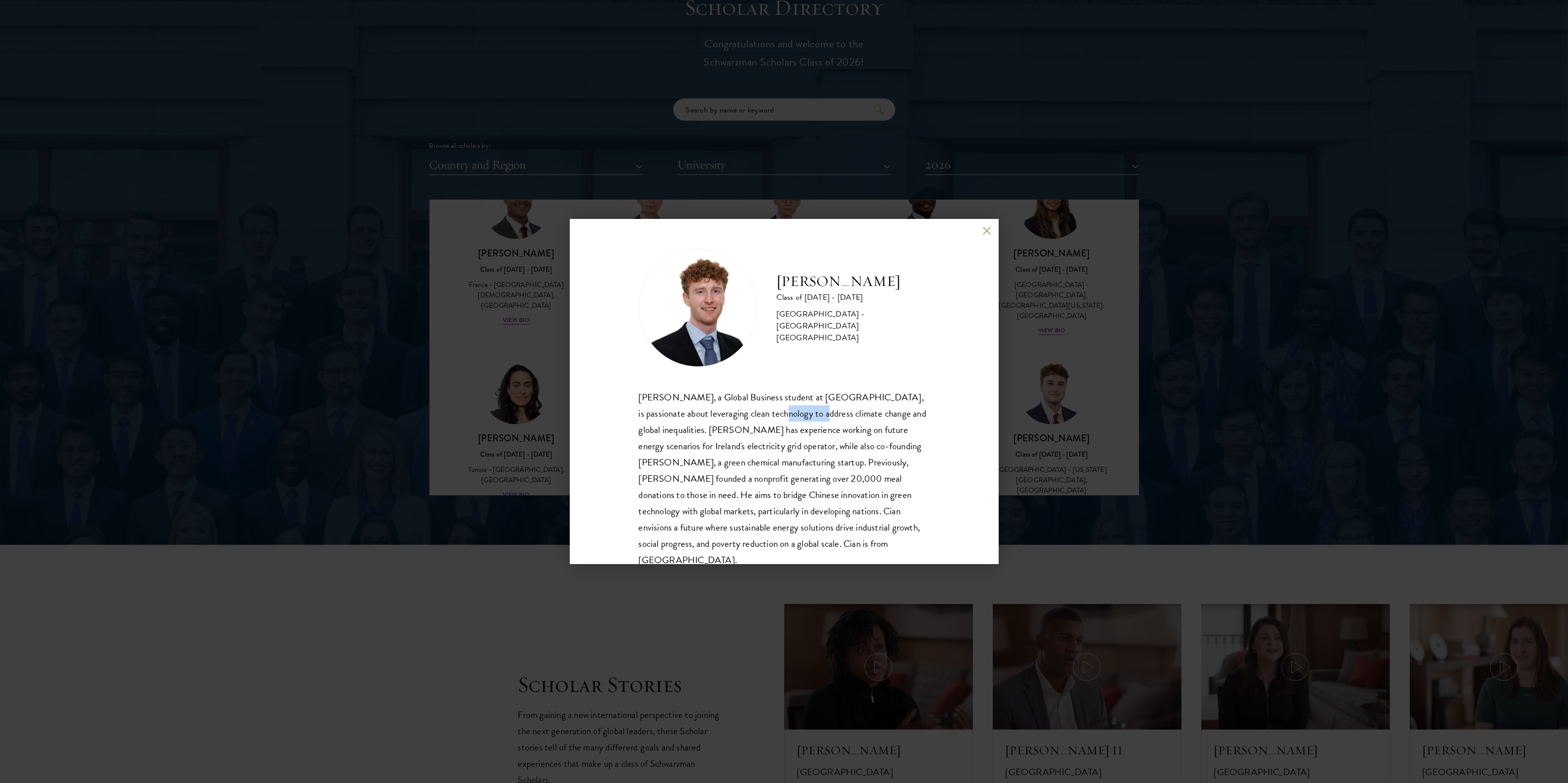
click at [778, 417] on div "Cian McGlynn, a Global Business student at Trinity College Dublin, is passionat…" at bounding box center [785, 479] width 291 height 180
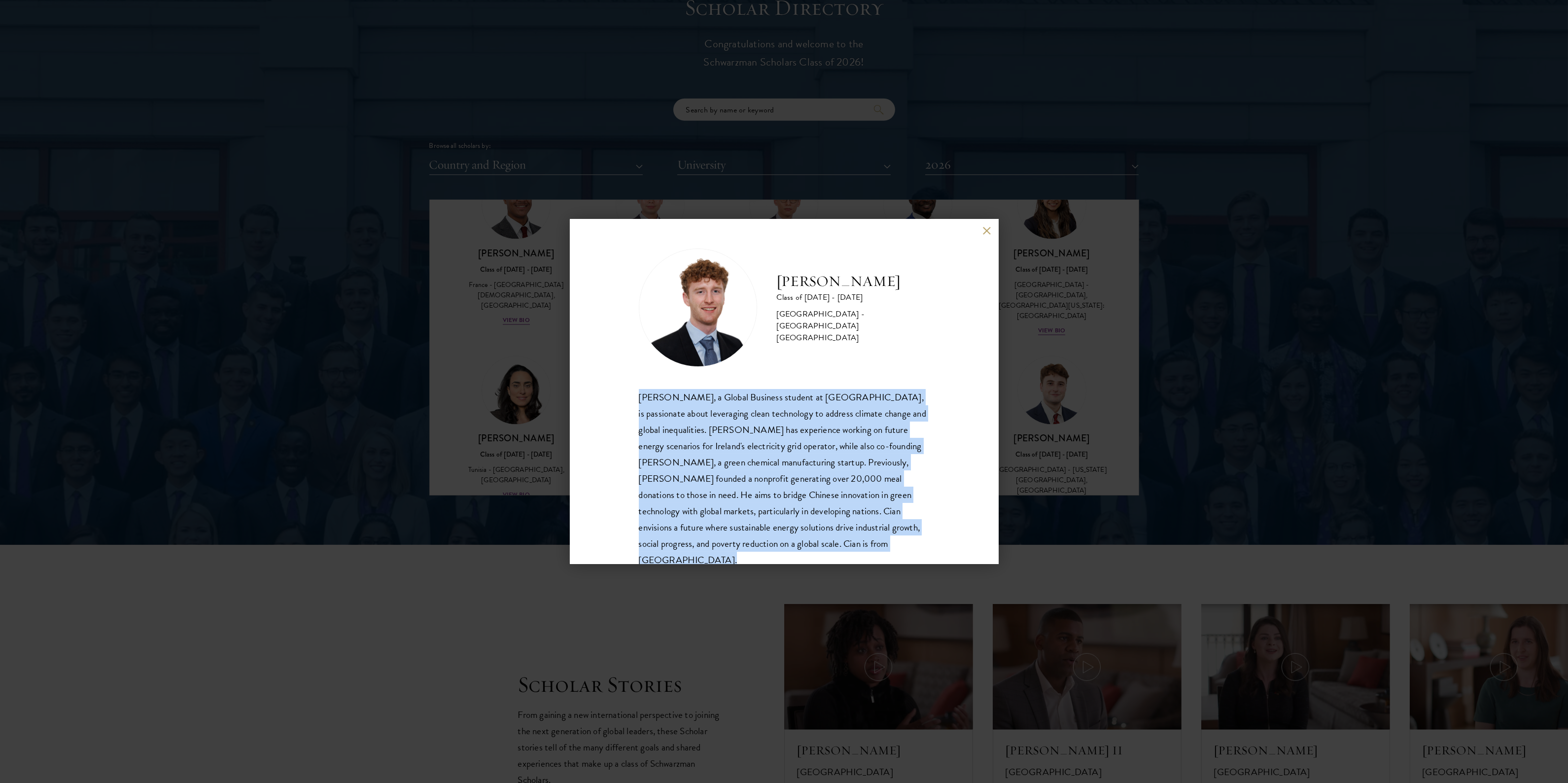
click at [778, 417] on div "Cian McGlynn, a Global Business student at Trinity College Dublin, is passionat…" at bounding box center [785, 479] width 291 height 180
click at [675, 446] on div "Cian McGlynn, a Global Business student at Trinity College Dublin, is passionat…" at bounding box center [785, 479] width 291 height 180
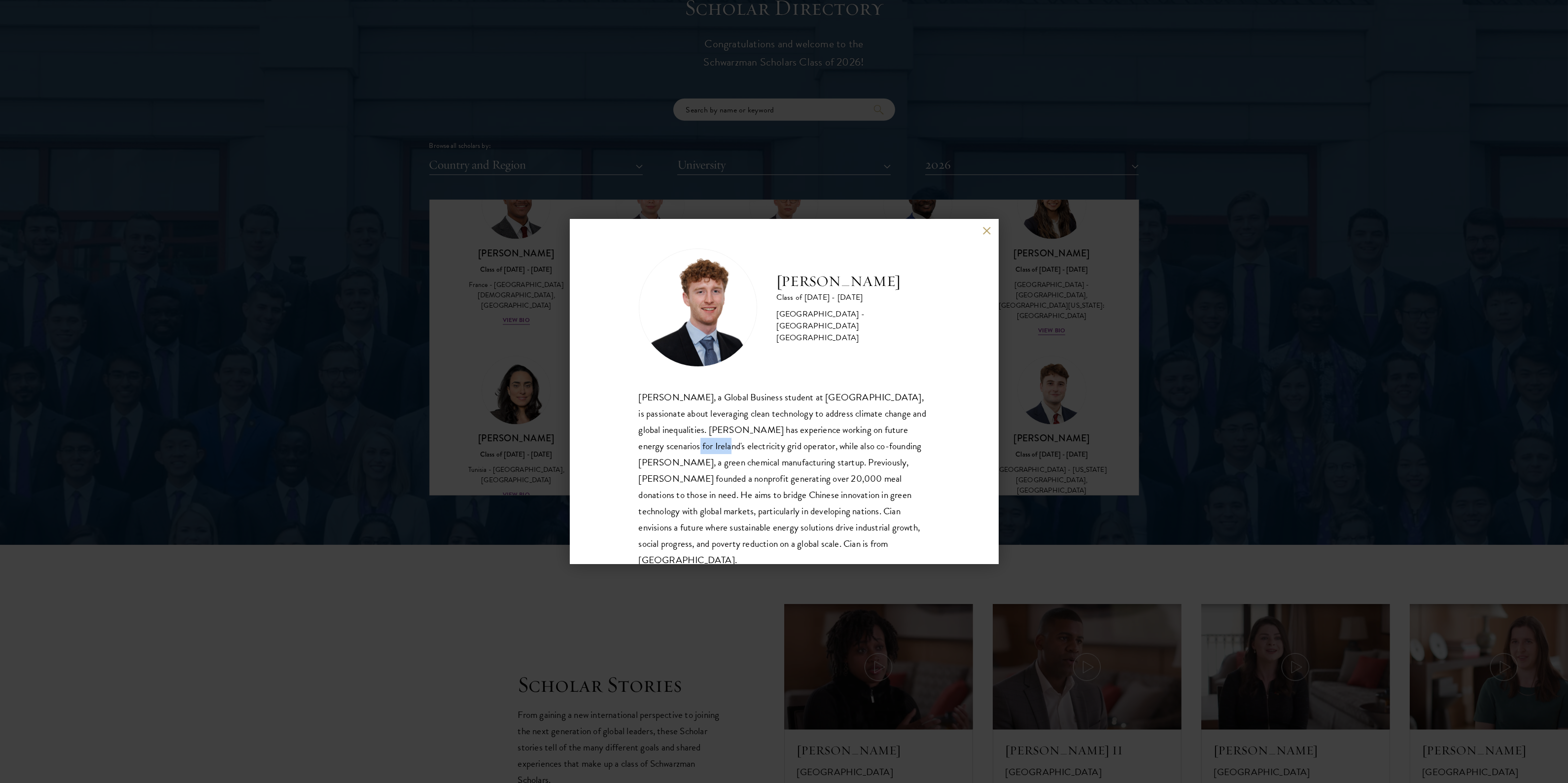
click at [675, 446] on div "Cian McGlynn, a Global Business student at Trinity College Dublin, is passionat…" at bounding box center [785, 479] width 291 height 180
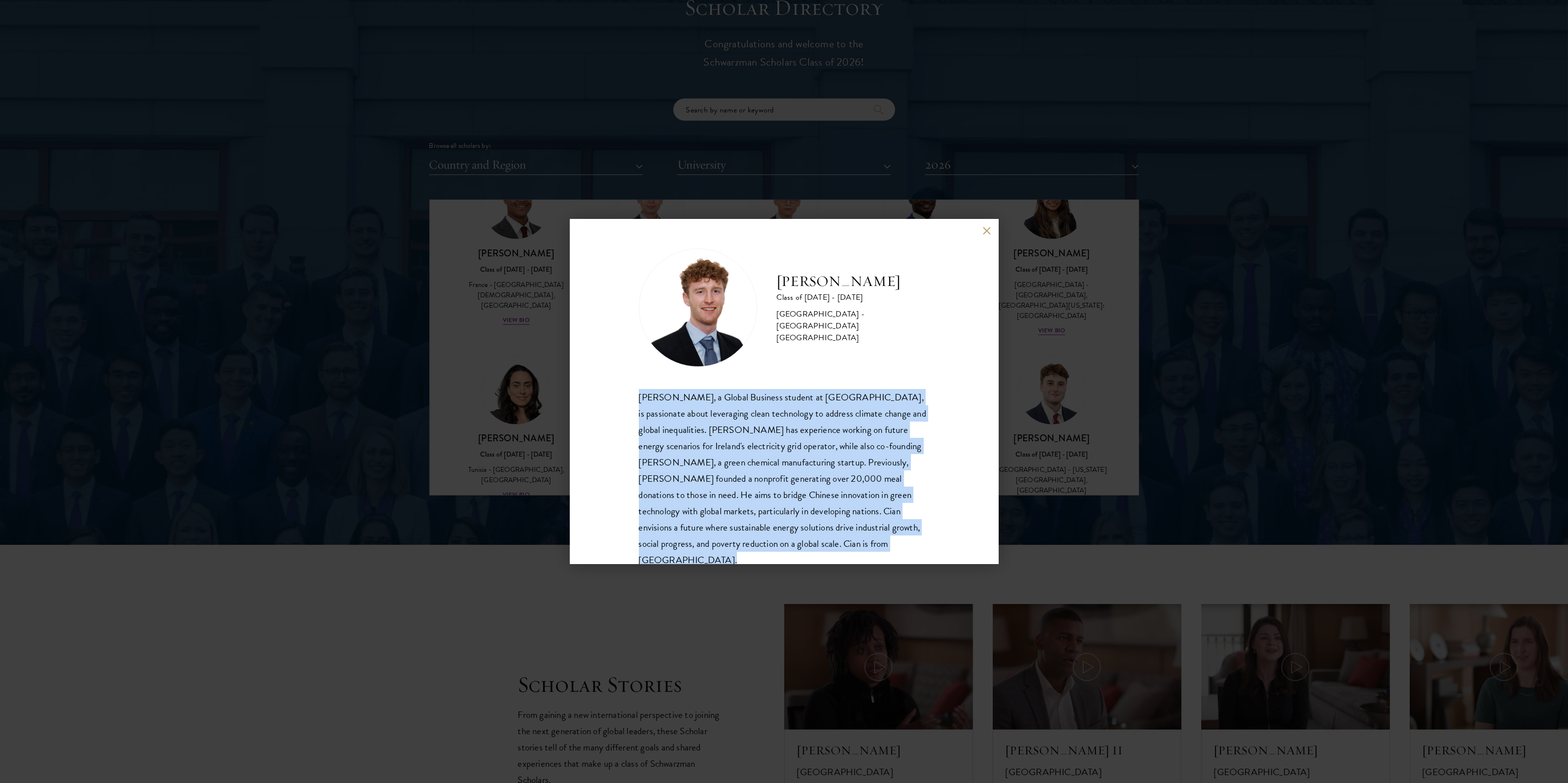
drag, startPoint x: 675, startPoint y: 446, endPoint x: 728, endPoint y: 444, distance: 53.0
click at [676, 446] on div "Cian McGlynn, a Global Business student at Trinity College Dublin, is passionat…" at bounding box center [785, 479] width 291 height 180
click at [778, 436] on div "Cian McGlynn, a Global Business student at Trinity College Dublin, is passionat…" at bounding box center [785, 479] width 291 height 180
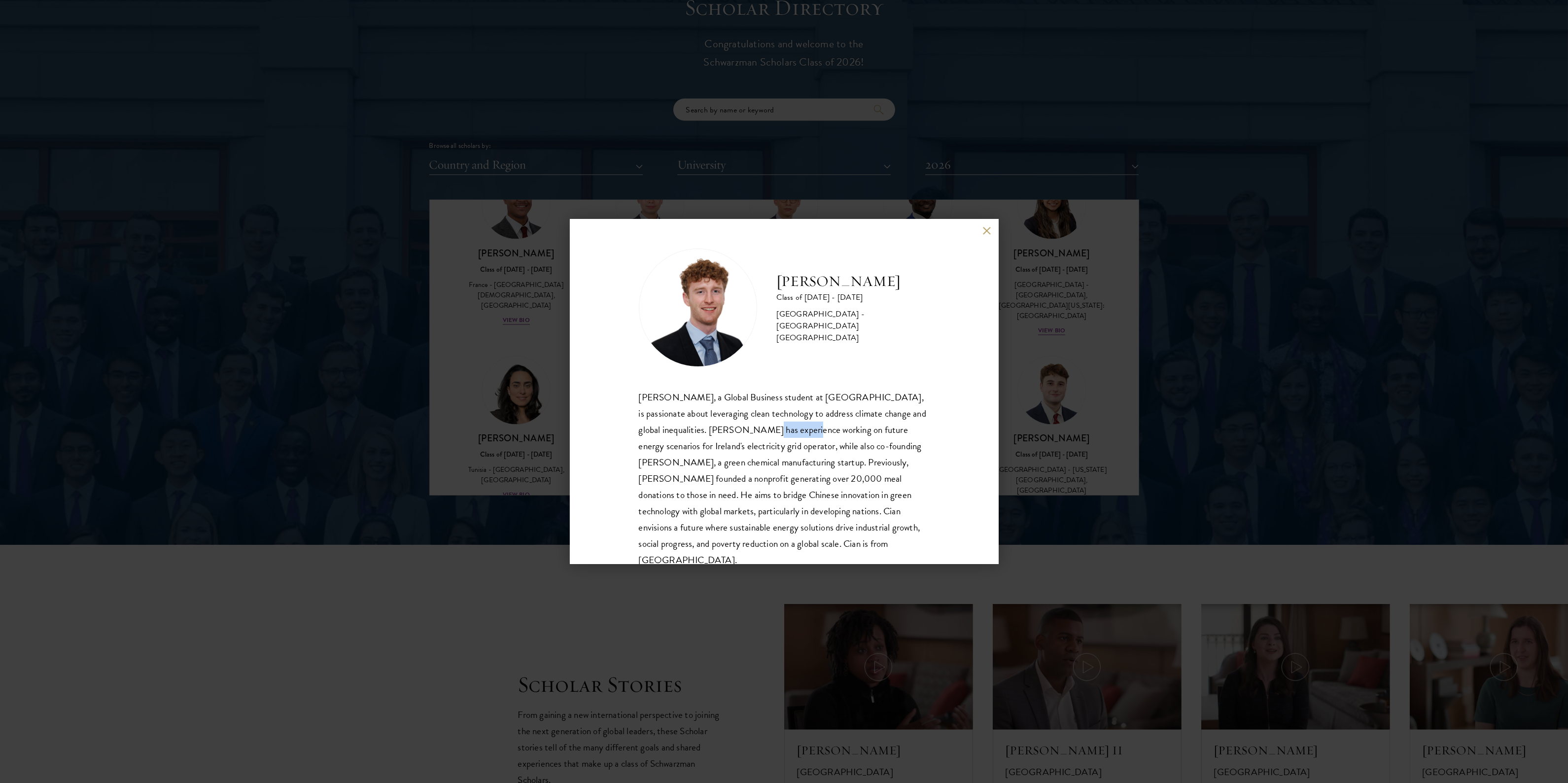
click at [778, 436] on div "Cian McGlynn, a Global Business student at Trinity College Dublin, is passionat…" at bounding box center [785, 479] width 291 height 180
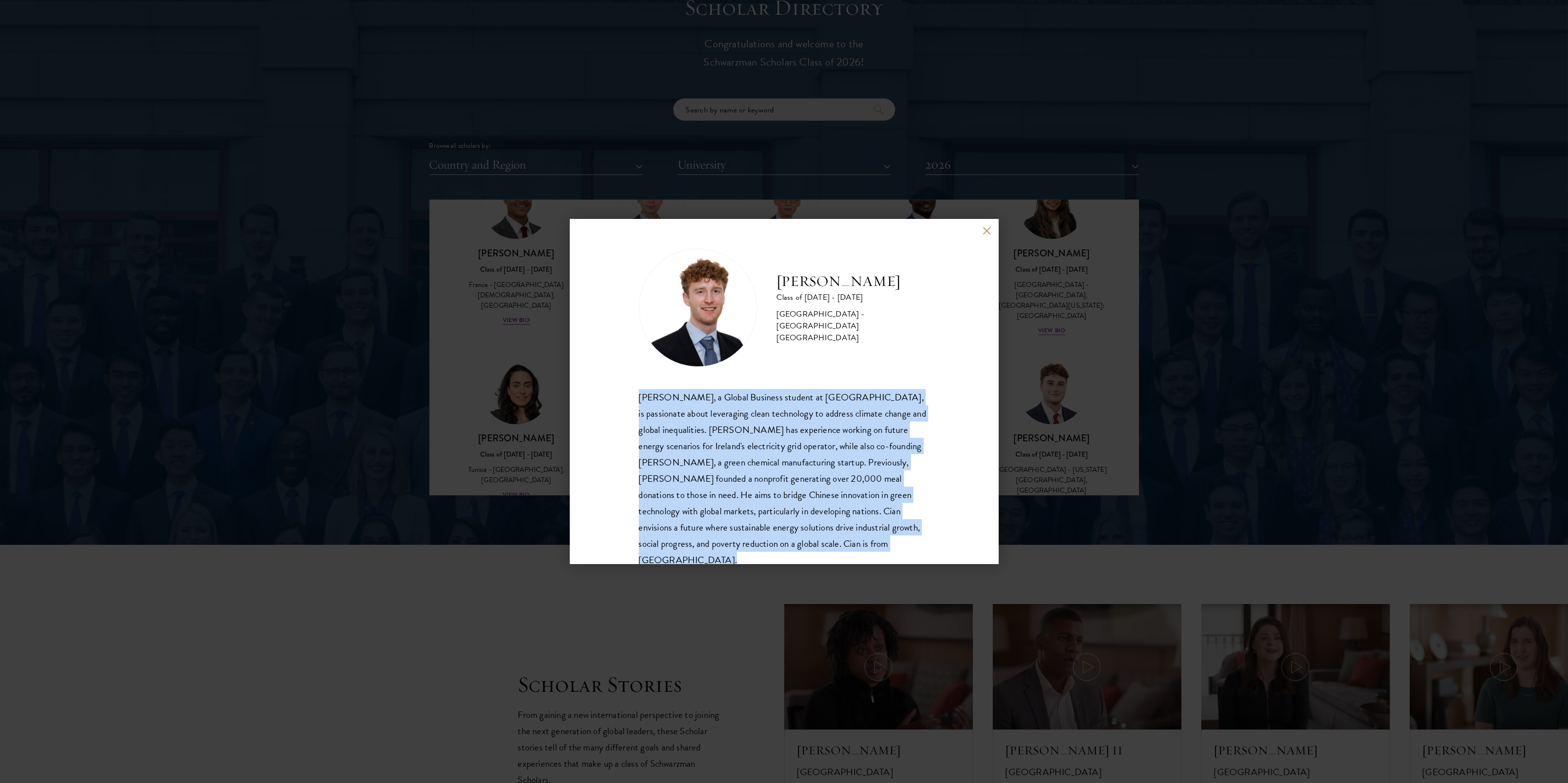
click at [778, 436] on div "Cian McGlynn, a Global Business student at Trinity College Dublin, is passionat…" at bounding box center [785, 479] width 291 height 180
click at [683, 441] on div "Cian McGlynn, a Global Business student at Trinity College Dublin, is passionat…" at bounding box center [785, 479] width 291 height 180
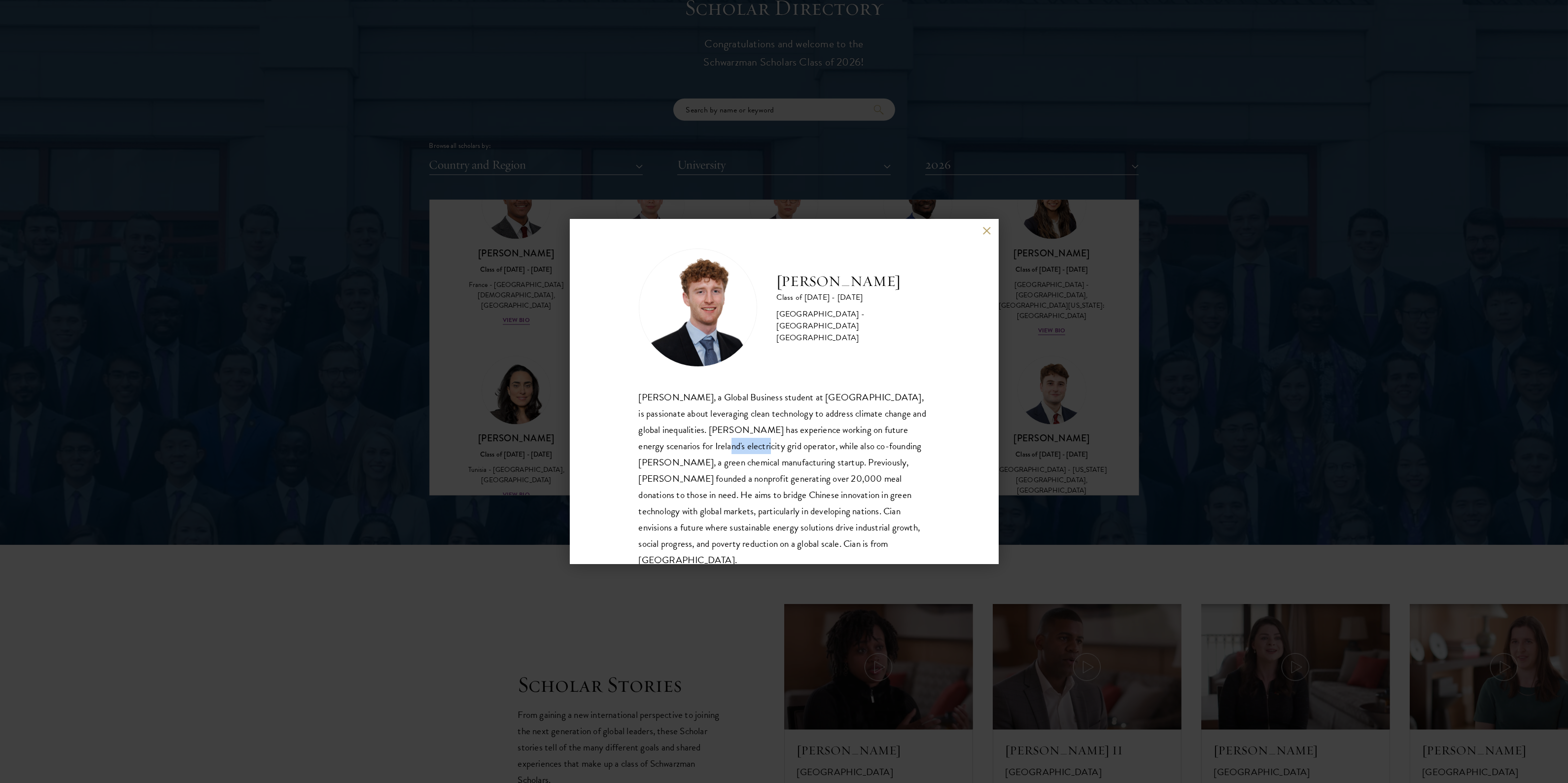
click at [683, 441] on div "Cian McGlynn, a Global Business student at Trinity College Dublin, is passionat…" at bounding box center [785, 479] width 291 height 180
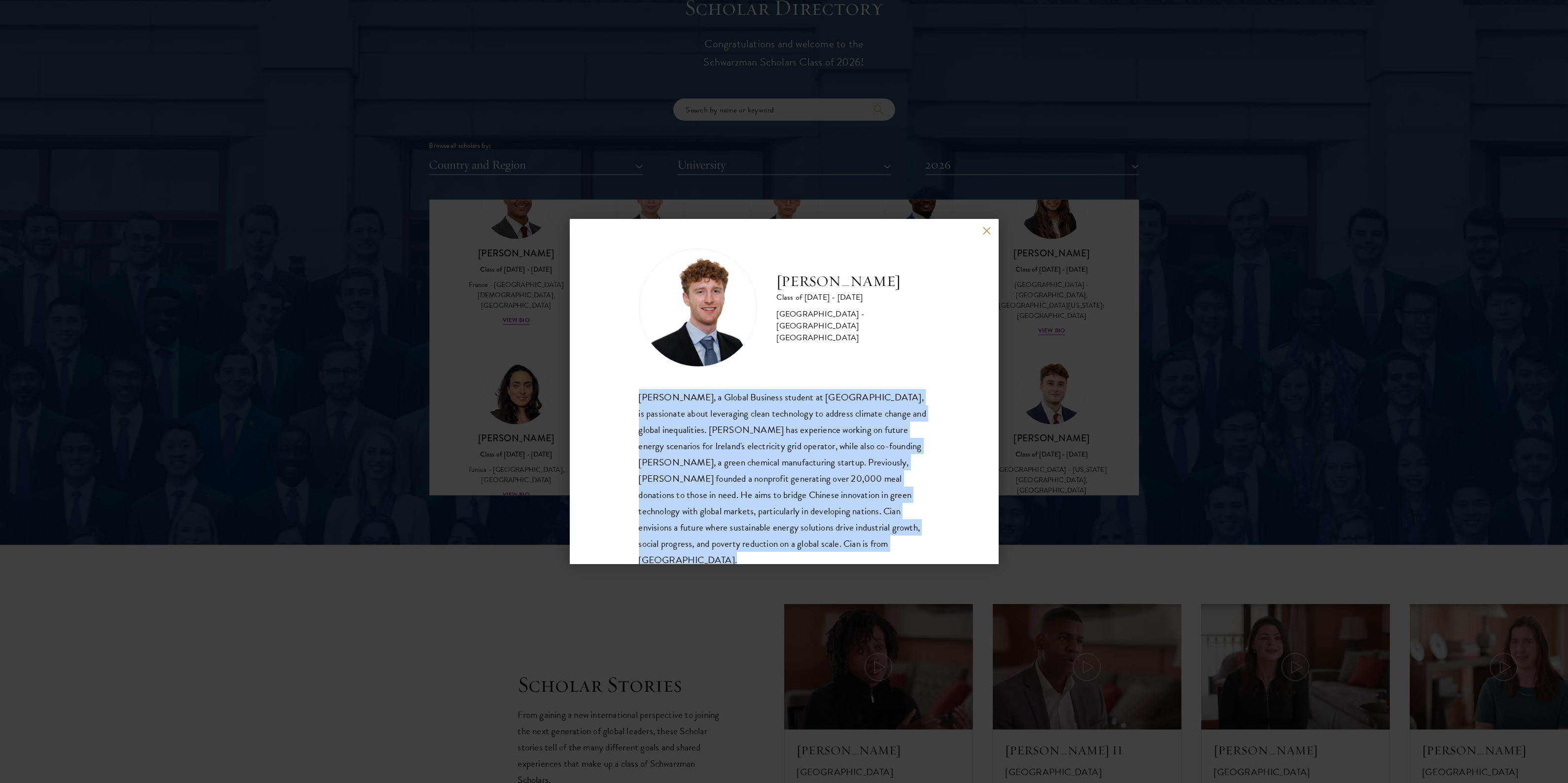
click at [683, 441] on div "Cian McGlynn, a Global Business student at Trinity College Dublin, is passionat…" at bounding box center [785, 479] width 291 height 180
click at [647, 457] on div "Cian McGlynn, a Global Business student at Trinity College Dublin, is passionat…" at bounding box center [785, 479] width 291 height 180
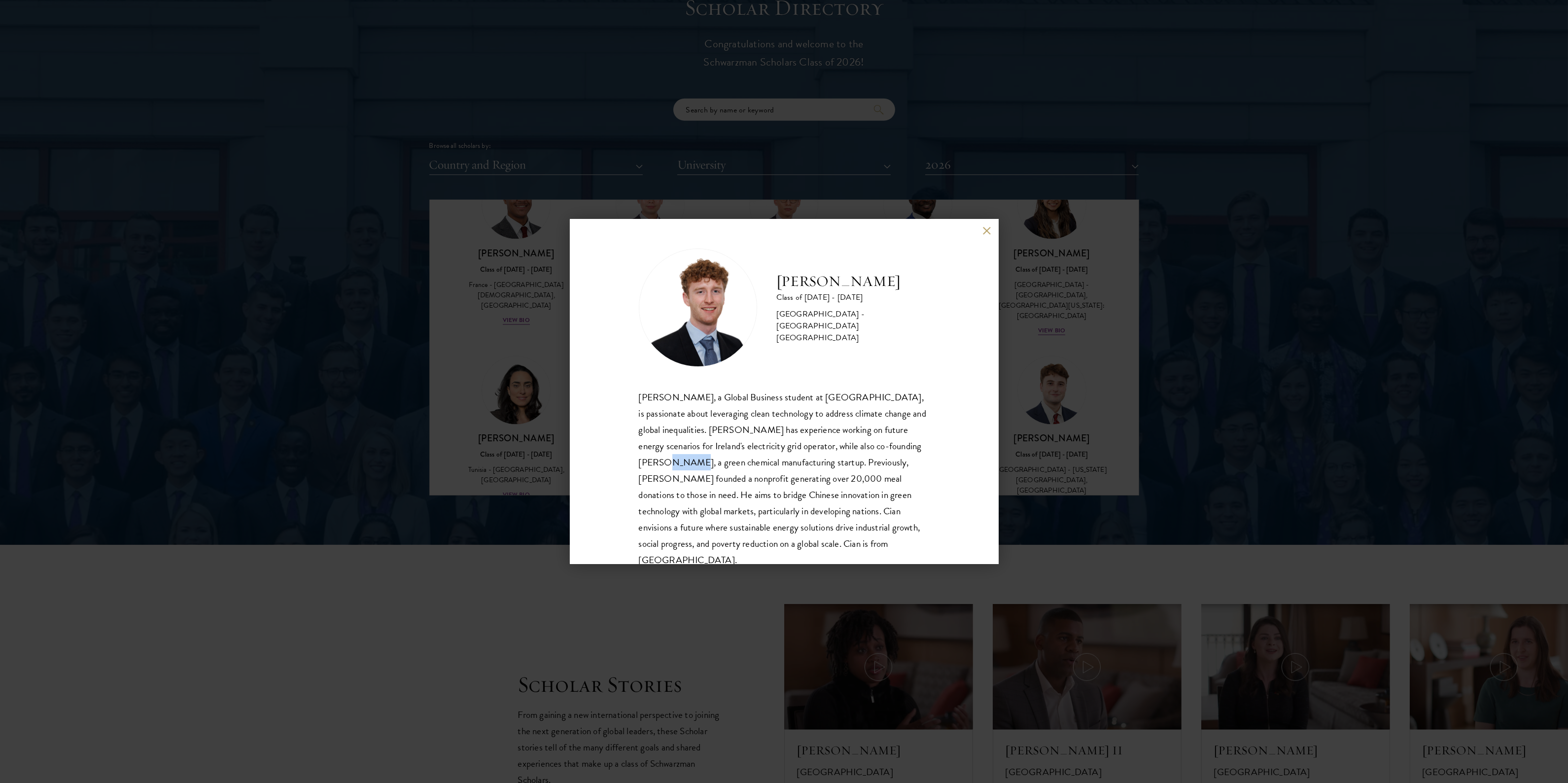
click at [647, 457] on div "Cian McGlynn, a Global Business student at Trinity College Dublin, is passionat…" at bounding box center [785, 479] width 291 height 180
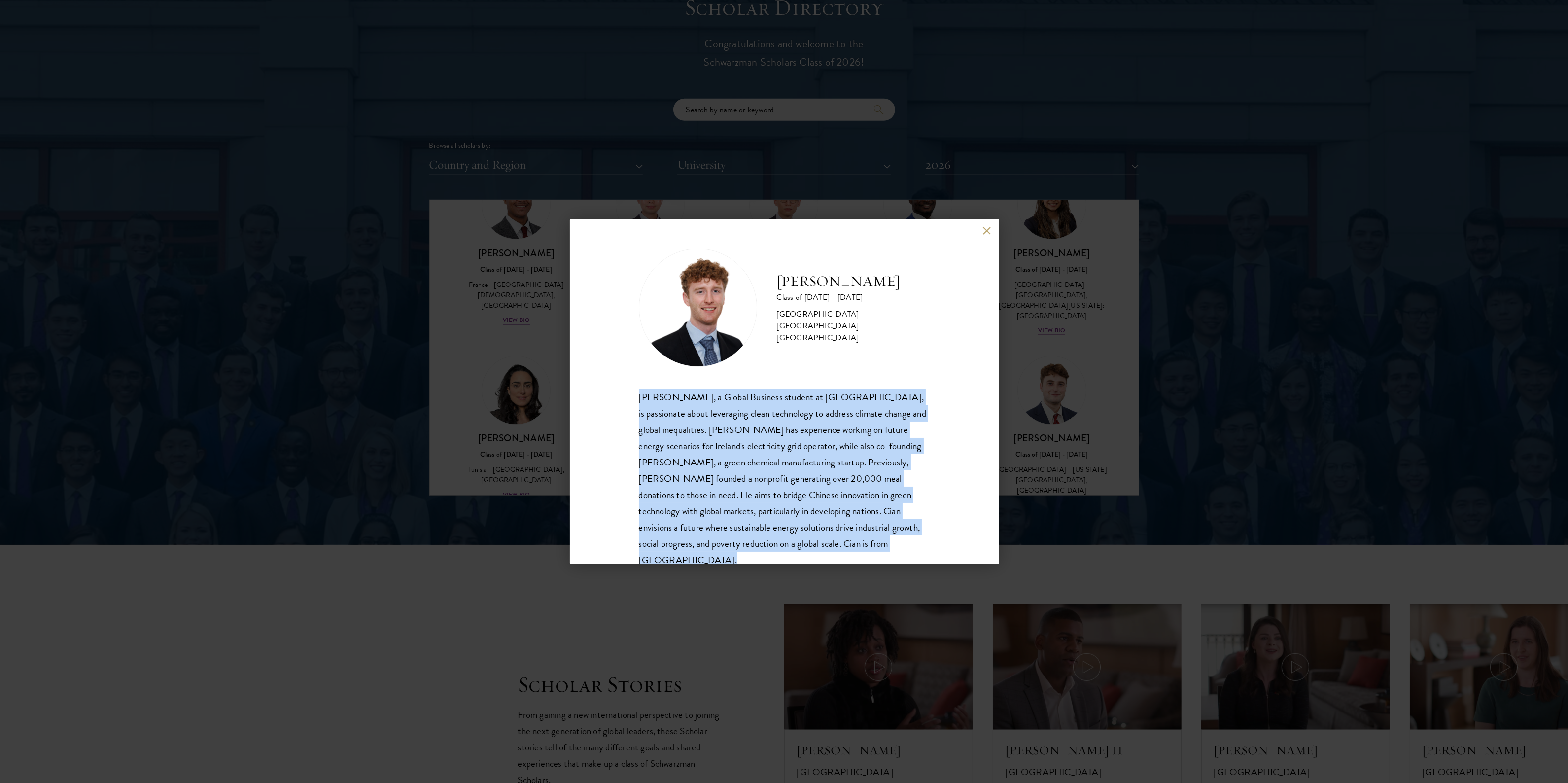
click at [647, 457] on div "Cian McGlynn, a Global Business student at Trinity College Dublin, is passionat…" at bounding box center [785, 479] width 291 height 180
click at [745, 457] on div "Cian McGlynn, a Global Business student at Trinity College Dublin, is passionat…" at bounding box center [785, 479] width 291 height 180
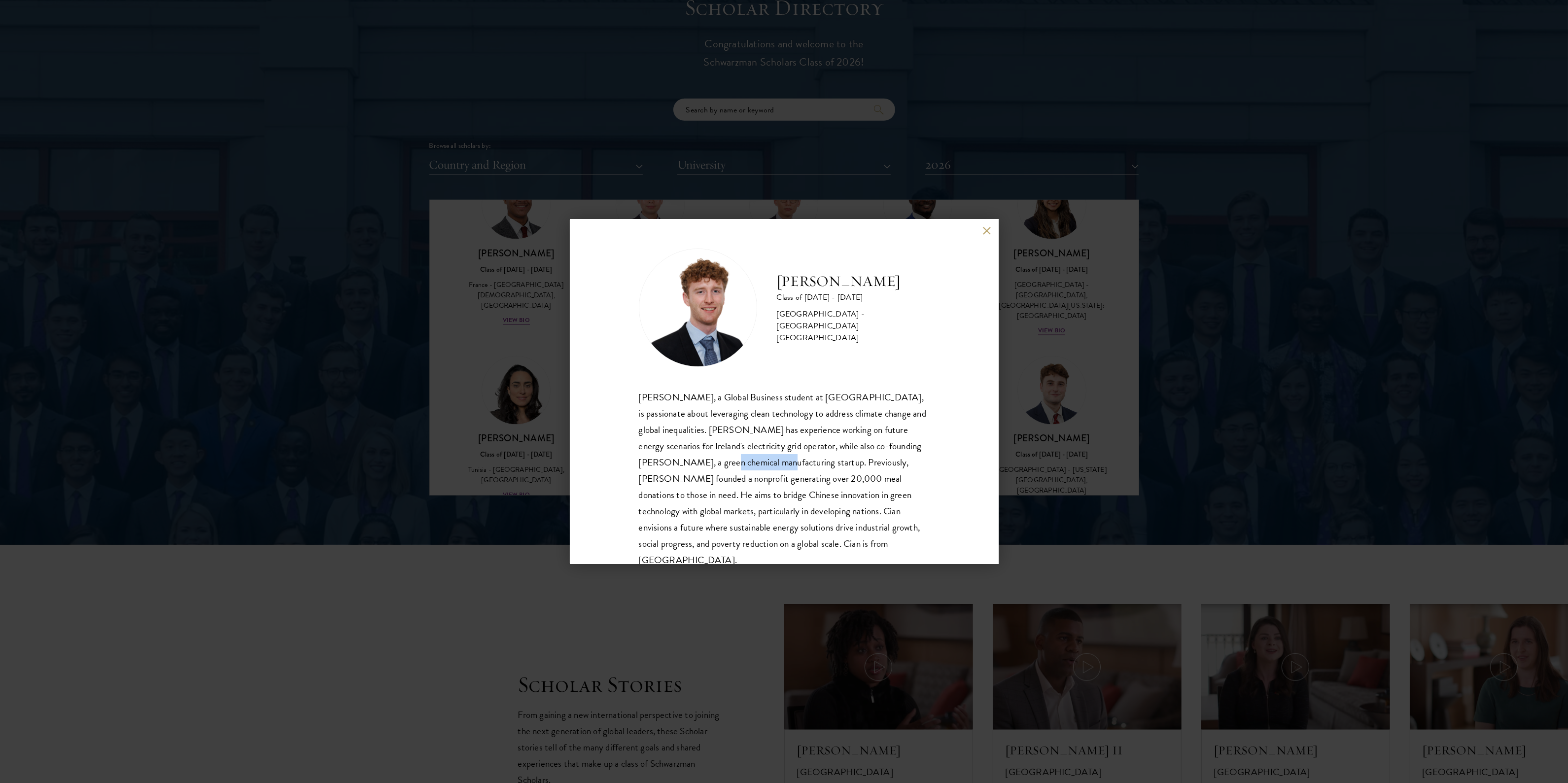
click at [745, 457] on div "Cian McGlynn, a Global Business student at Trinity College Dublin, is passionat…" at bounding box center [785, 479] width 291 height 180
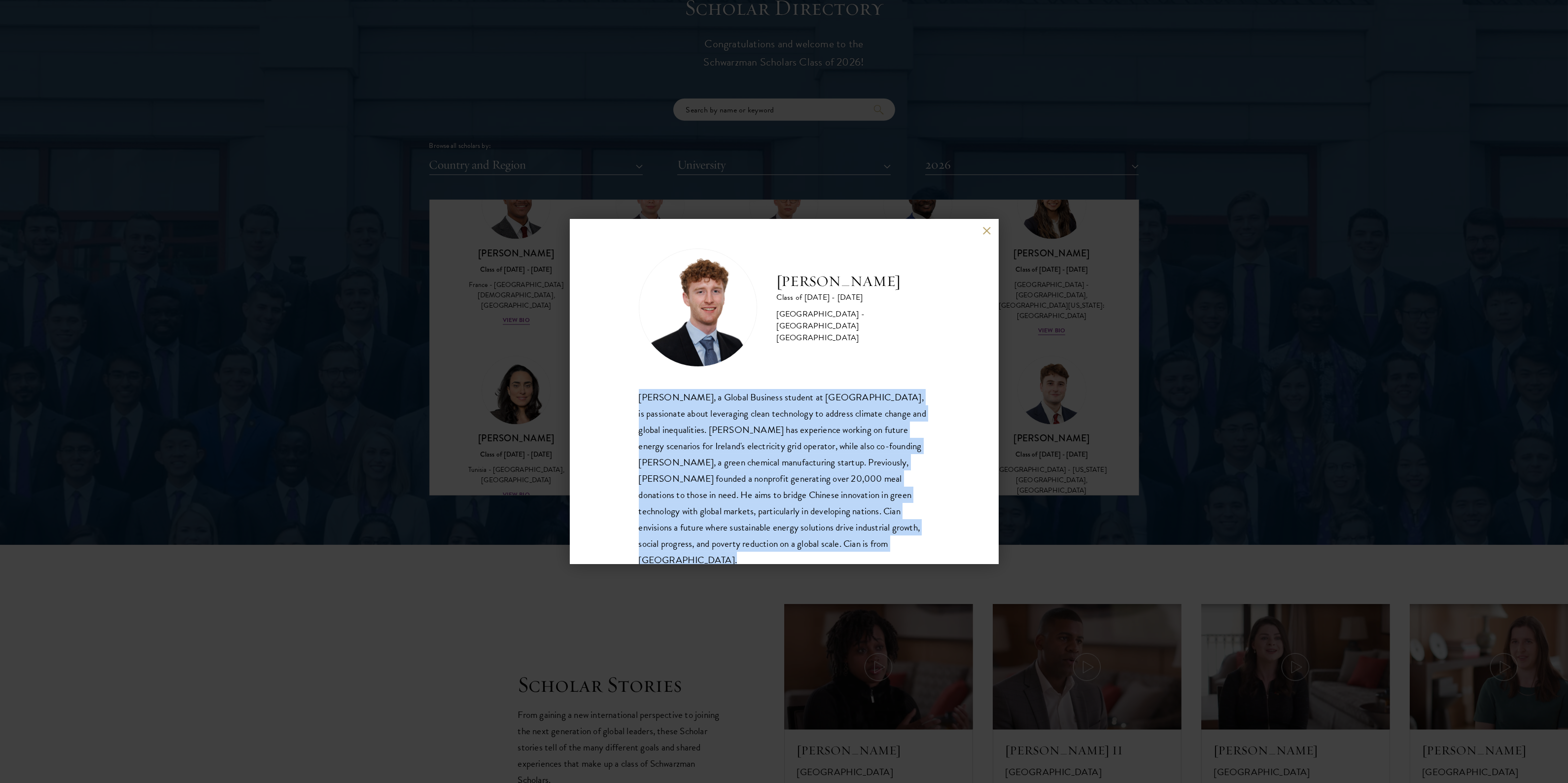
click at [745, 457] on div "Cian McGlynn, a Global Business student at Trinity College Dublin, is passionat…" at bounding box center [785, 479] width 291 height 180
click at [659, 472] on div "Cian McGlynn, a Global Business student at Trinity College Dublin, is passionat…" at bounding box center [785, 479] width 291 height 180
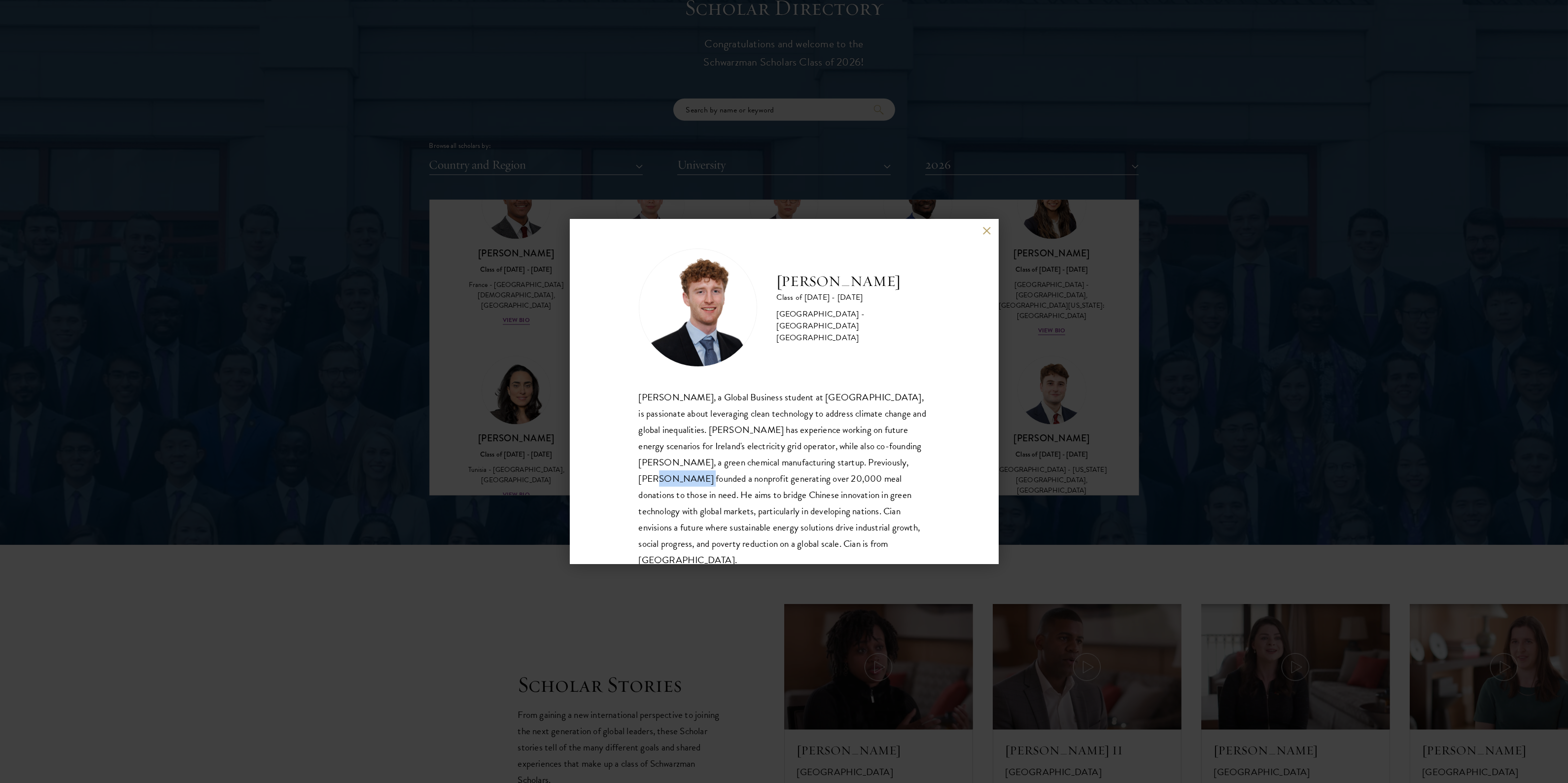
click at [659, 472] on div "Cian McGlynn, a Global Business student at Trinity College Dublin, is passionat…" at bounding box center [785, 479] width 291 height 180
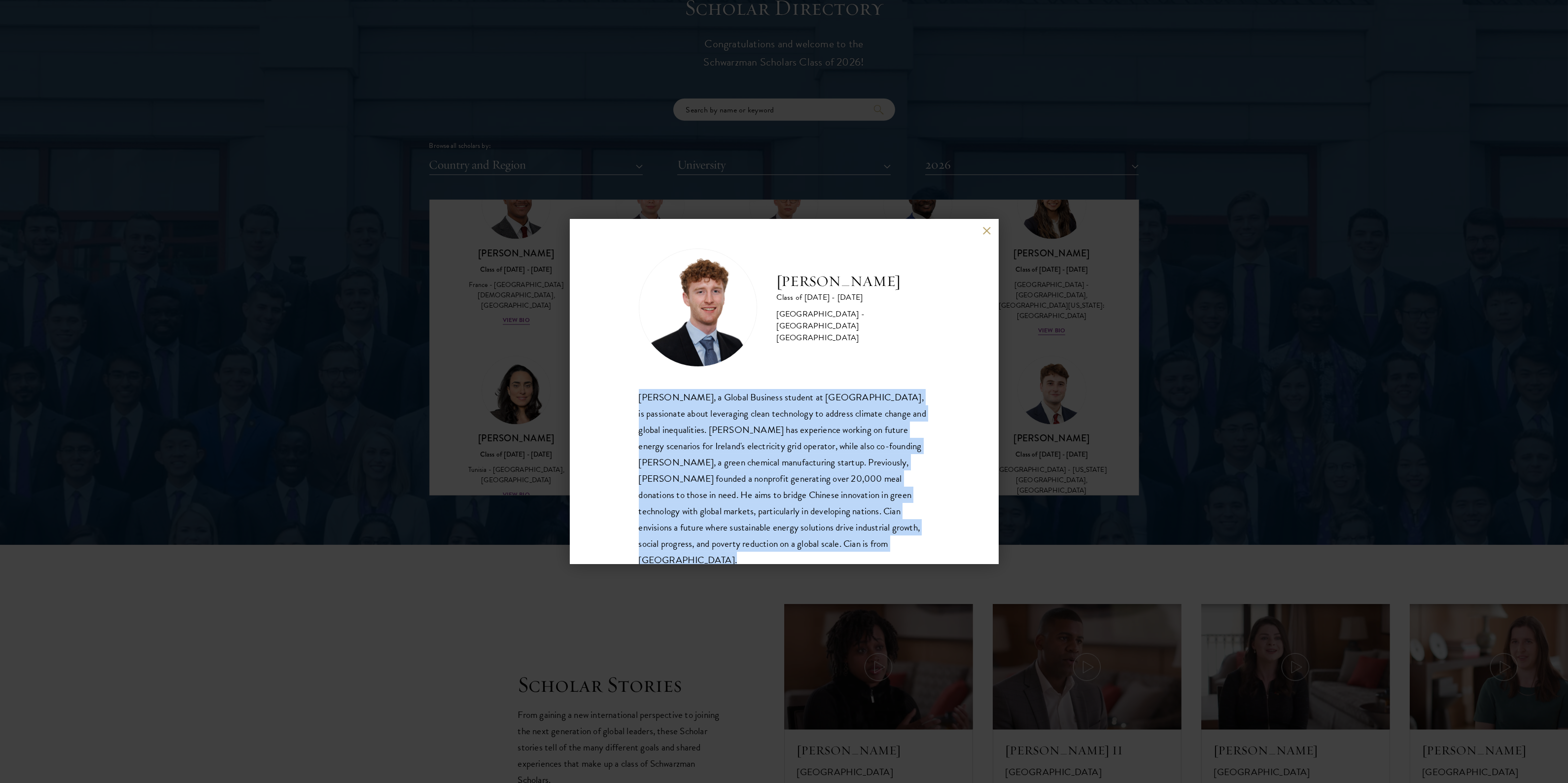
drag, startPoint x: 659, startPoint y: 472, endPoint x: 698, endPoint y: 474, distance: 39.1
click at [660, 472] on div "Cian McGlynn, a Global Business student at Trinity College Dublin, is passionat…" at bounding box center [785, 479] width 291 height 180
click at [767, 470] on div "Cian McGlynn, a Global Business student at Trinity College Dublin, is passionat…" at bounding box center [785, 479] width 291 height 180
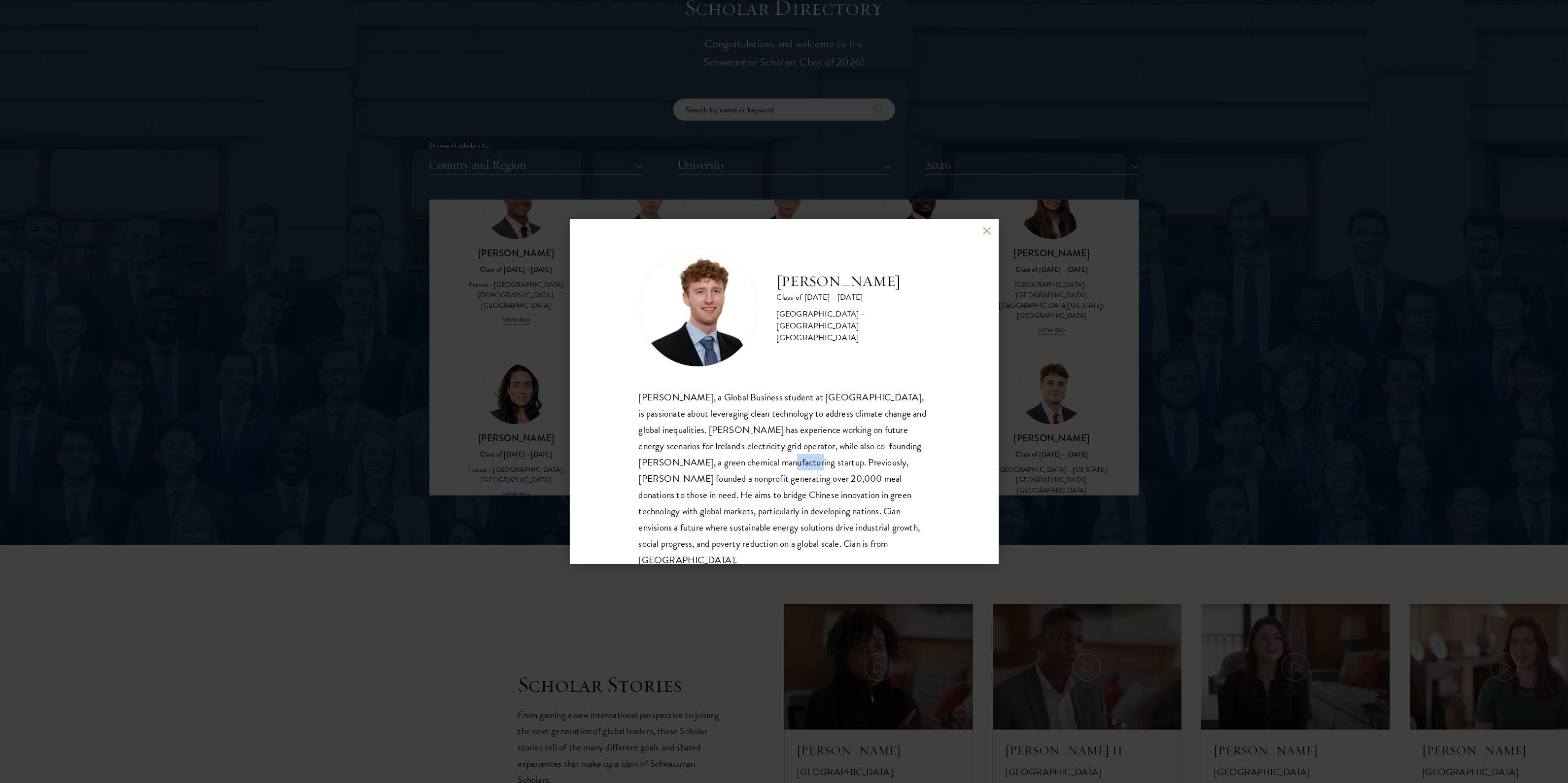
click at [767, 470] on div "Cian McGlynn, a Global Business student at Trinity College Dublin, is passionat…" at bounding box center [785, 479] width 291 height 180
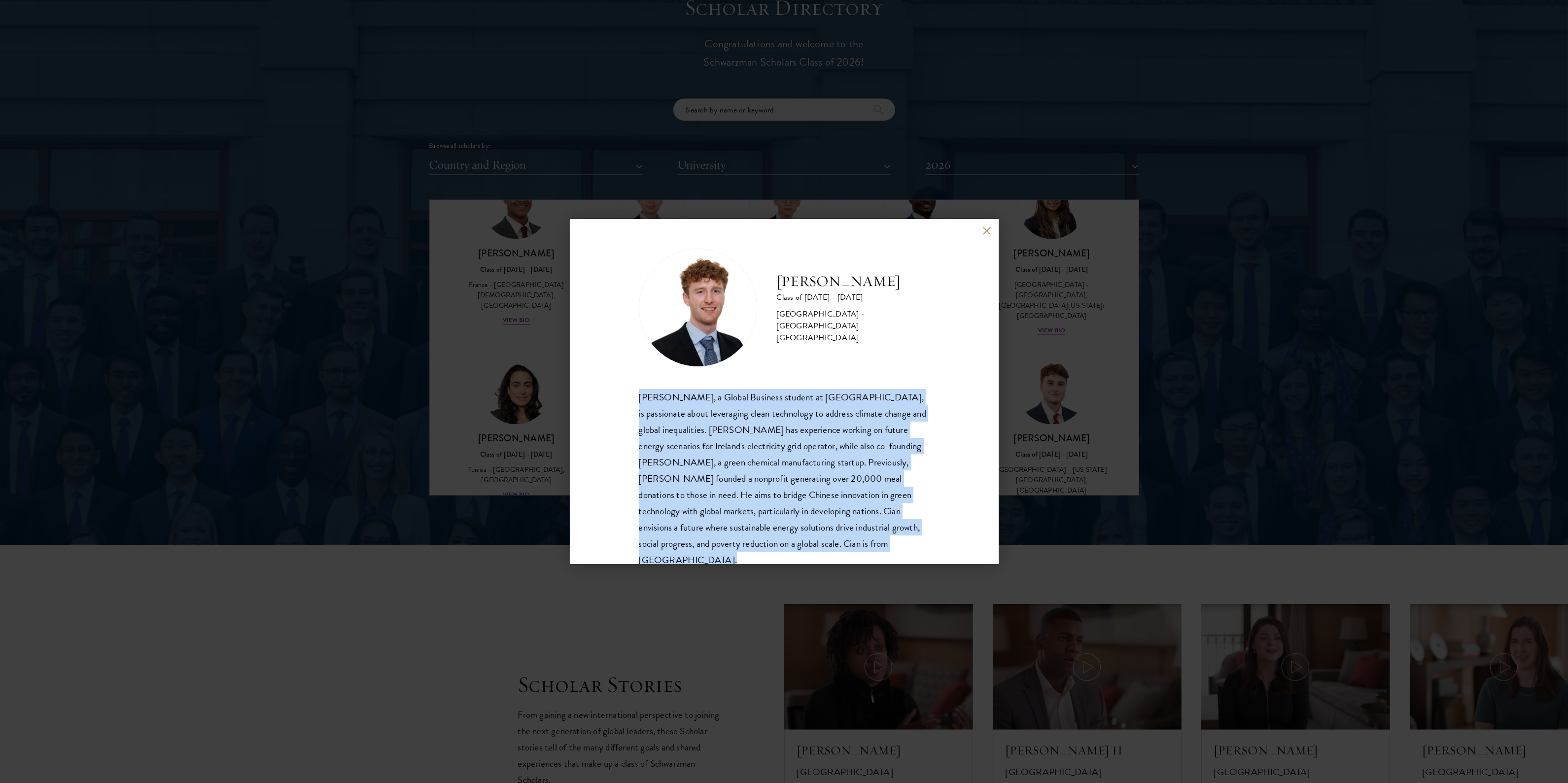
click at [767, 470] on div "Cian McGlynn, a Global Business student at Trinity College Dublin, is passionat…" at bounding box center [785, 479] width 291 height 180
click at [688, 482] on div "Cian McGlynn, a Global Business student at Trinity College Dublin, is passionat…" at bounding box center [785, 479] width 291 height 180
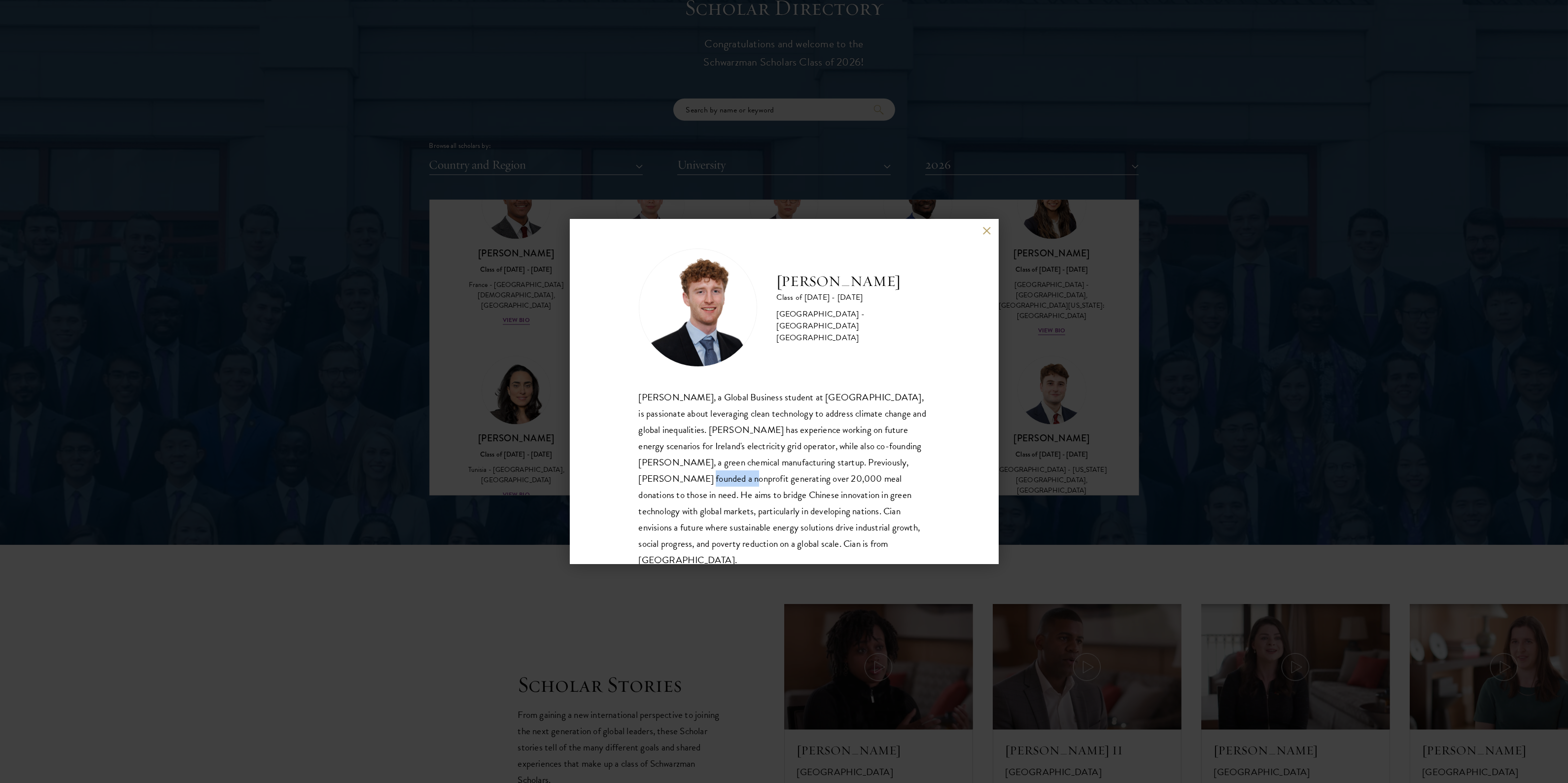
click at [688, 482] on div "Cian McGlynn, a Global Business student at Trinity College Dublin, is passionat…" at bounding box center [785, 479] width 291 height 180
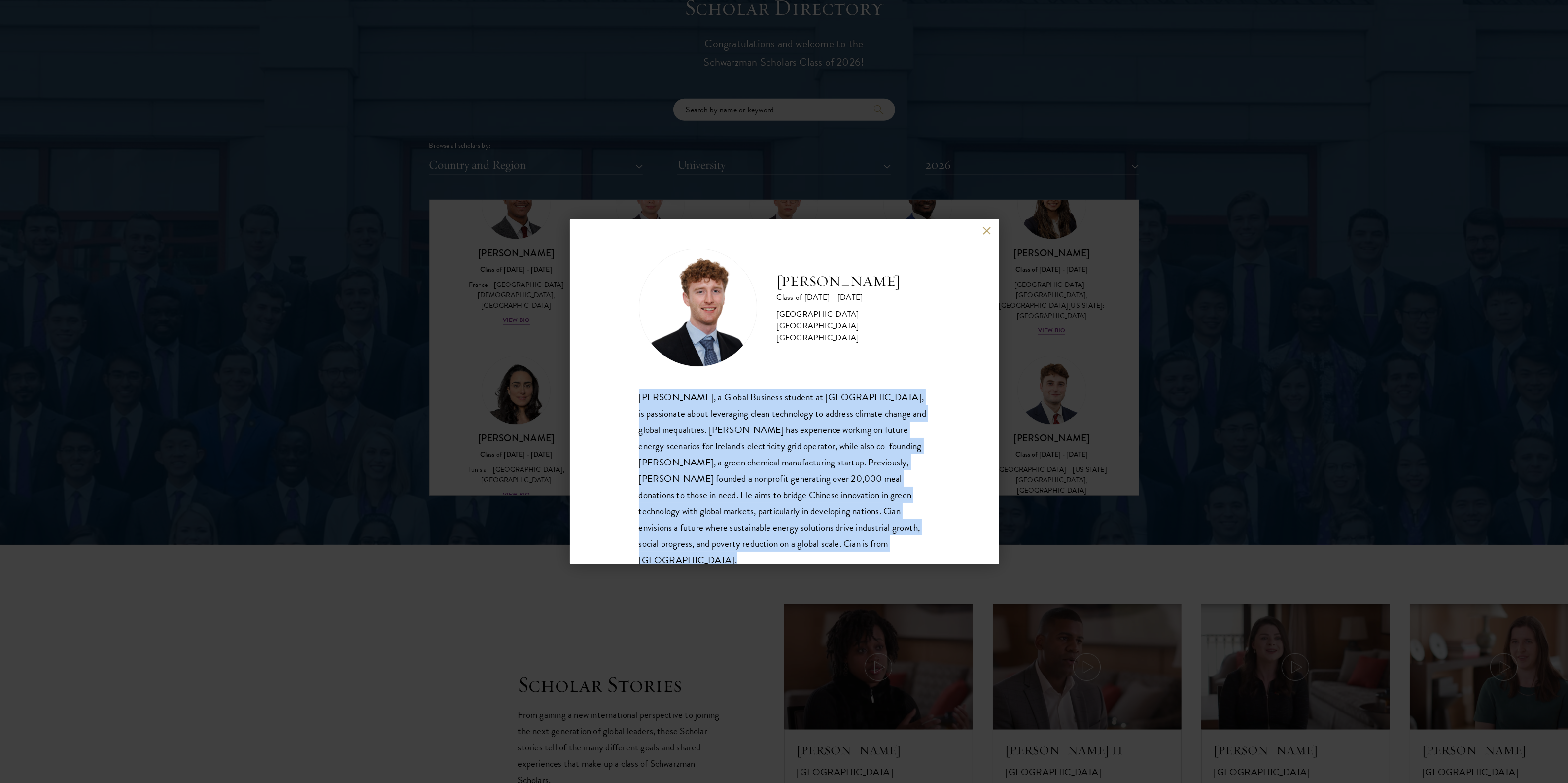
drag, startPoint x: 688, startPoint y: 482, endPoint x: 788, endPoint y: 474, distance: 100.3
click at [689, 482] on div "Cian McGlynn, a Global Business student at Trinity College Dublin, is passionat…" at bounding box center [785, 479] width 291 height 180
click at [778, 474] on div "Cian McGlynn, a Global Business student at Trinity College Dublin, is passionat…" at bounding box center [785, 479] width 291 height 180
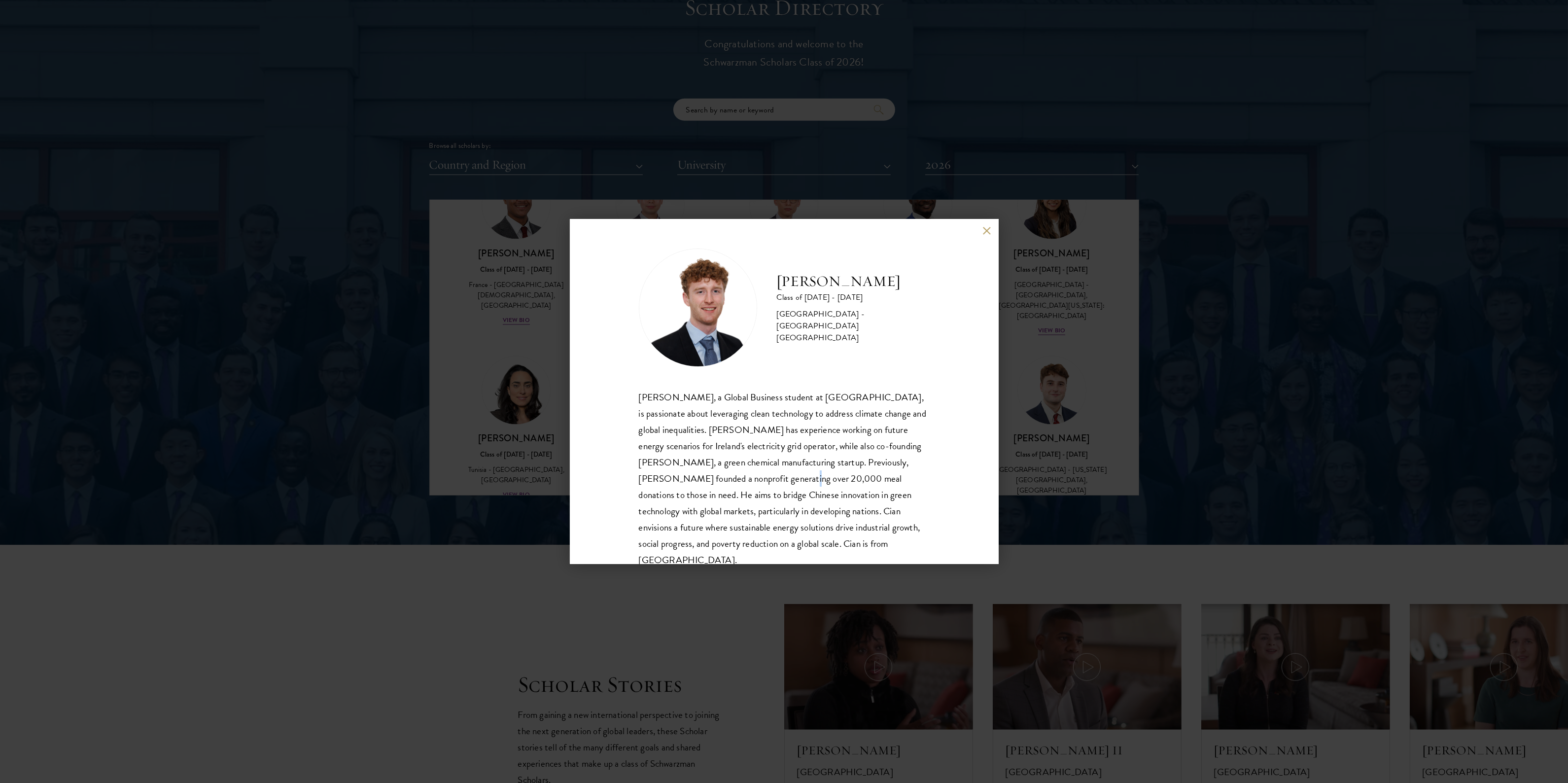
click at [778, 474] on div "Cian McGlynn, a Global Business student at Trinity College Dublin, is passionat…" at bounding box center [785, 479] width 291 height 180
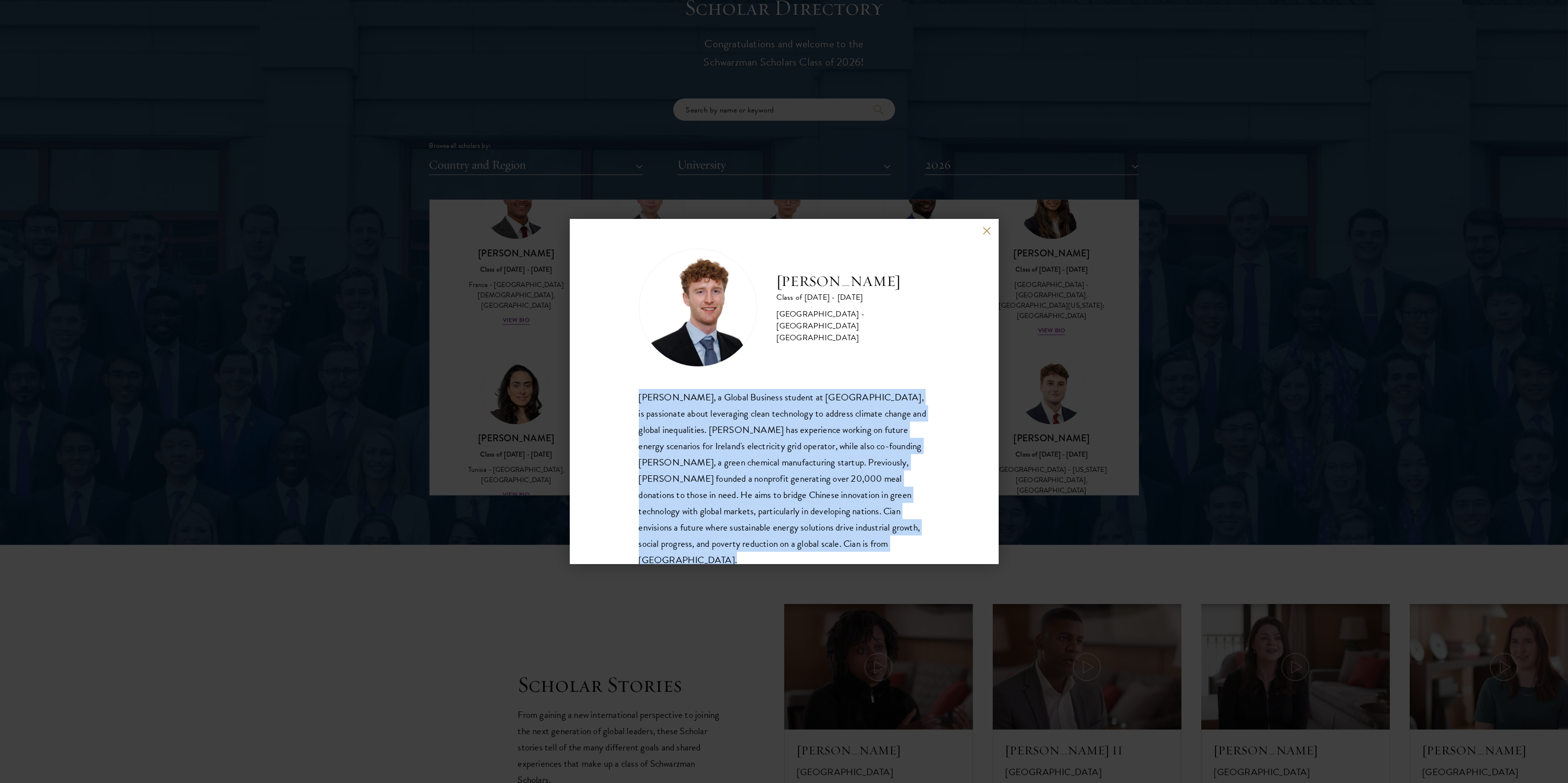
click at [778, 474] on div "Cian McGlynn, a Global Business student at Trinity College Dublin, is passionat…" at bounding box center [785, 479] width 291 height 180
click at [672, 508] on div "Cian McGlynn, a Global Business student at Trinity College Dublin, is passionat…" at bounding box center [785, 479] width 291 height 180
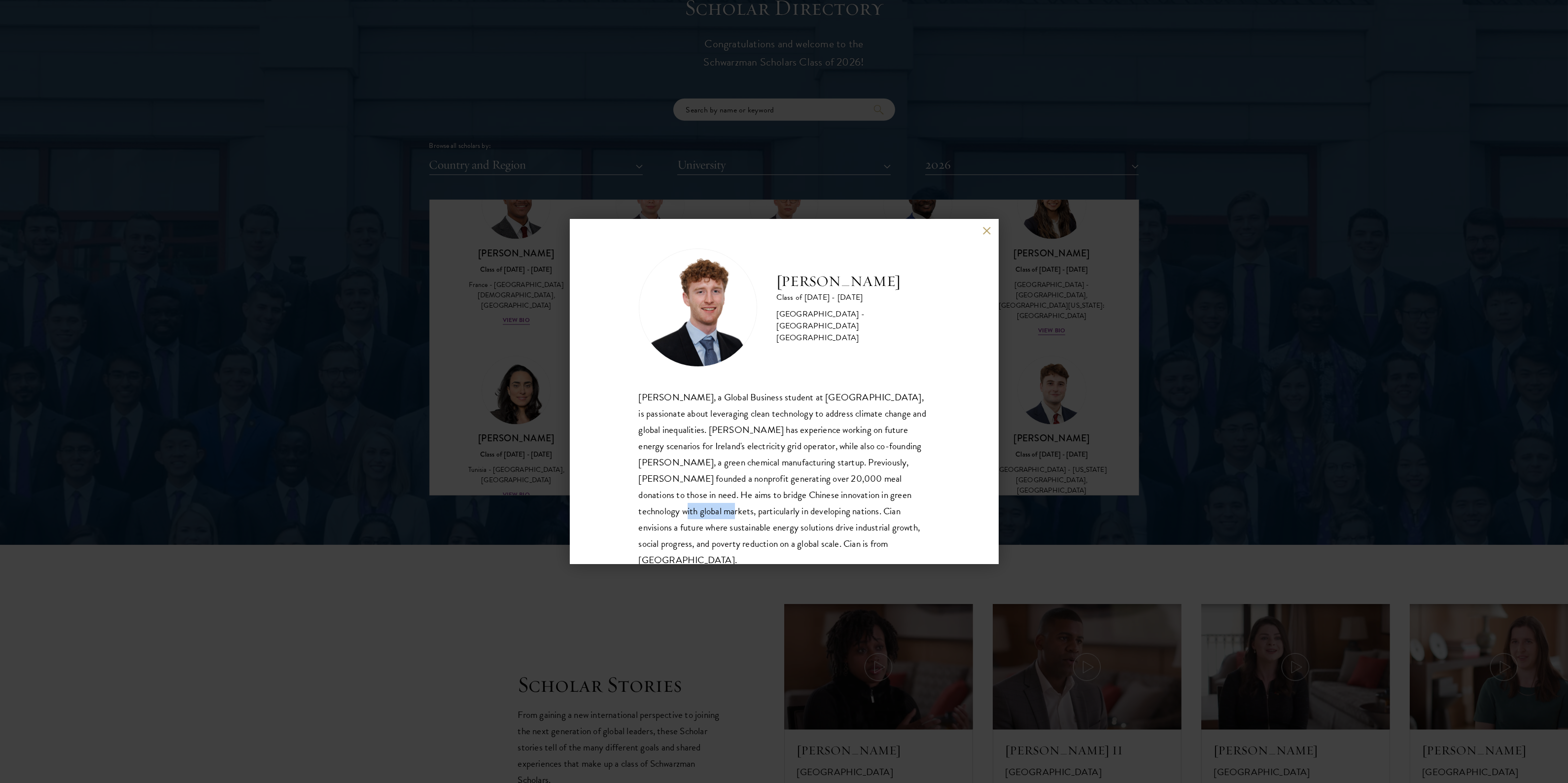
click at [672, 508] on div "Cian McGlynn, a Global Business student at Trinity College Dublin, is passionat…" at bounding box center [785, 479] width 291 height 180
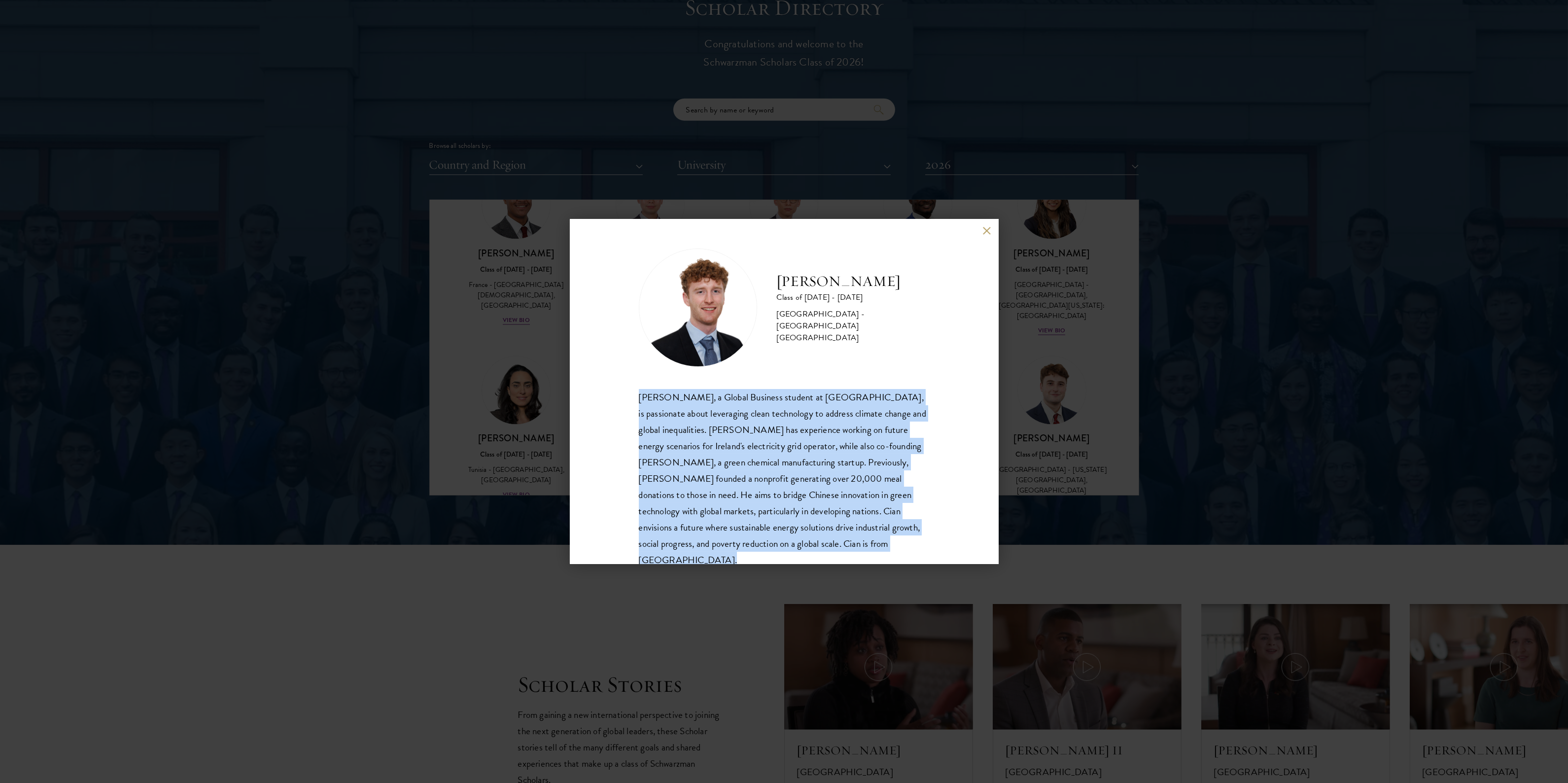
drag, startPoint x: 672, startPoint y: 508, endPoint x: 746, endPoint y: 489, distance: 76.4
click at [673, 508] on div "Cian McGlynn, a Global Business student at Trinity College Dublin, is passionat…" at bounding box center [785, 479] width 291 height 180
click at [746, 489] on div "Cian McGlynn, a Global Business student at Trinity College Dublin, is passionat…" at bounding box center [785, 479] width 291 height 180
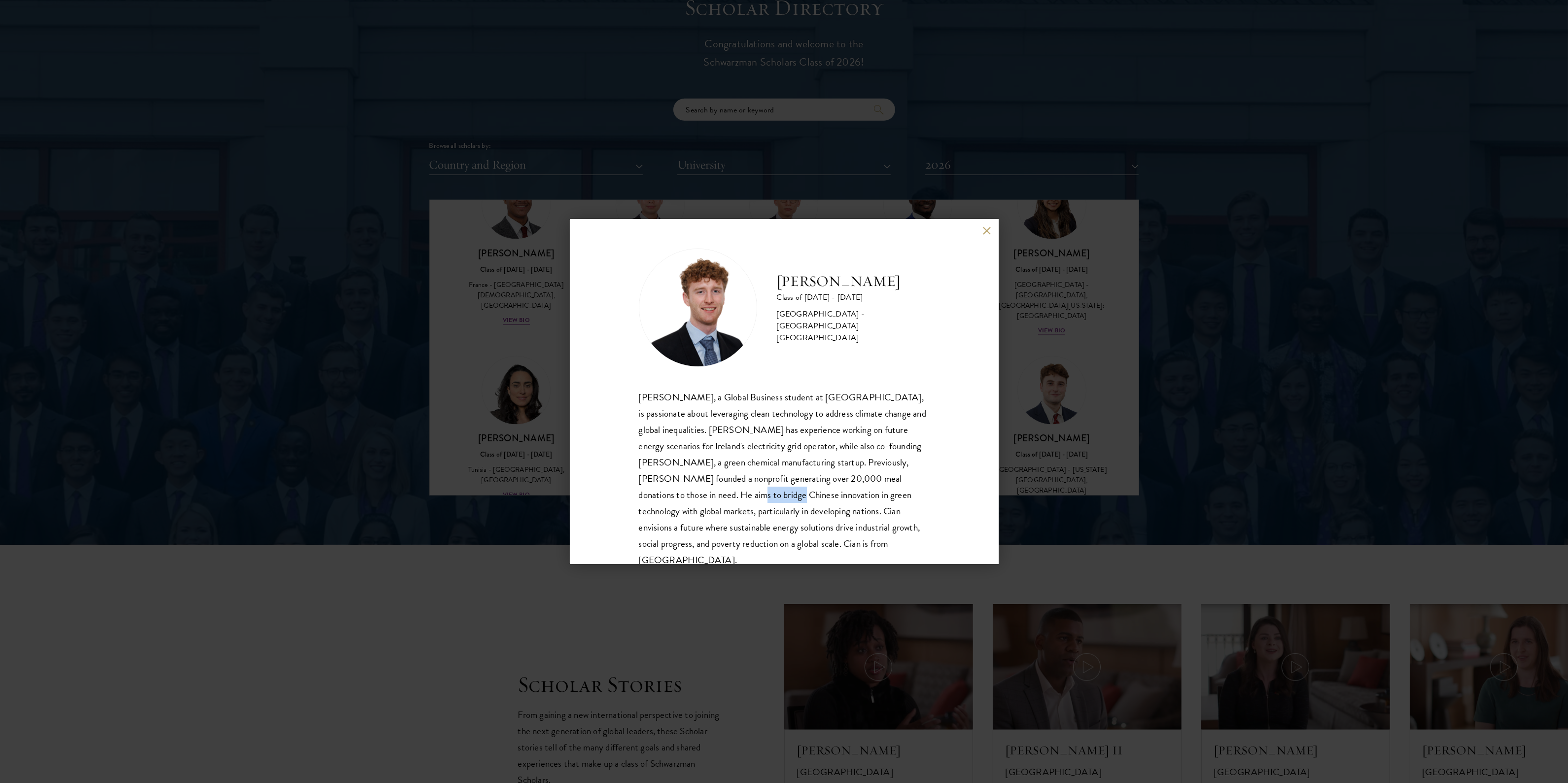
click at [746, 489] on div "Cian McGlynn, a Global Business student at Trinity College Dublin, is passionat…" at bounding box center [785, 479] width 291 height 180
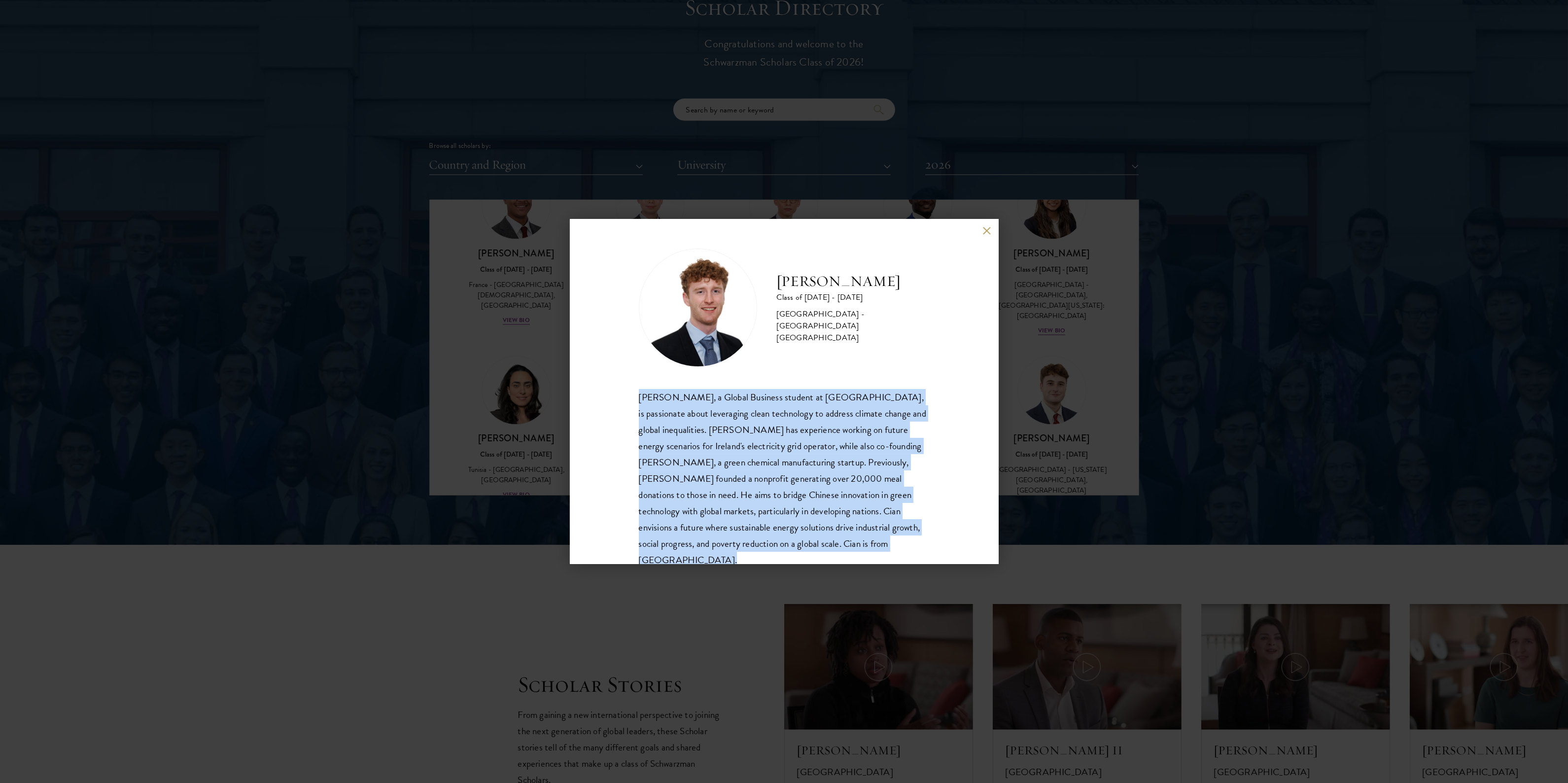
click at [746, 489] on div "Cian McGlynn, a Global Business student at Trinity College Dublin, is passionat…" at bounding box center [785, 479] width 291 height 180
click at [661, 503] on div "Cian McGlynn, a Global Business student at Trinity College Dublin, is passionat…" at bounding box center [785, 479] width 291 height 180
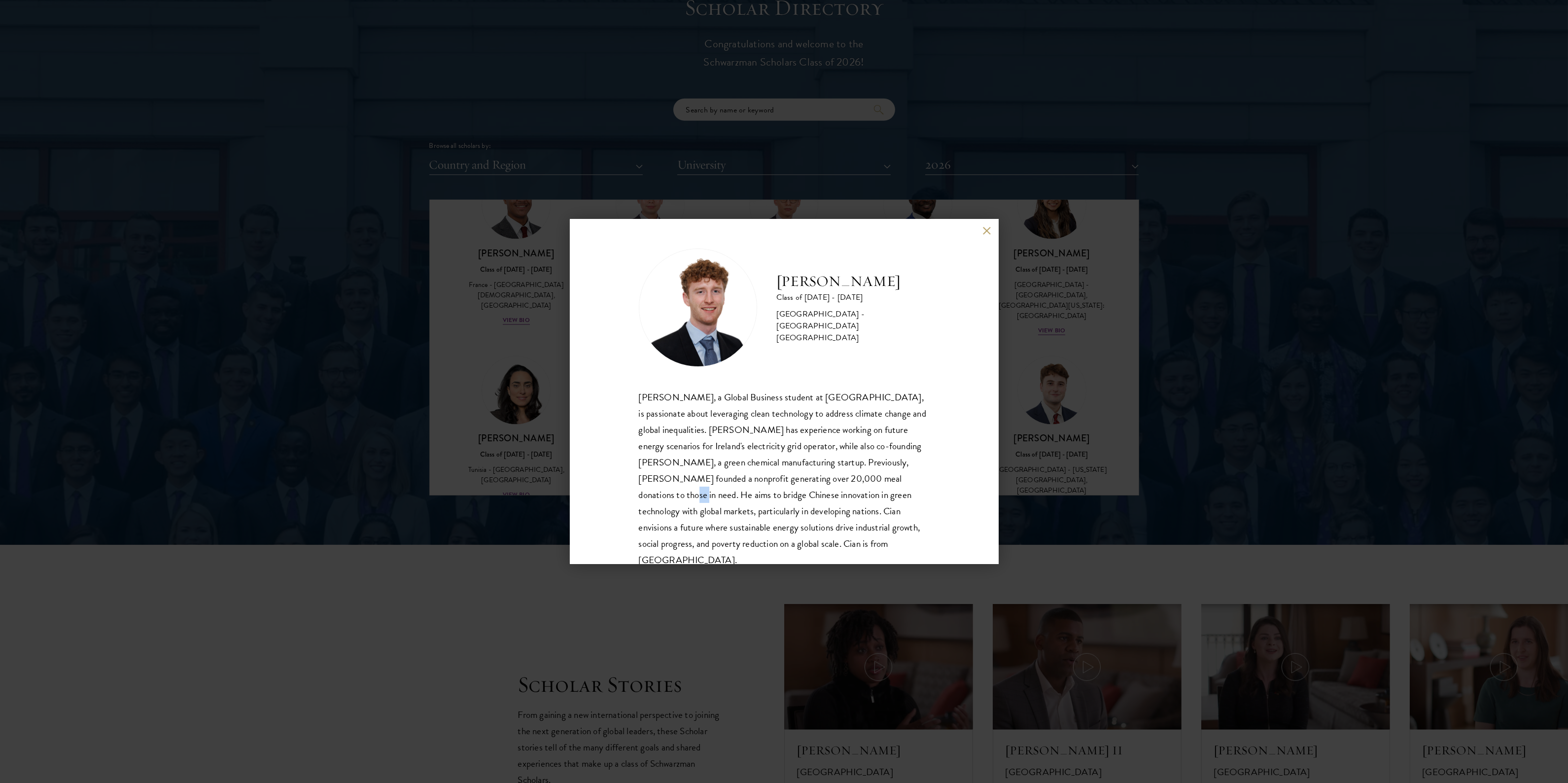
click at [661, 503] on div "Cian McGlynn, a Global Business student at Trinity College Dublin, is passionat…" at bounding box center [785, 479] width 291 height 180
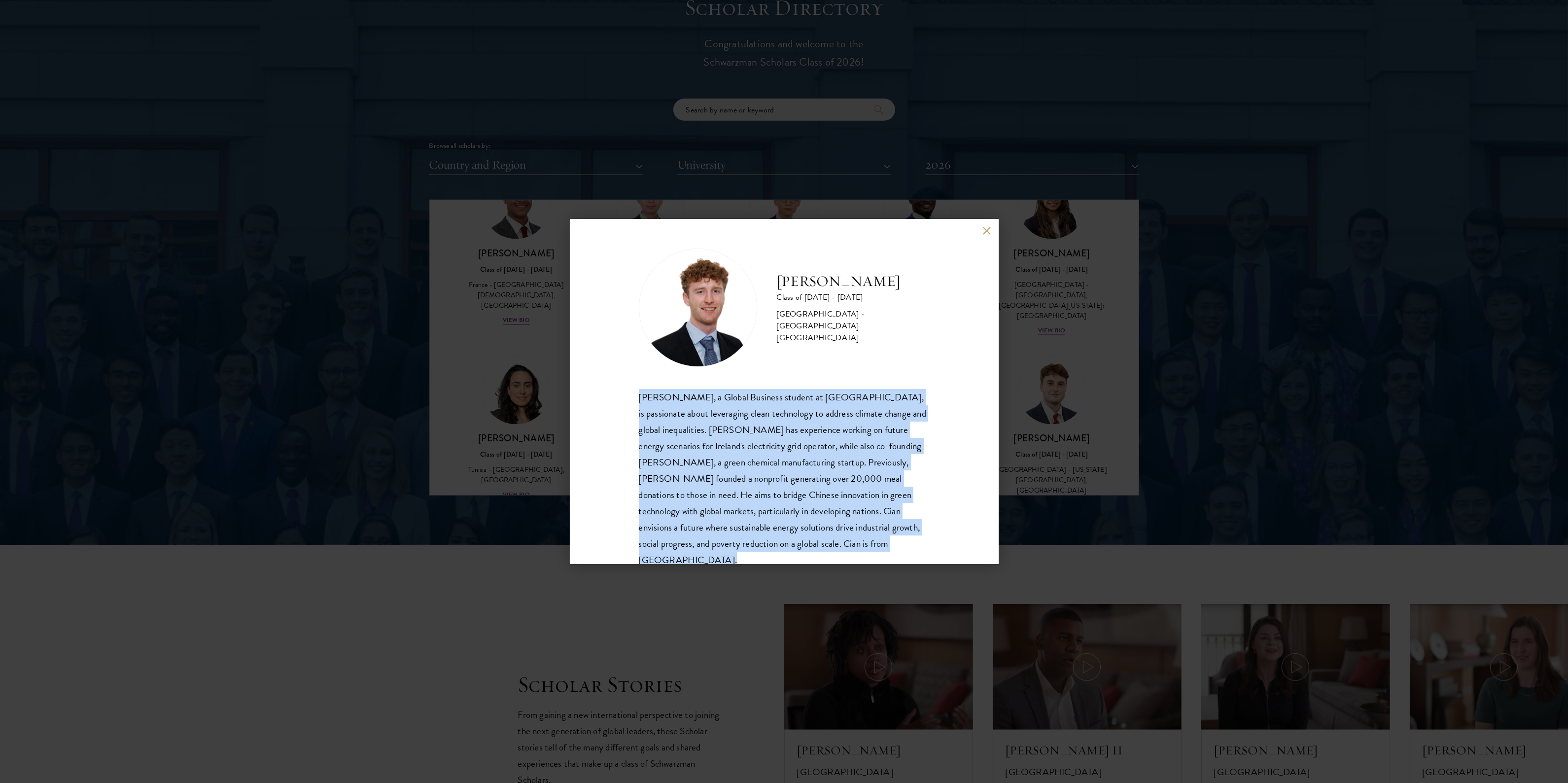
click at [661, 503] on div "Cian McGlynn, a Global Business student at Trinity College Dublin, is passionat…" at bounding box center [785, 479] width 291 height 180
click at [760, 502] on div "Cian McGlynn, a Global Business student at Trinity College Dublin, is passionat…" at bounding box center [785, 479] width 291 height 180
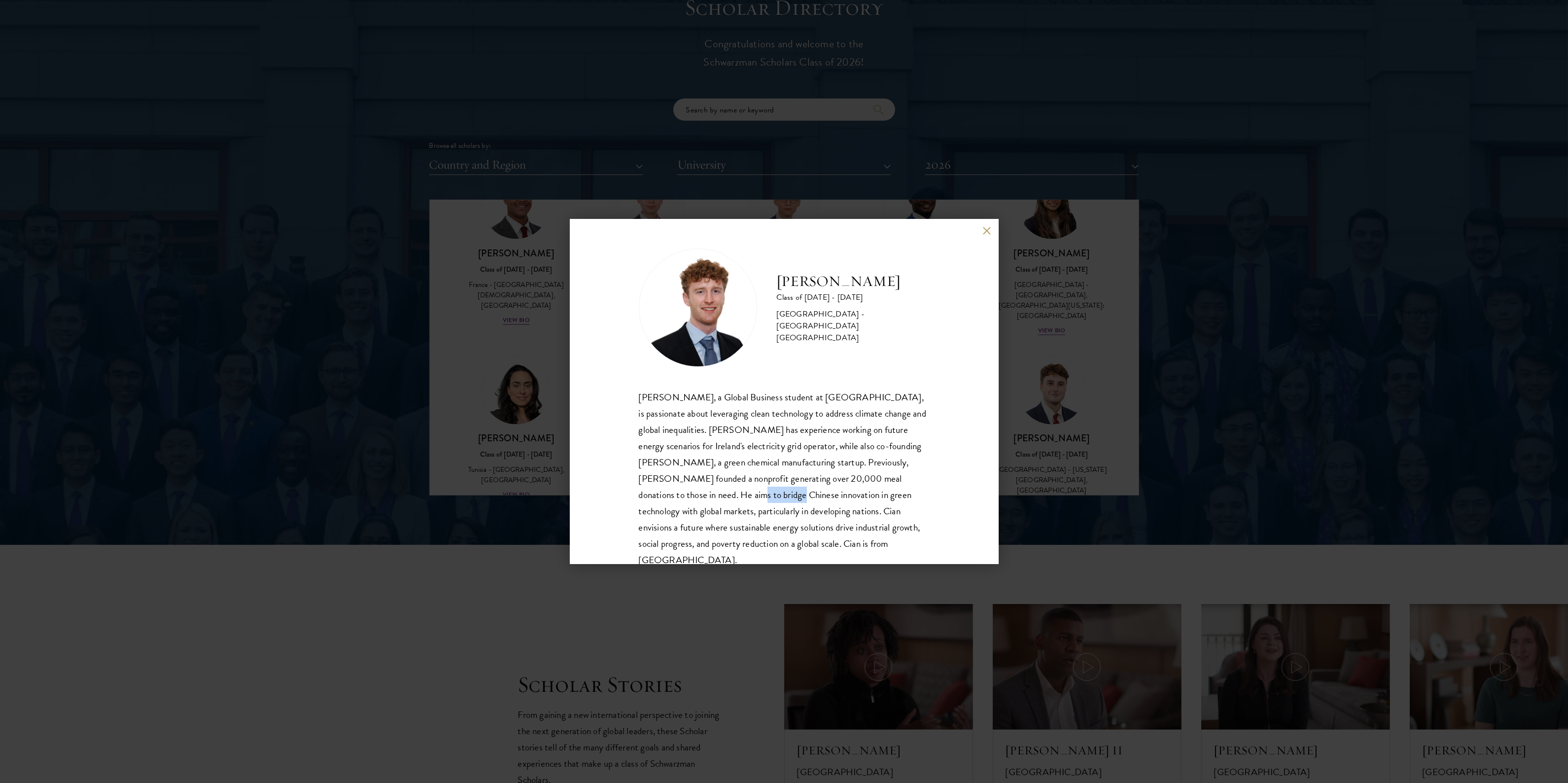
click at [760, 502] on div "Cian McGlynn, a Global Business student at Trinity College Dublin, is passionat…" at bounding box center [785, 479] width 291 height 180
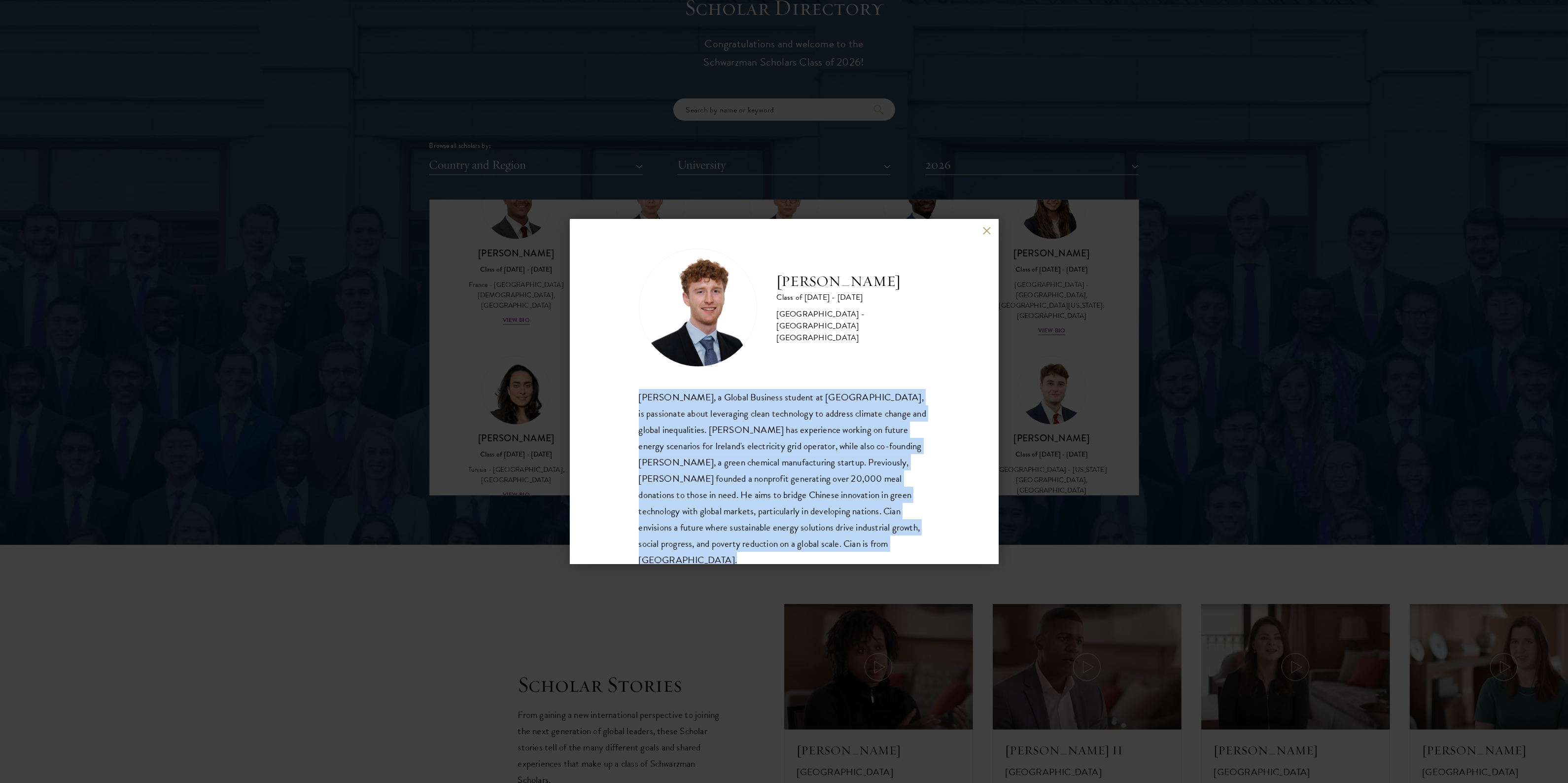
click at [760, 502] on div "Cian McGlynn, a Global Business student at Trinity College Dublin, is passionat…" at bounding box center [785, 479] width 291 height 180
click at [664, 511] on div "Cian McGlynn, a Global Business student at Trinity College Dublin, is passionat…" at bounding box center [785, 479] width 291 height 180
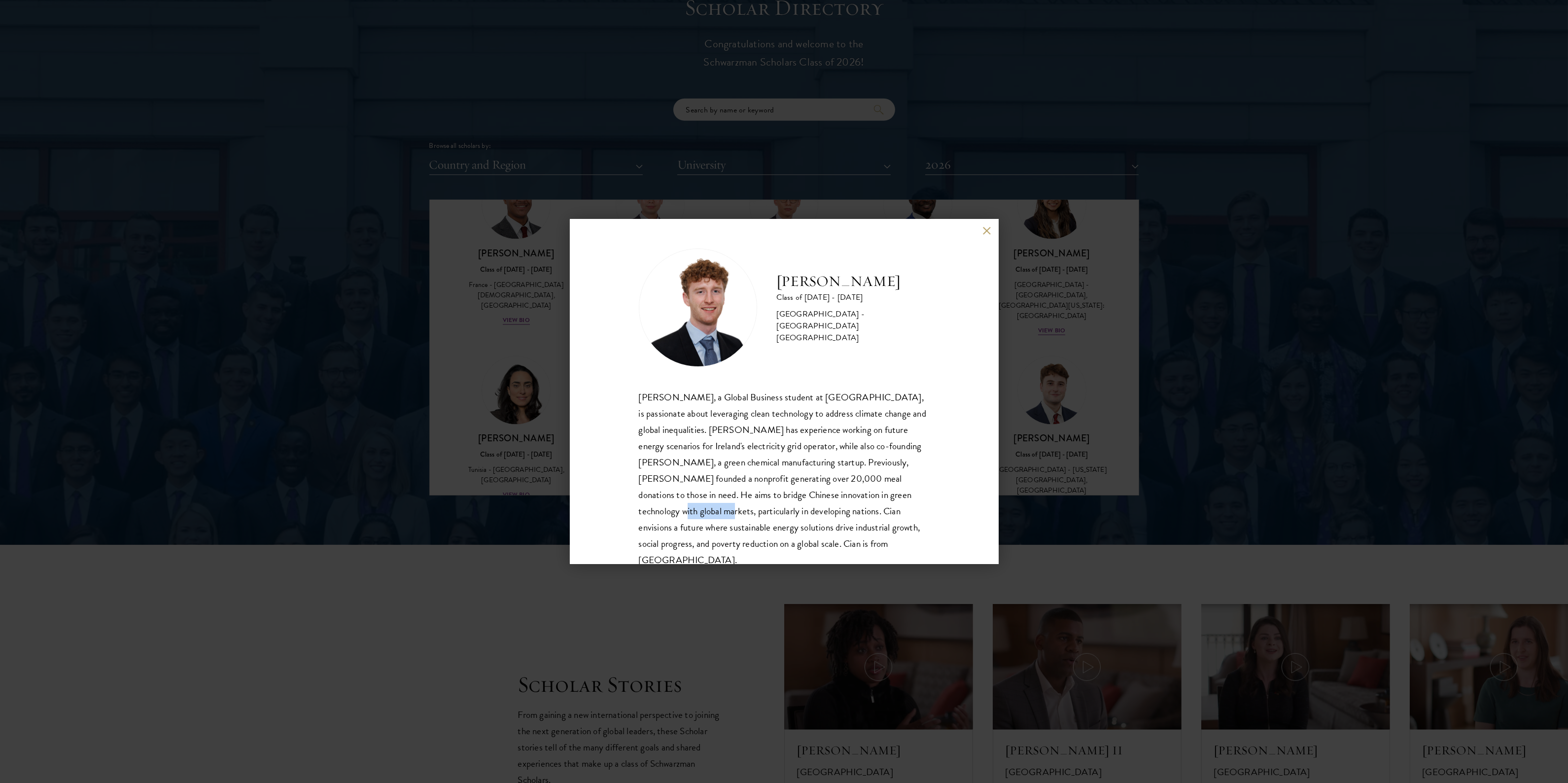
click at [664, 511] on div "Cian McGlynn, a Global Business student at Trinity College Dublin, is passionat…" at bounding box center [785, 479] width 291 height 180
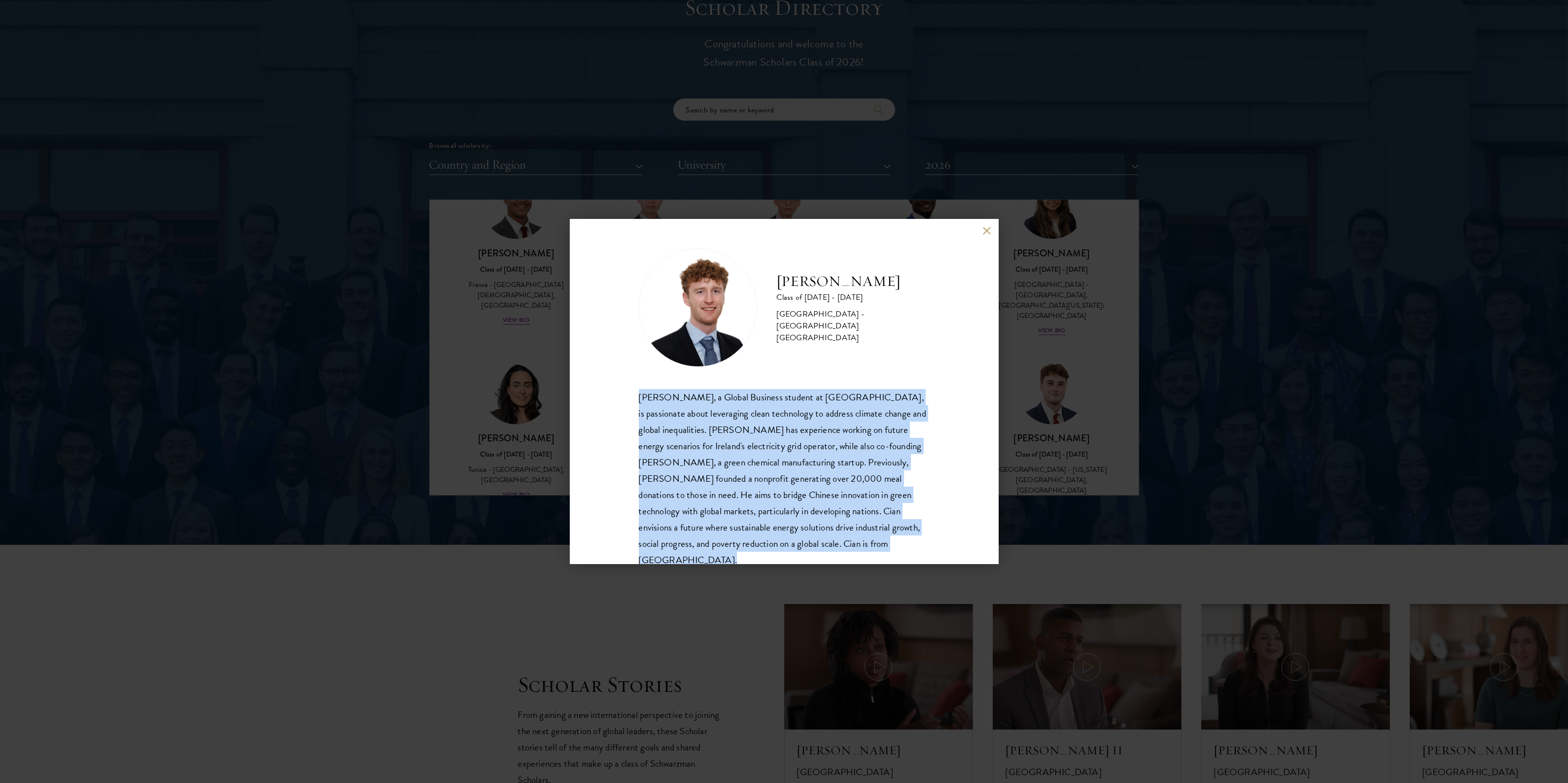
drag, startPoint x: 664, startPoint y: 511, endPoint x: 757, endPoint y: 506, distance: 93.1
click at [665, 511] on div "Cian McGlynn, a Global Business student at Trinity College Dublin, is passionat…" at bounding box center [785, 479] width 291 height 180
click at [757, 506] on div "Cian McGlynn, a Global Business student at Trinity College Dublin, is passionat…" at bounding box center [785, 479] width 291 height 180
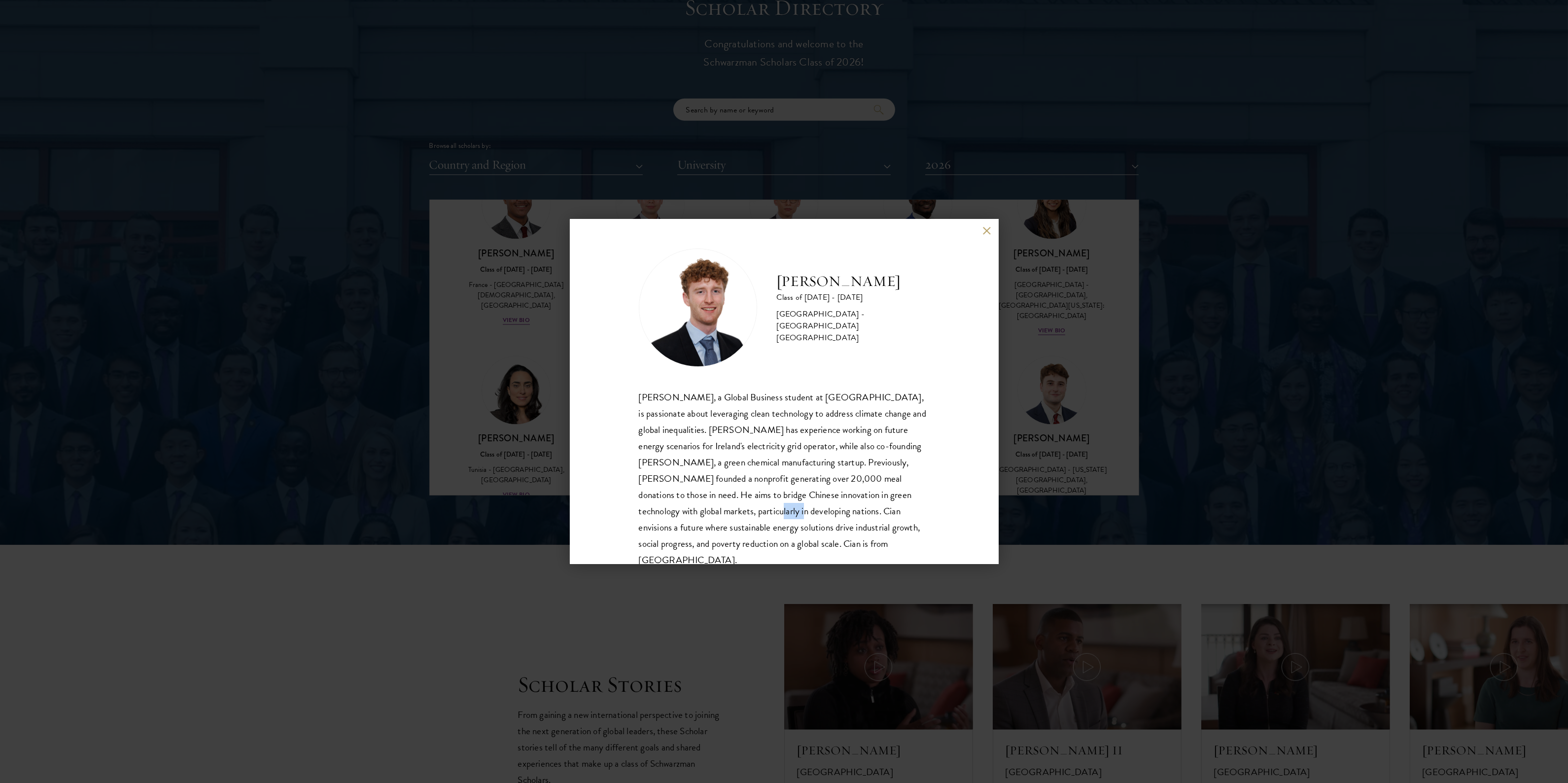
click at [757, 506] on div "Cian McGlynn, a Global Business student at Trinity College Dublin, is passionat…" at bounding box center [785, 479] width 291 height 180
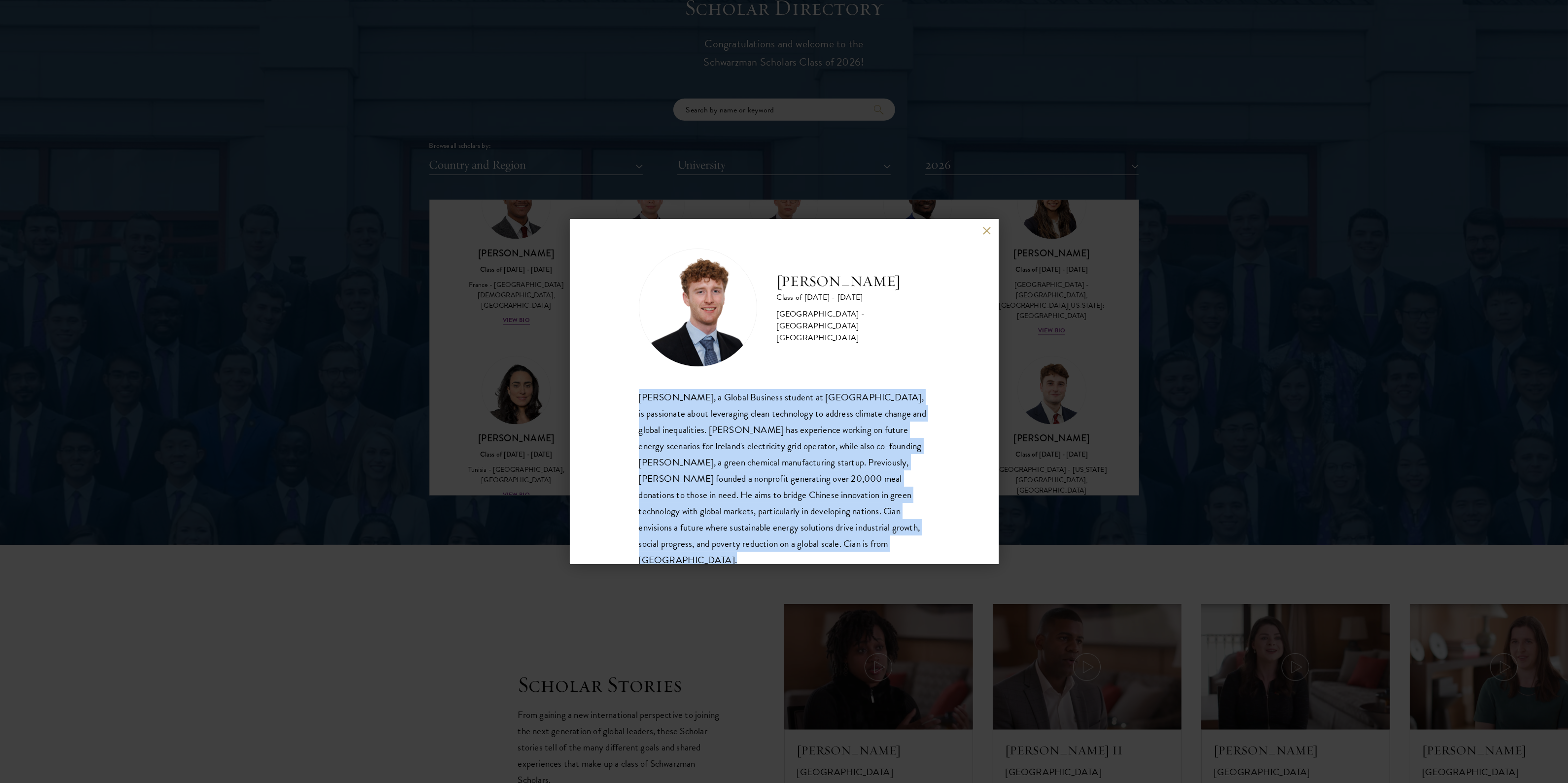
click at [757, 506] on div "Cian McGlynn, a Global Business student at Trinity College Dublin, is passionat…" at bounding box center [785, 479] width 291 height 180
click at [693, 508] on div "Cian McGlynn, a Global Business student at Trinity College Dublin, is passionat…" at bounding box center [785, 479] width 291 height 180
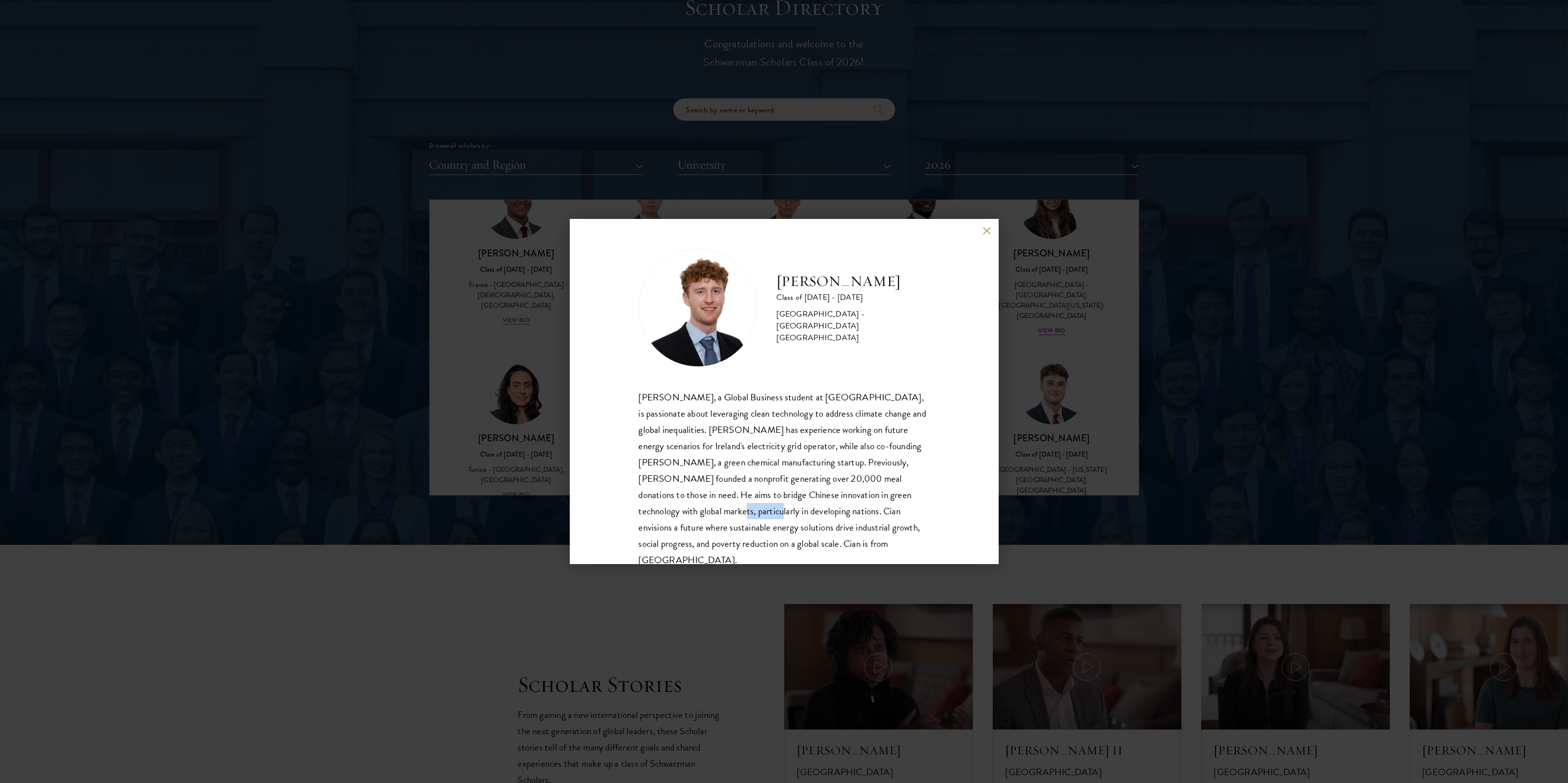
click at [693, 508] on div "Cian McGlynn, a Global Business student at Trinity College Dublin, is passionat…" at bounding box center [785, 479] width 291 height 180
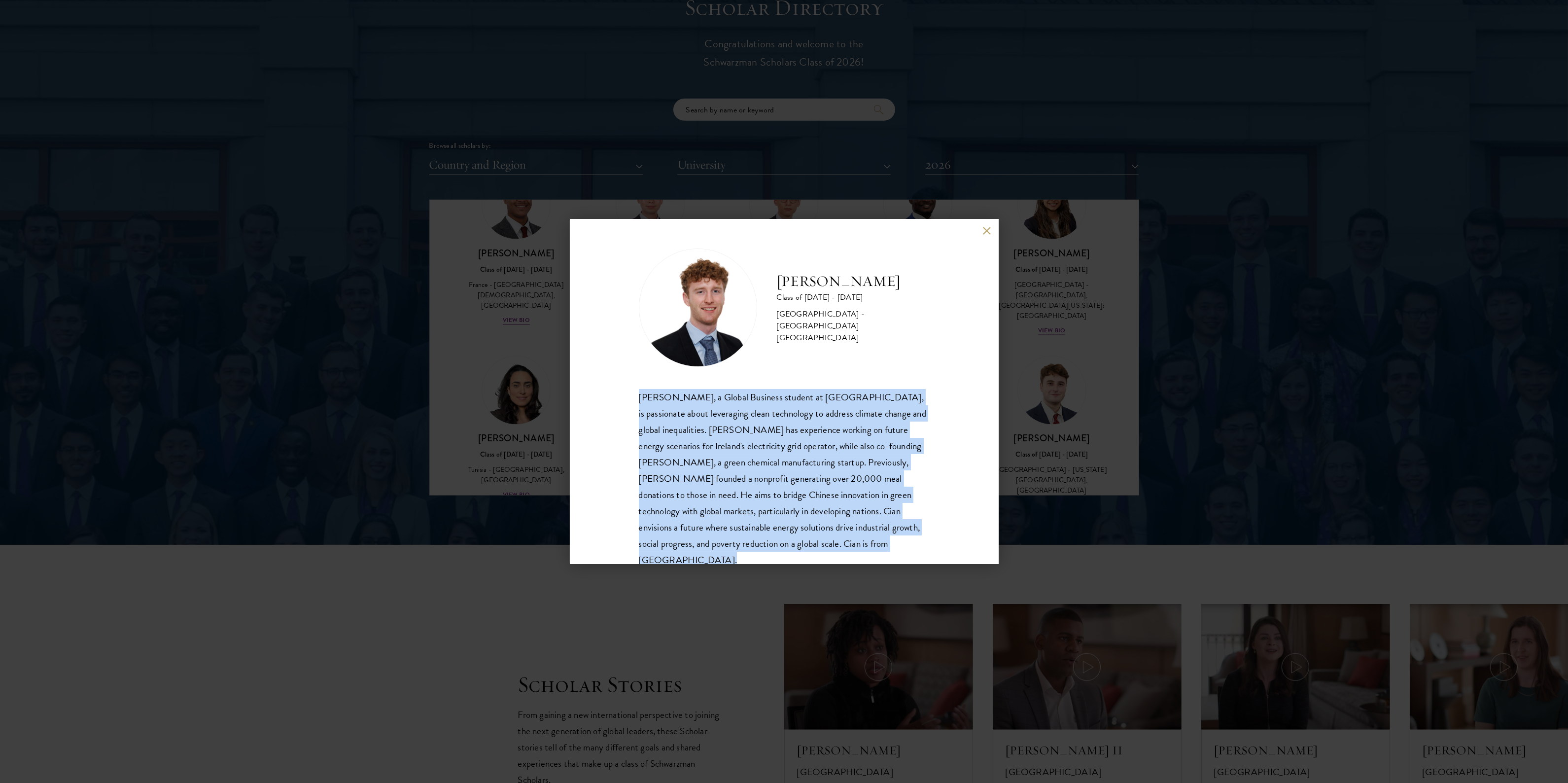
click at [693, 508] on div "Cian McGlynn, a Global Business student at Trinity College Dublin, is passionat…" at bounding box center [785, 479] width 291 height 180
click at [752, 514] on div "Cian McGlynn, a Global Business student at Trinity College Dublin, is passionat…" at bounding box center [785, 479] width 291 height 180
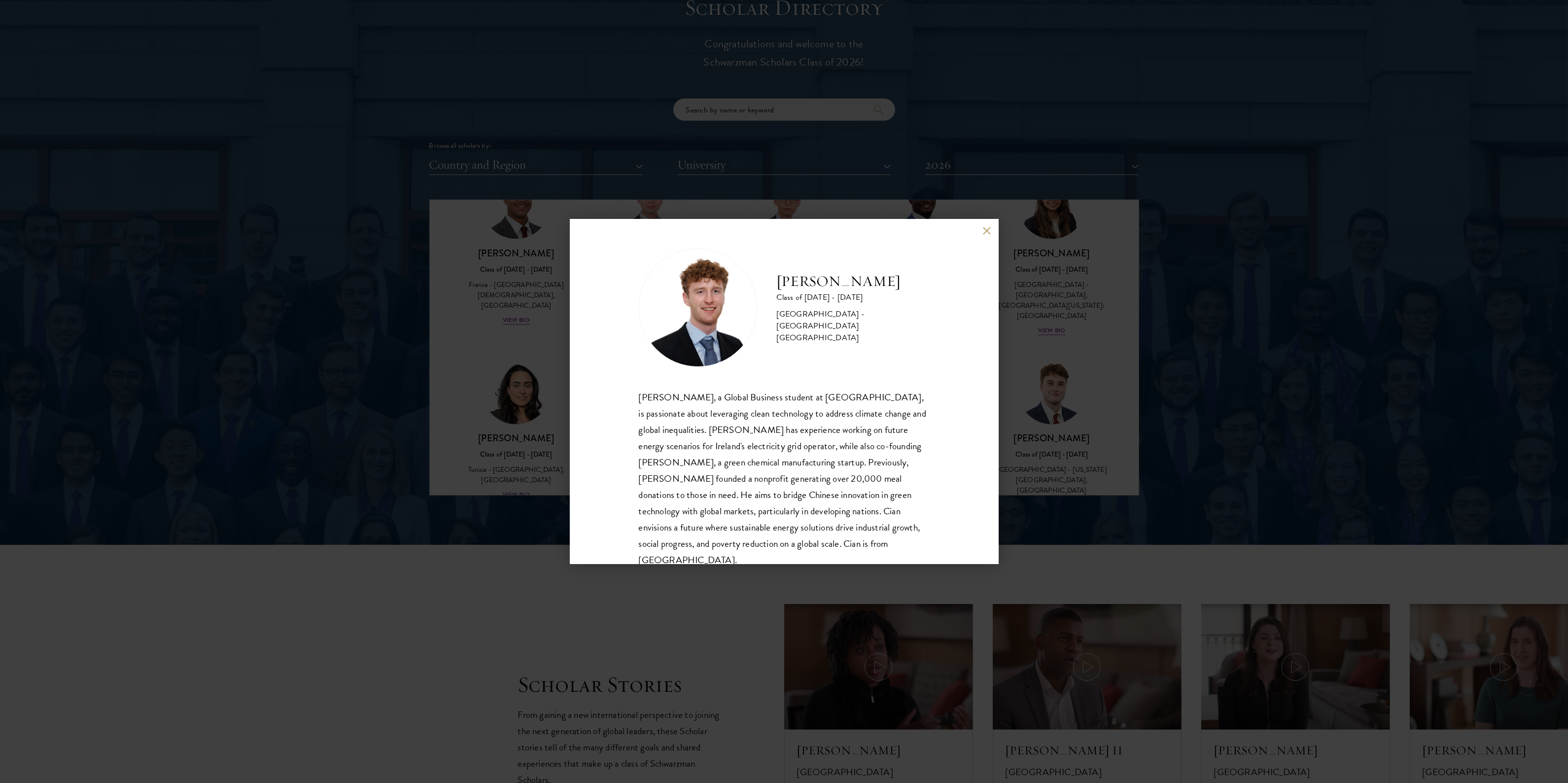
click at [527, 491] on div "Cian McGlynn Class of 2025 - 2026 Ireland - Trinity College Dublin Cian McGlynn…" at bounding box center [784, 392] width 1568 height 783
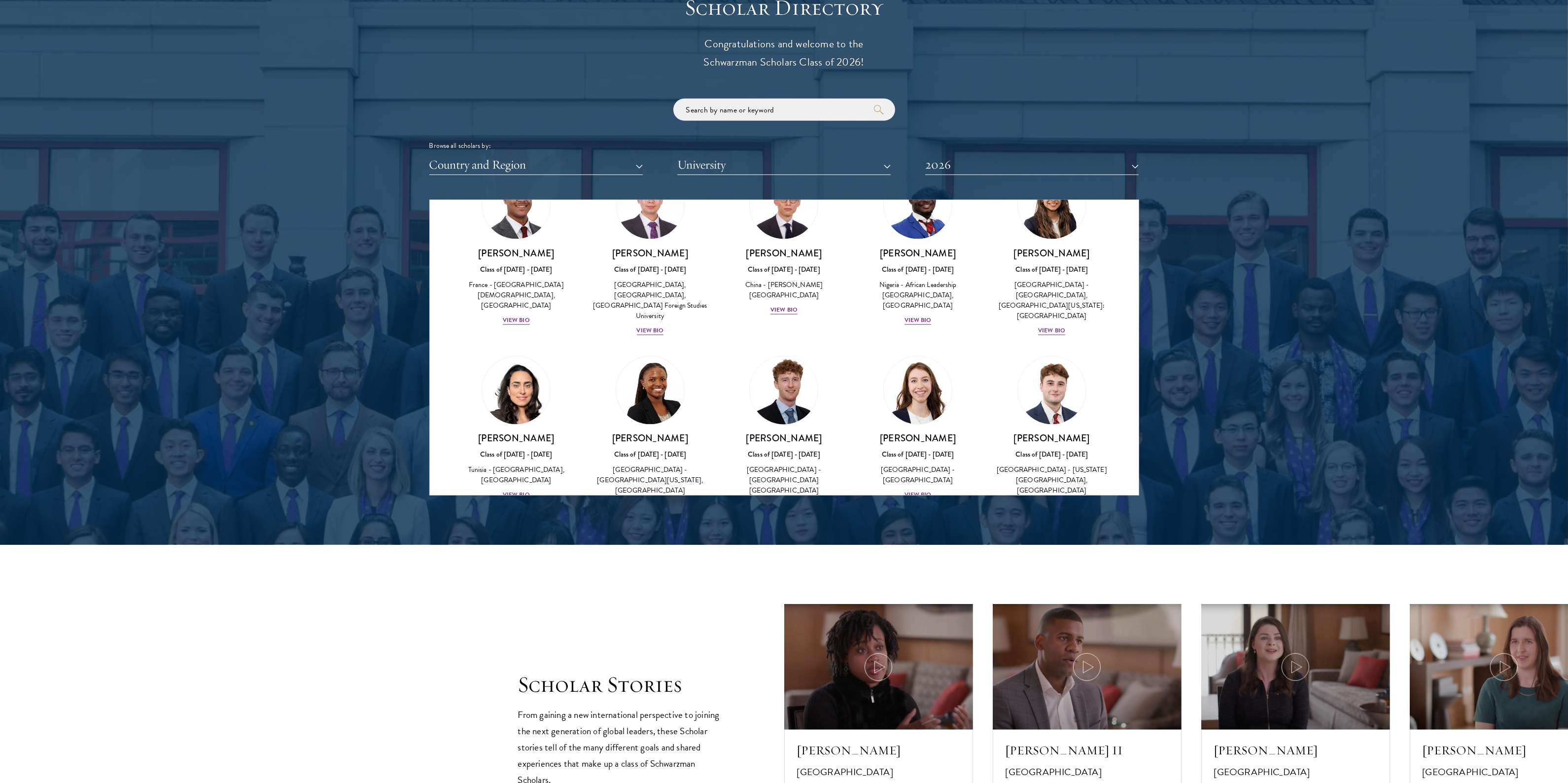
scroll to position [2864, 0]
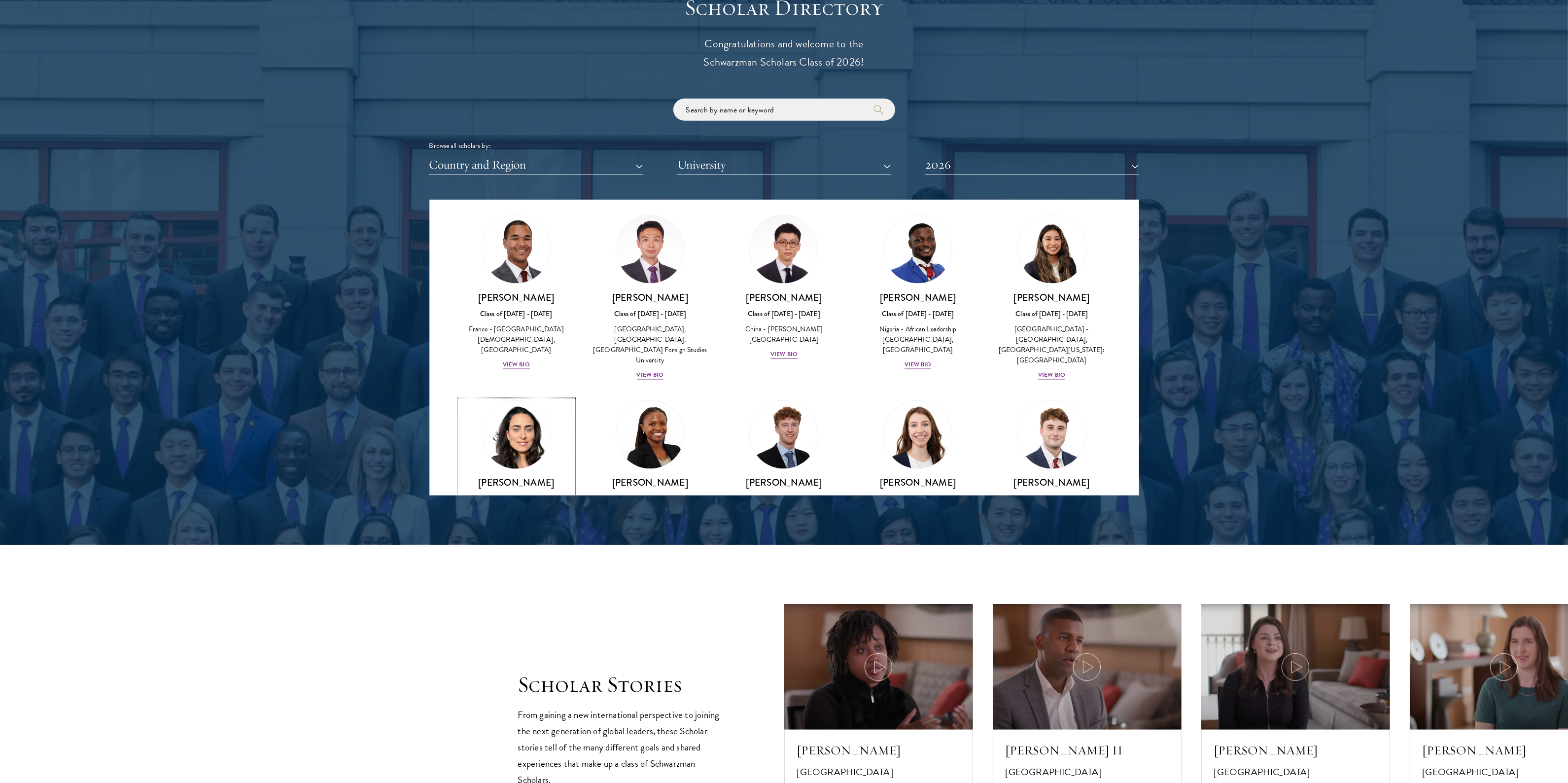
click at [513, 535] on div "View Bio" at bounding box center [516, 540] width 27 height 9
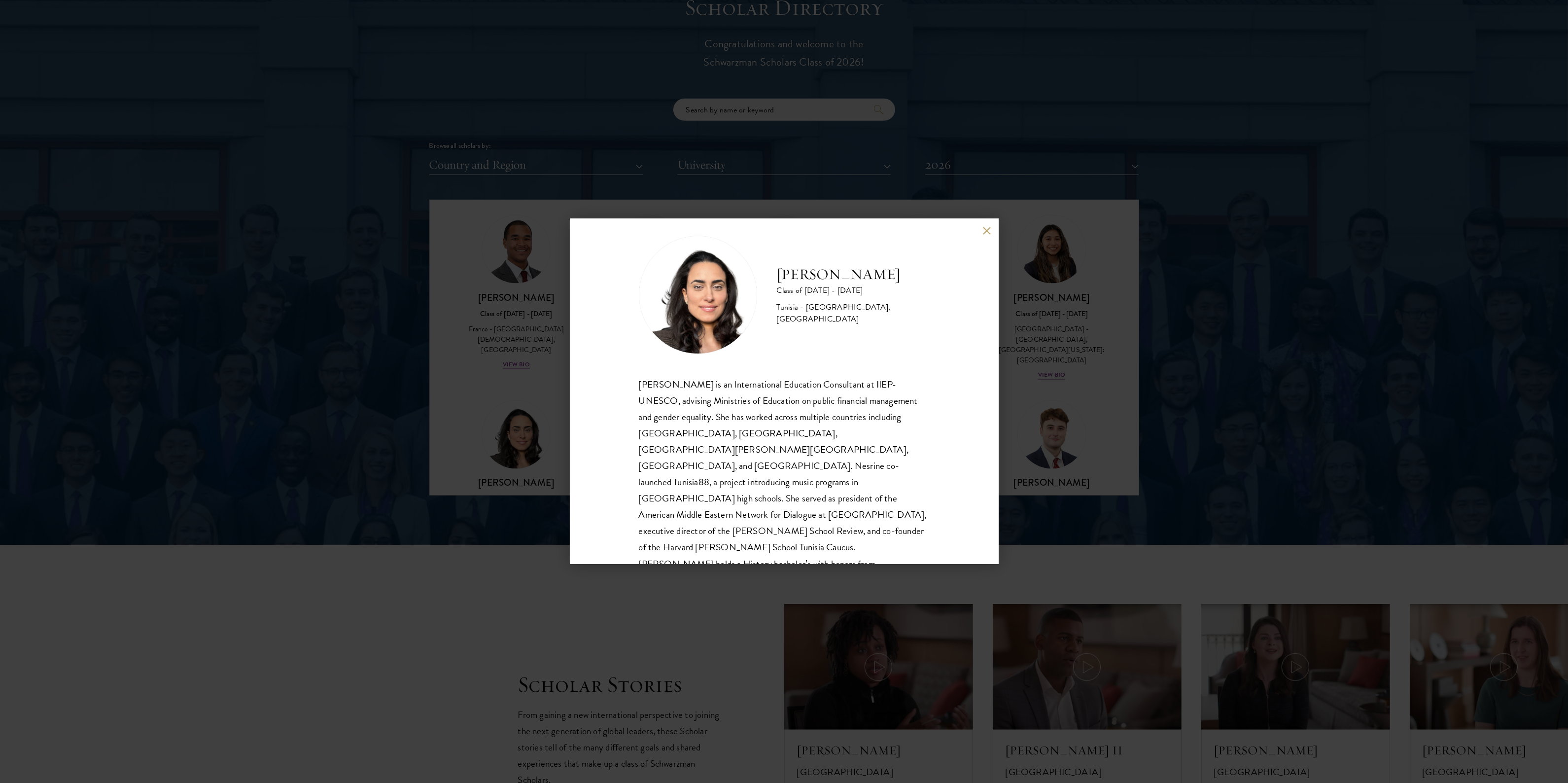
scroll to position [33, 0]
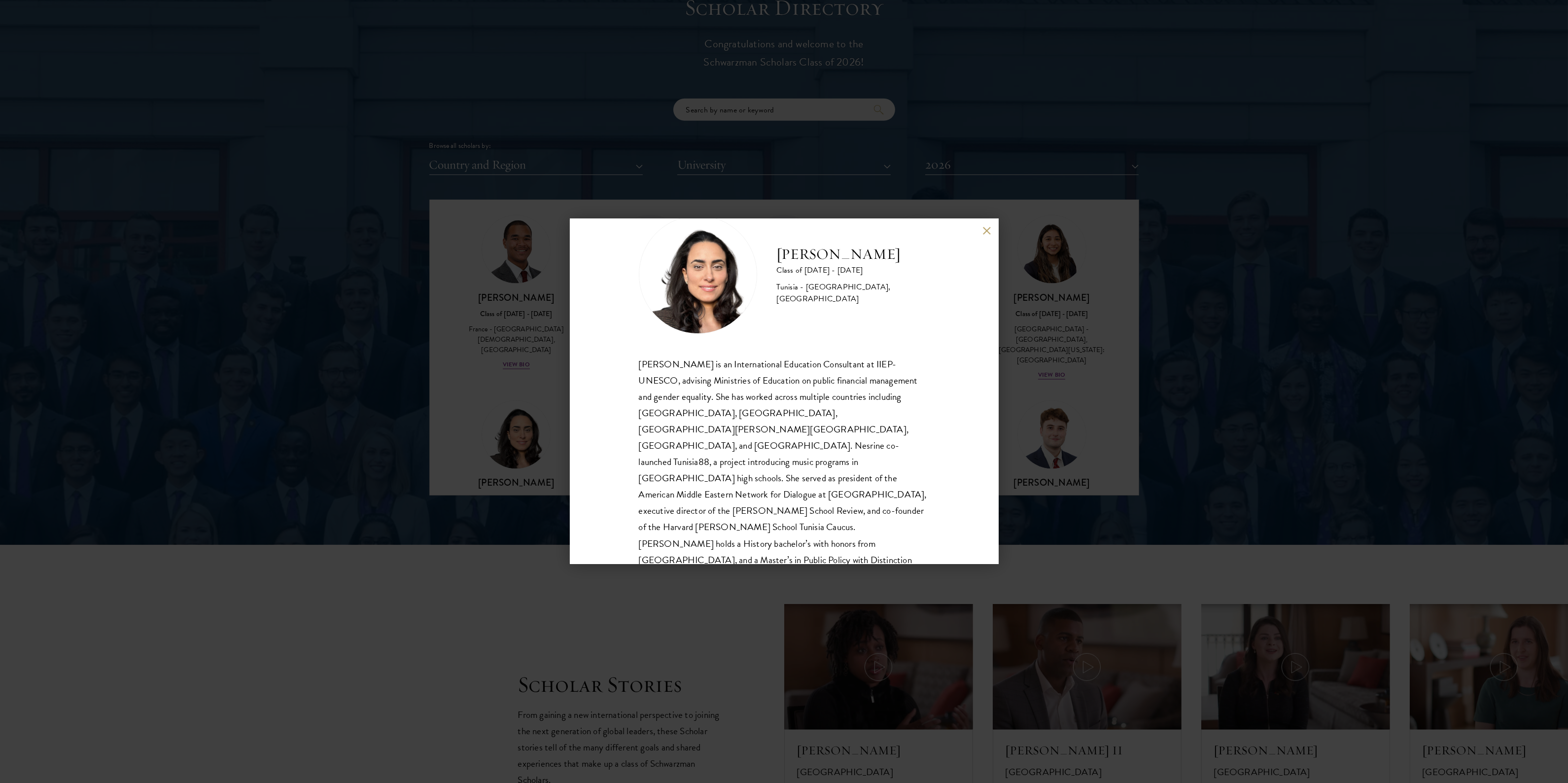
click at [778, 445] on div "Nesrine Mbarek Class of 2025 - 2026 Tunisia - Stanford University, Harvard Univ…" at bounding box center [784, 392] width 1568 height 783
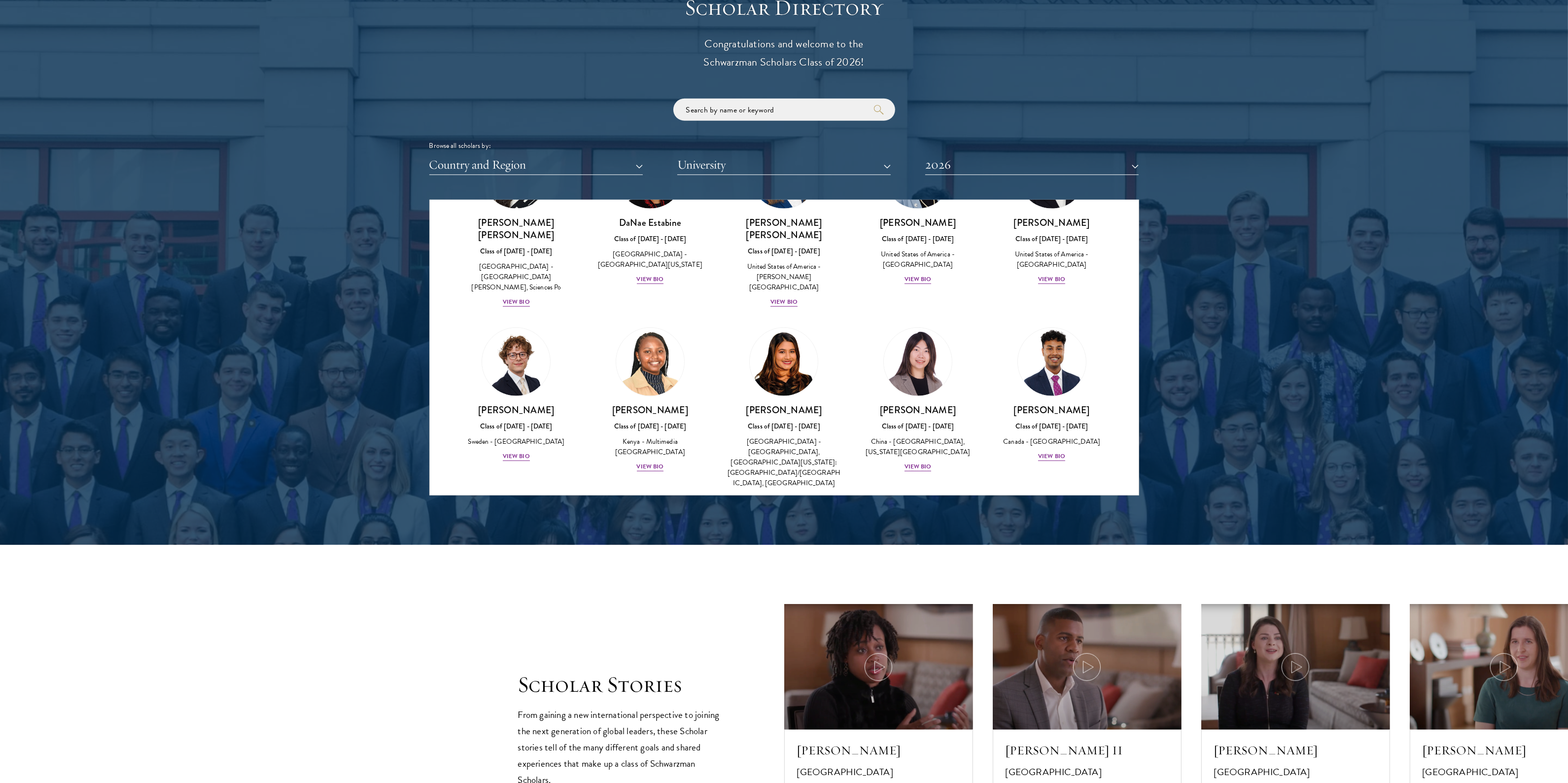
scroll to position [2870, 0]
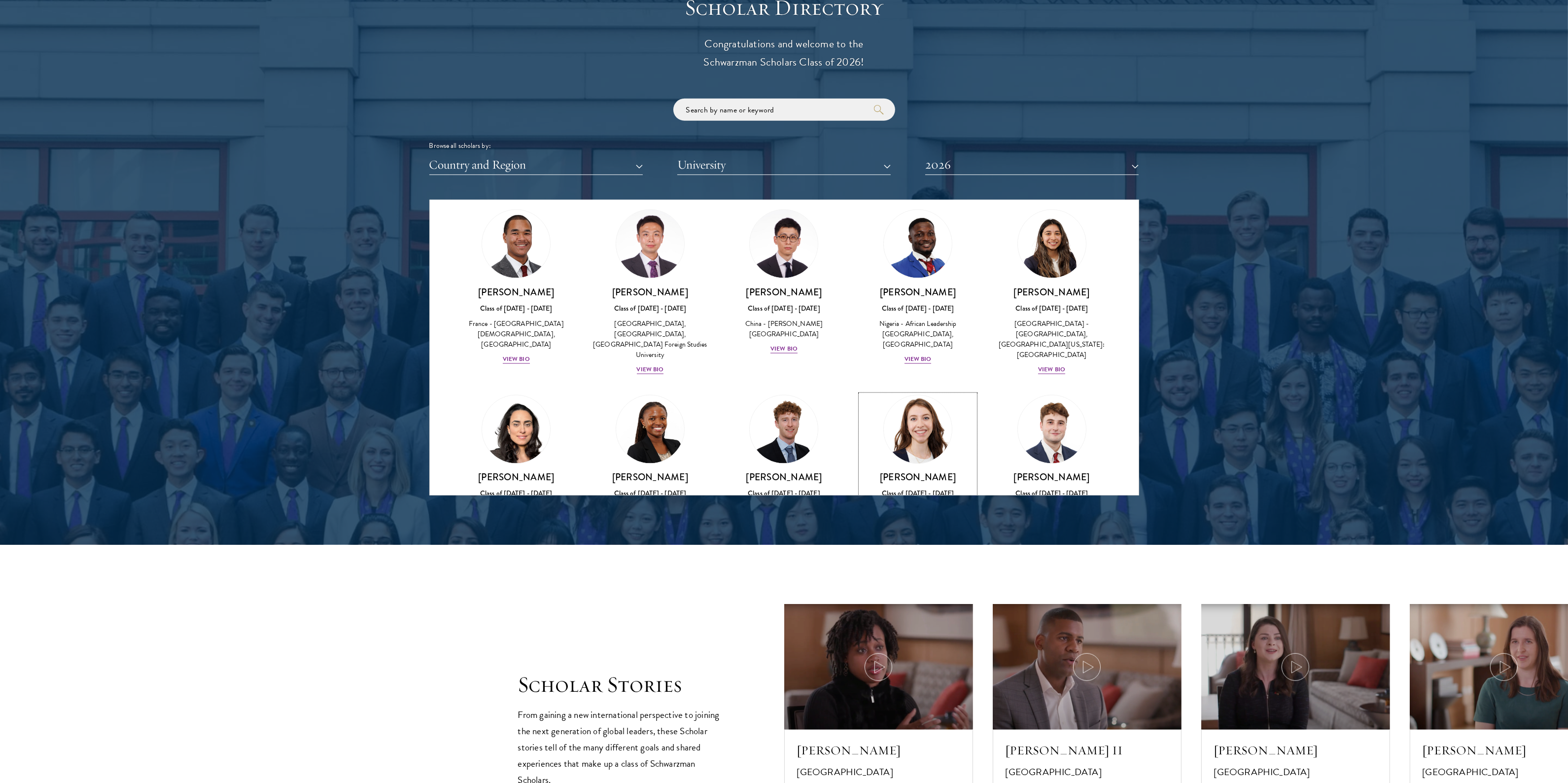
click at [778, 471] on div "Mary Clare McMahon Class of 2025 - 2026 United States of America - Yale Univers…" at bounding box center [918, 506] width 114 height 68
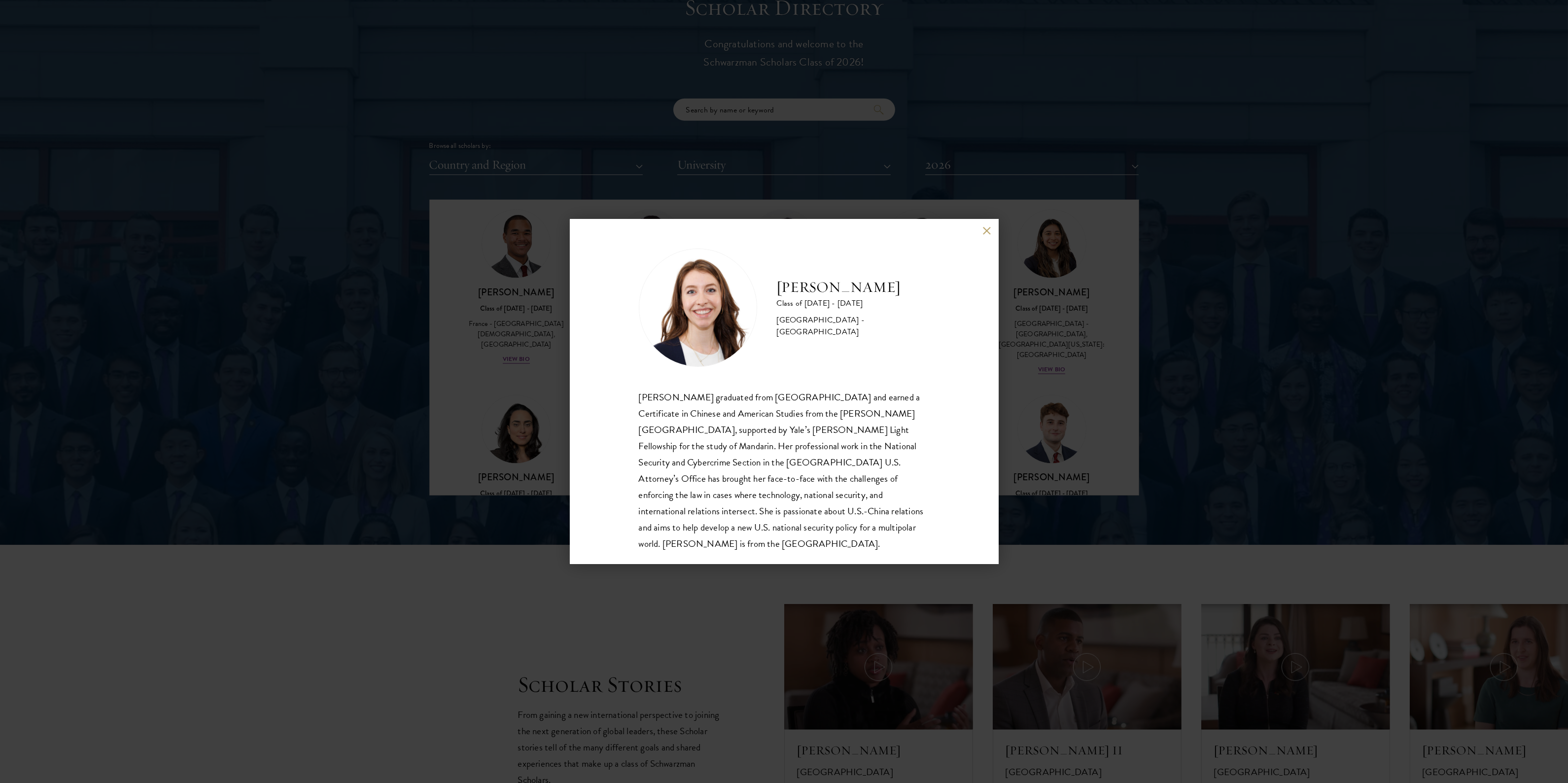
scroll to position [1, 0]
click at [765, 527] on div "Mary Clare McMahon graduated from Yale University and earned a Certificate in C…" at bounding box center [785, 469] width 291 height 163
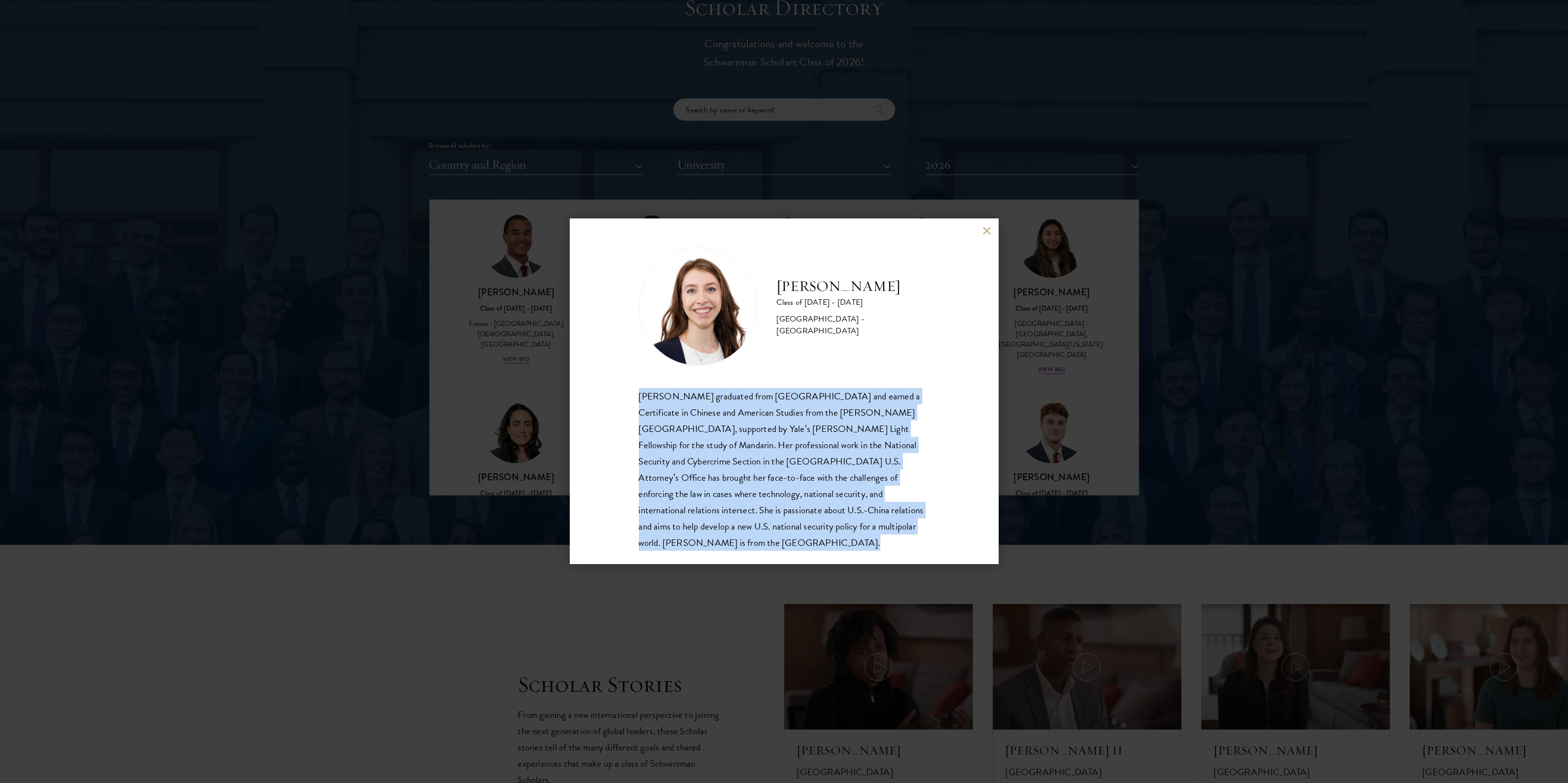
click at [765, 527] on div "Mary Clare McMahon graduated from Yale University and earned a Certificate in C…" at bounding box center [785, 469] width 291 height 163
click at [707, 523] on div "Mary Clare McMahon graduated from Yale University and earned a Certificate in C…" at bounding box center [785, 469] width 291 height 163
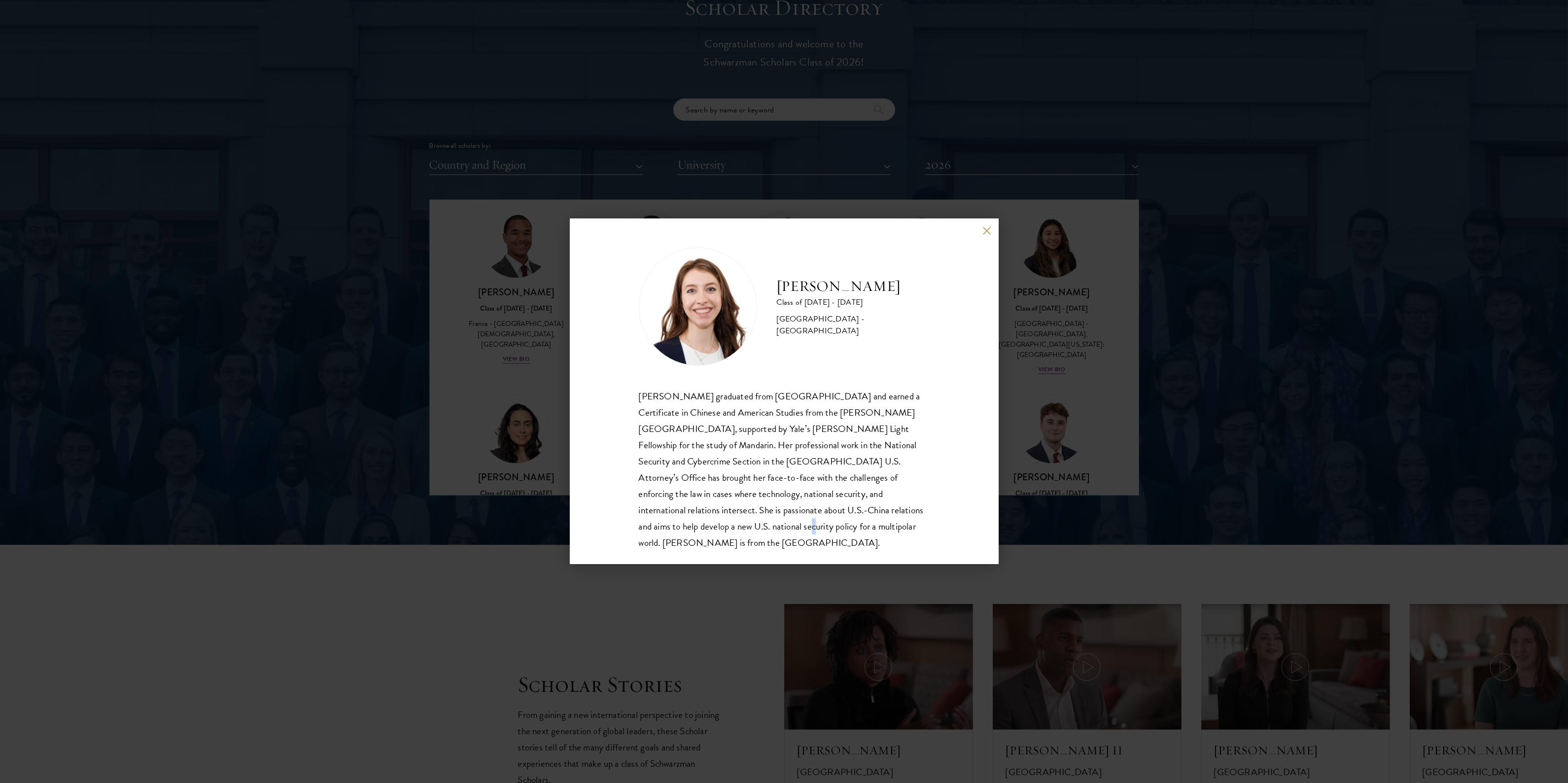
click at [707, 523] on div "Mary Clare McMahon graduated from Yale University and earned a Certificate in C…" at bounding box center [785, 469] width 291 height 163
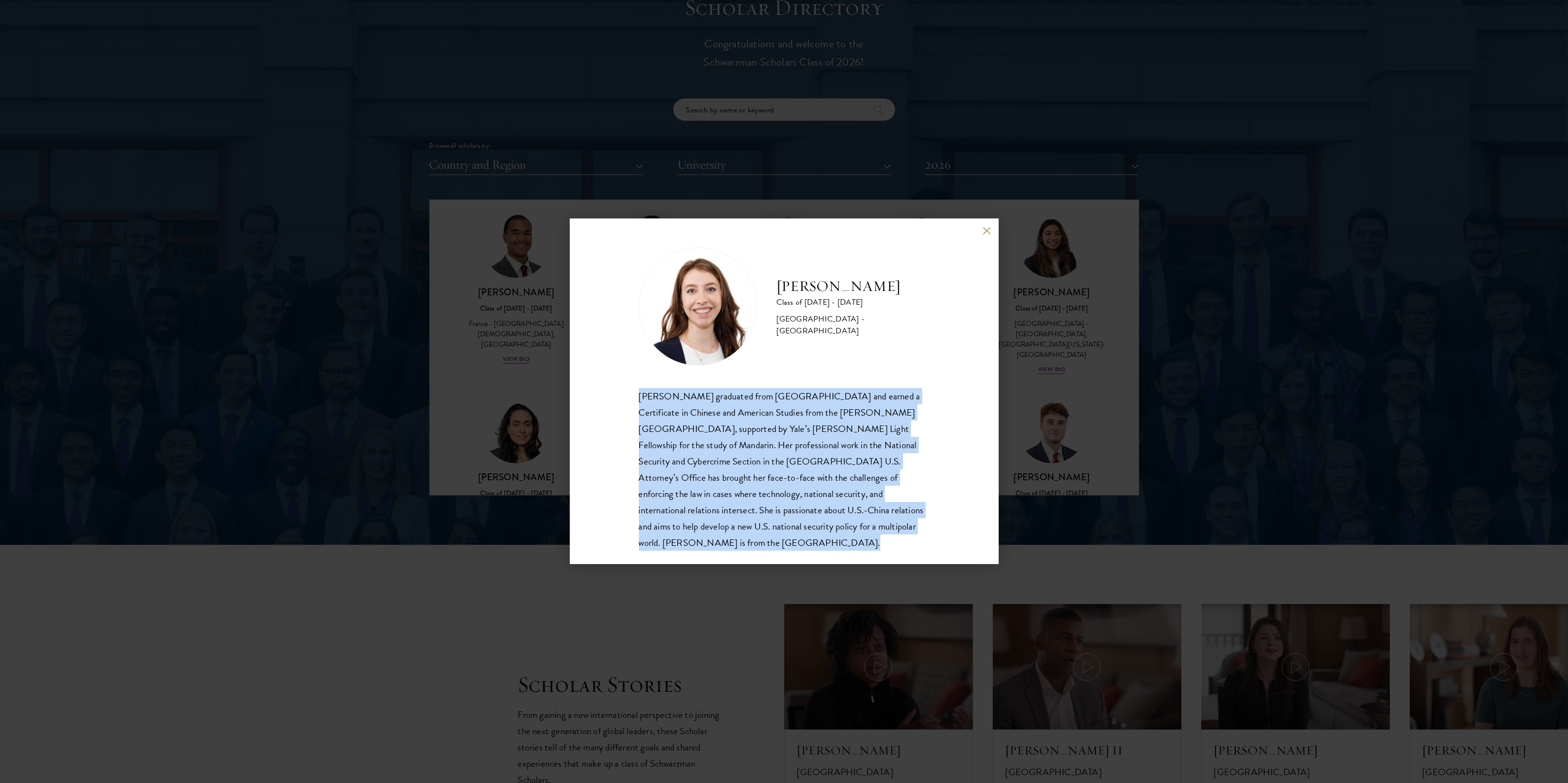
click at [707, 523] on div "Mary Clare McMahon graduated from Yale University and earned a Certificate in C…" at bounding box center [785, 469] width 291 height 163
click at [764, 513] on div "Mary Clare McMahon graduated from Yale University and earned a Certificate in C…" at bounding box center [785, 469] width 291 height 163
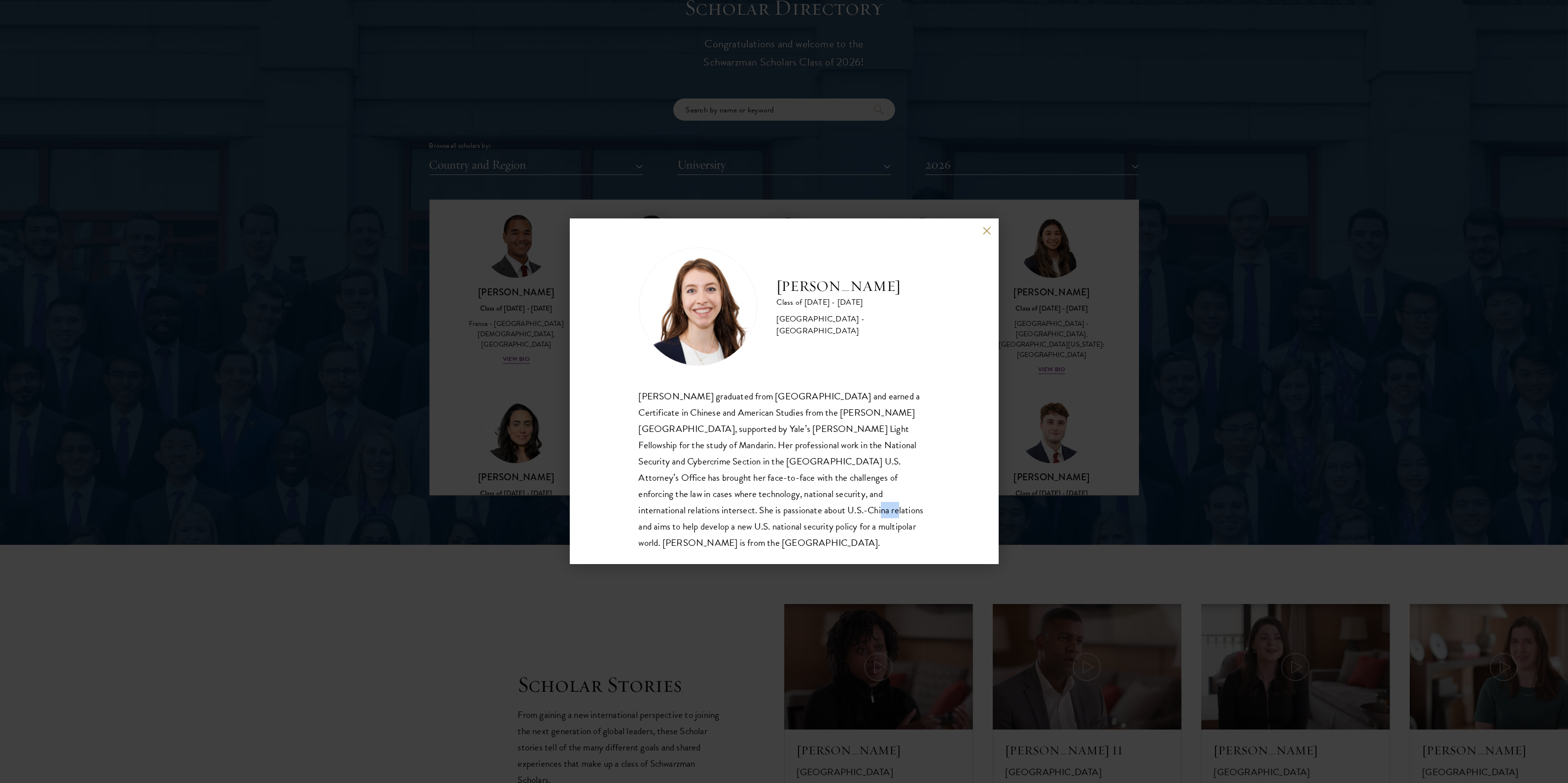
click at [764, 513] on div "Mary Clare McMahon graduated from Yale University and earned a Certificate in C…" at bounding box center [785, 469] width 291 height 163
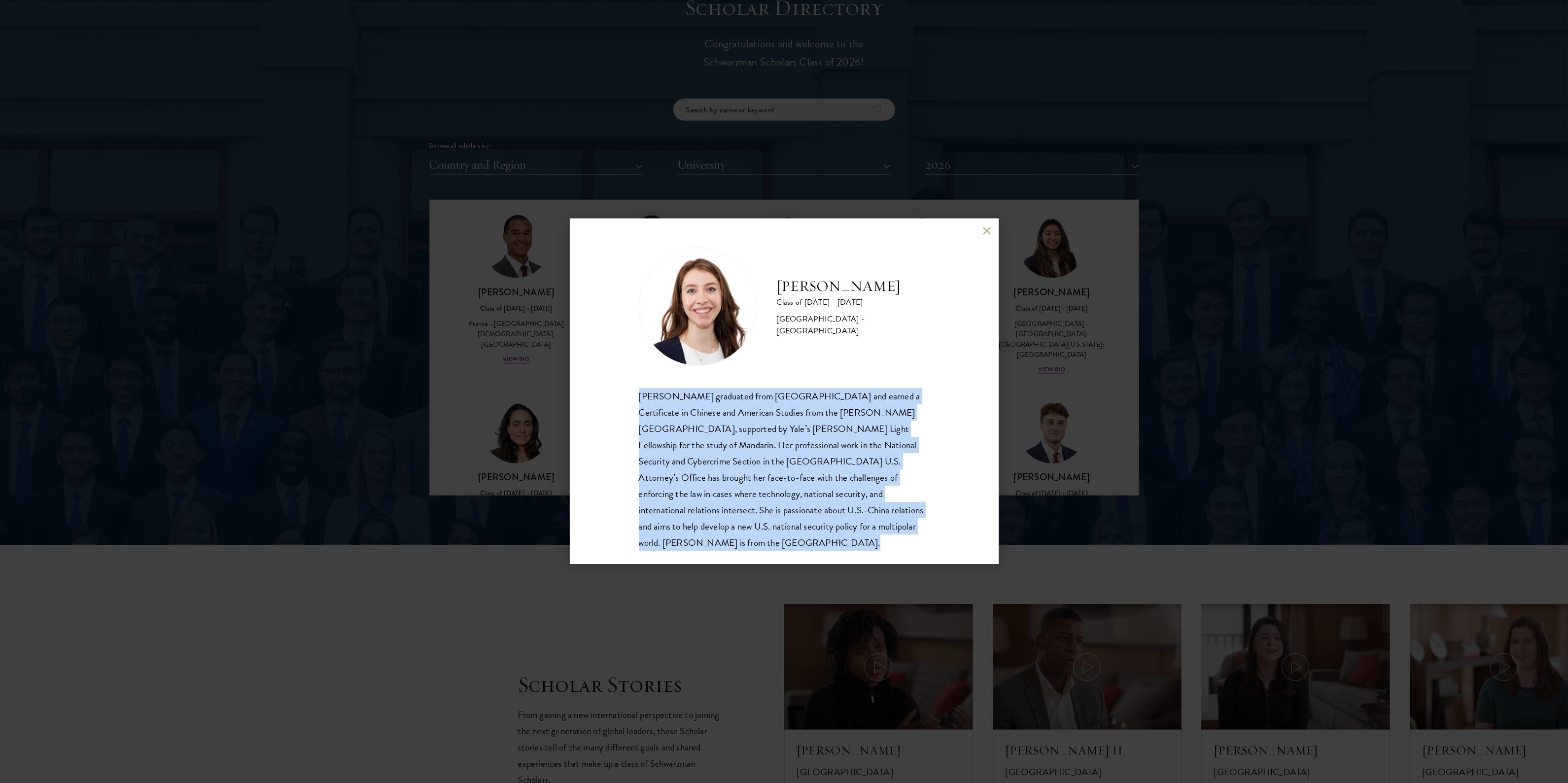
click at [764, 513] on div "Mary Clare McMahon graduated from Yale University and earned a Certificate in C…" at bounding box center [785, 469] width 291 height 163
click at [710, 519] on div "Mary Clare McMahon graduated from Yale University and earned a Certificate in C…" at bounding box center [785, 469] width 291 height 163
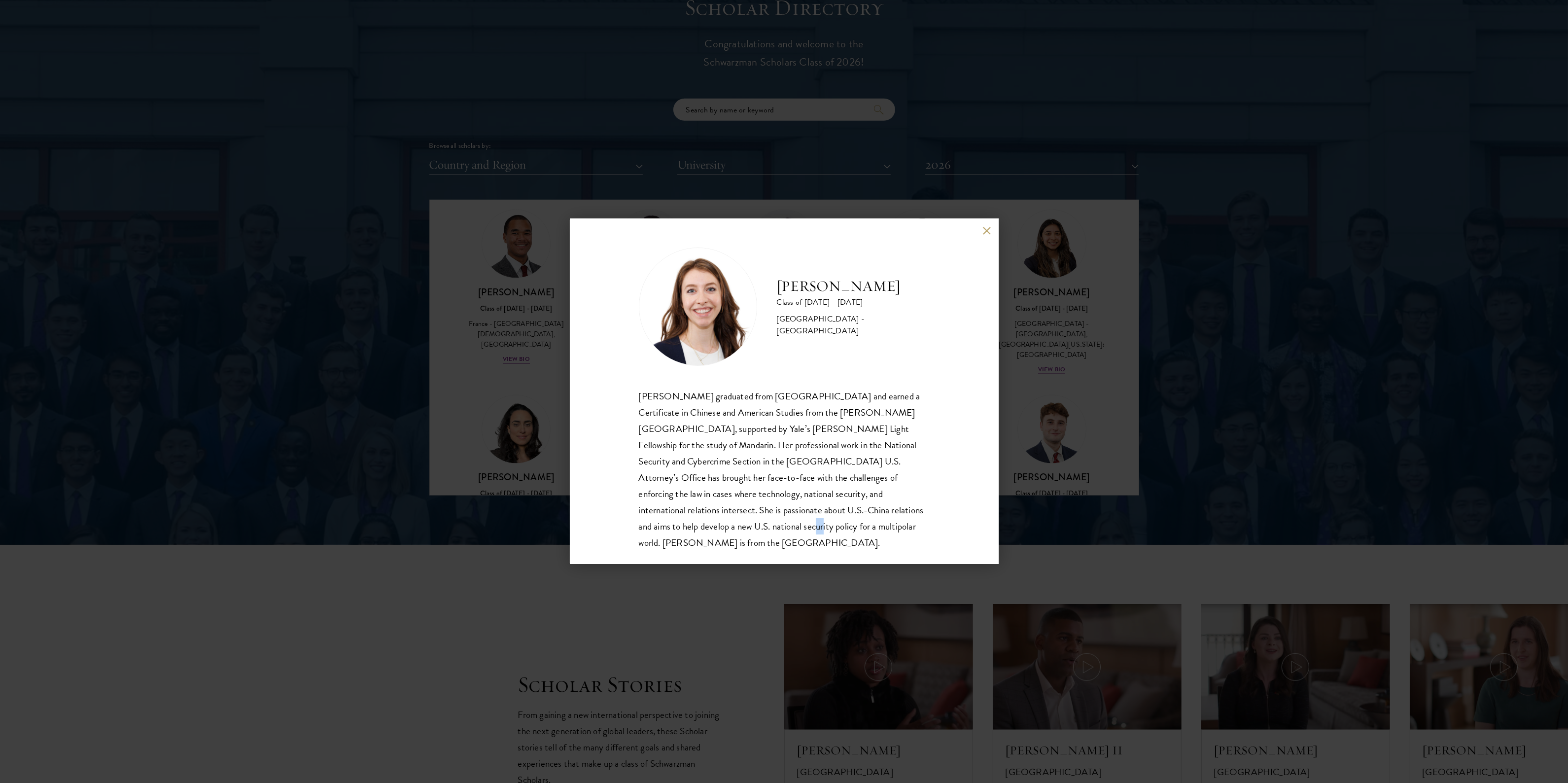
click at [710, 519] on div "Mary Clare McMahon graduated from Yale University and earned a Certificate in C…" at bounding box center [785, 469] width 291 height 163
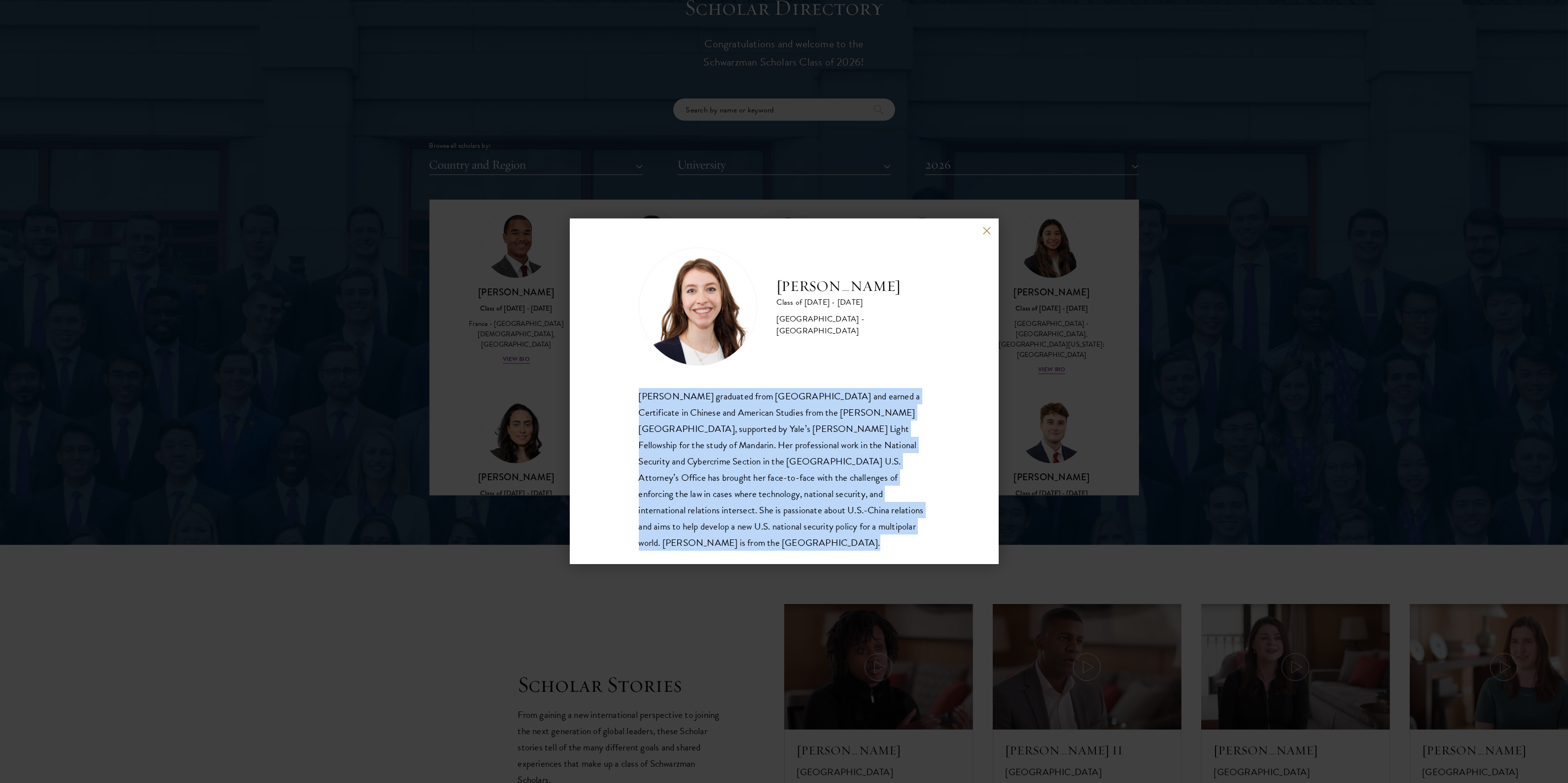
click at [710, 519] on div "Mary Clare McMahon graduated from Yale University and earned a Certificate in C…" at bounding box center [785, 469] width 291 height 163
click at [772, 505] on div "Mary Clare McMahon graduated from Yale University and earned a Certificate in C…" at bounding box center [785, 469] width 291 height 163
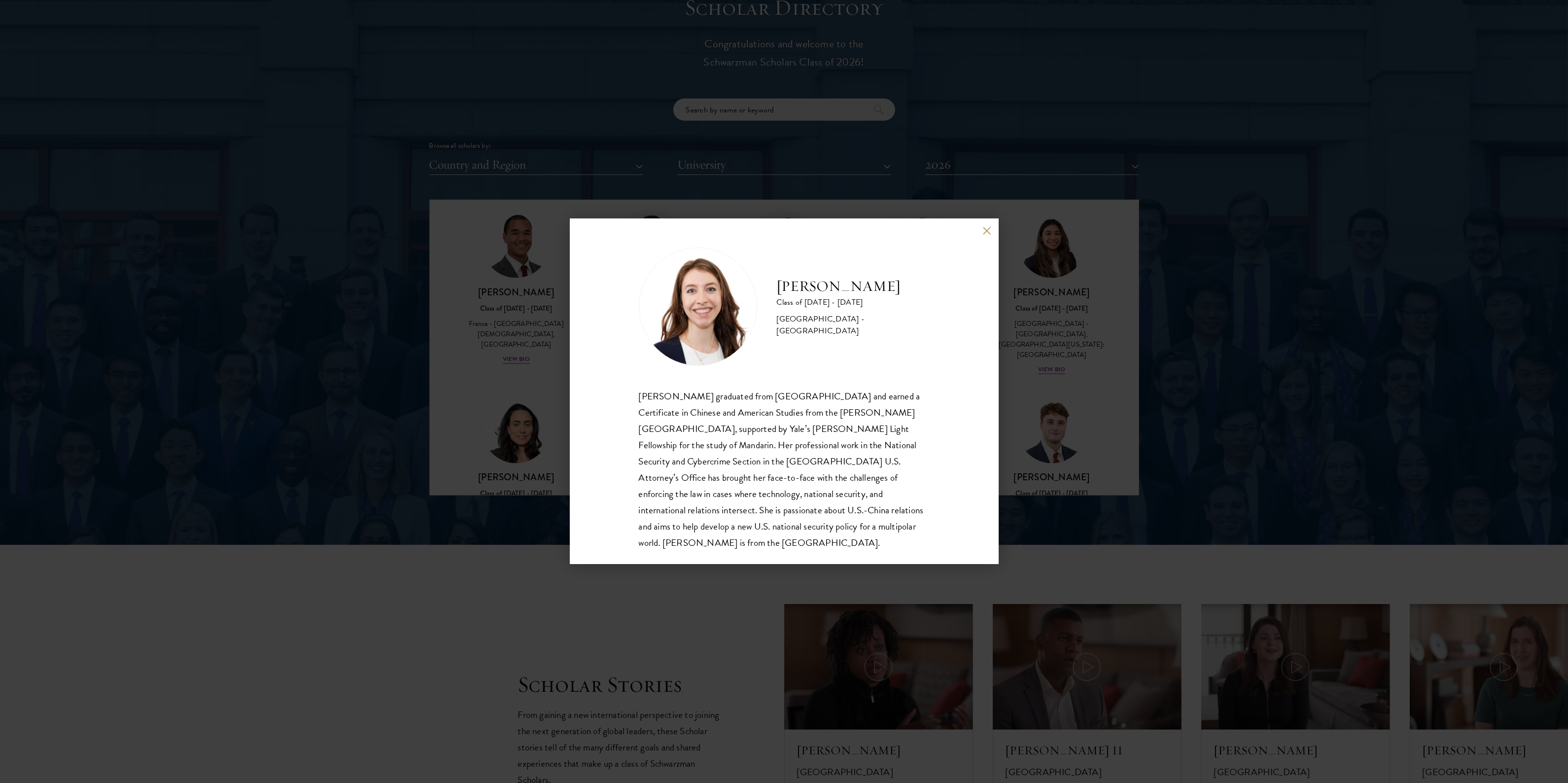
click at [778, 354] on div "Mary Clare McMahon Class of 2025 - 2026 United States of America - Yale Univers…" at bounding box center [784, 392] width 1568 height 783
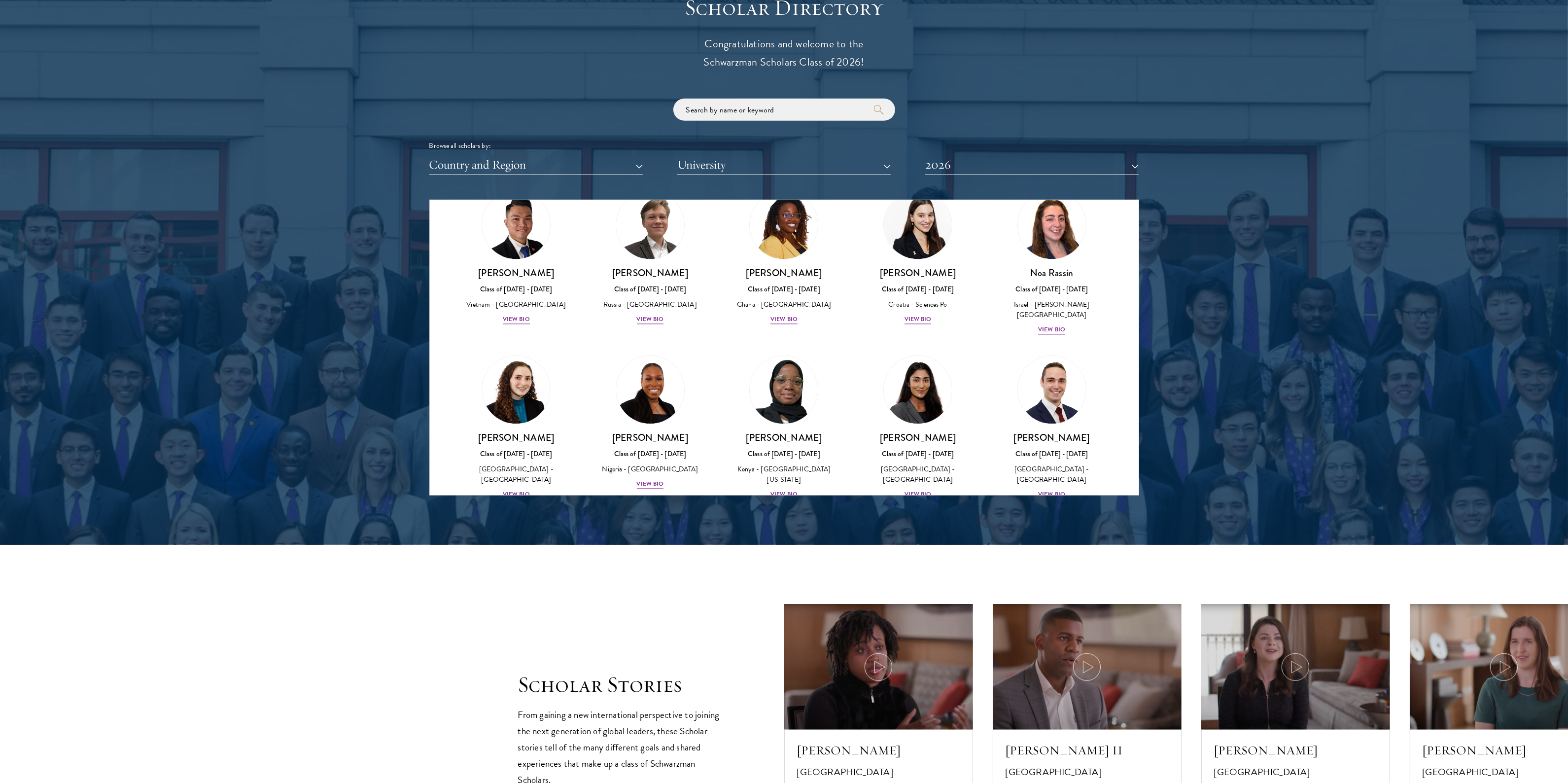
scroll to position [3917, 0]
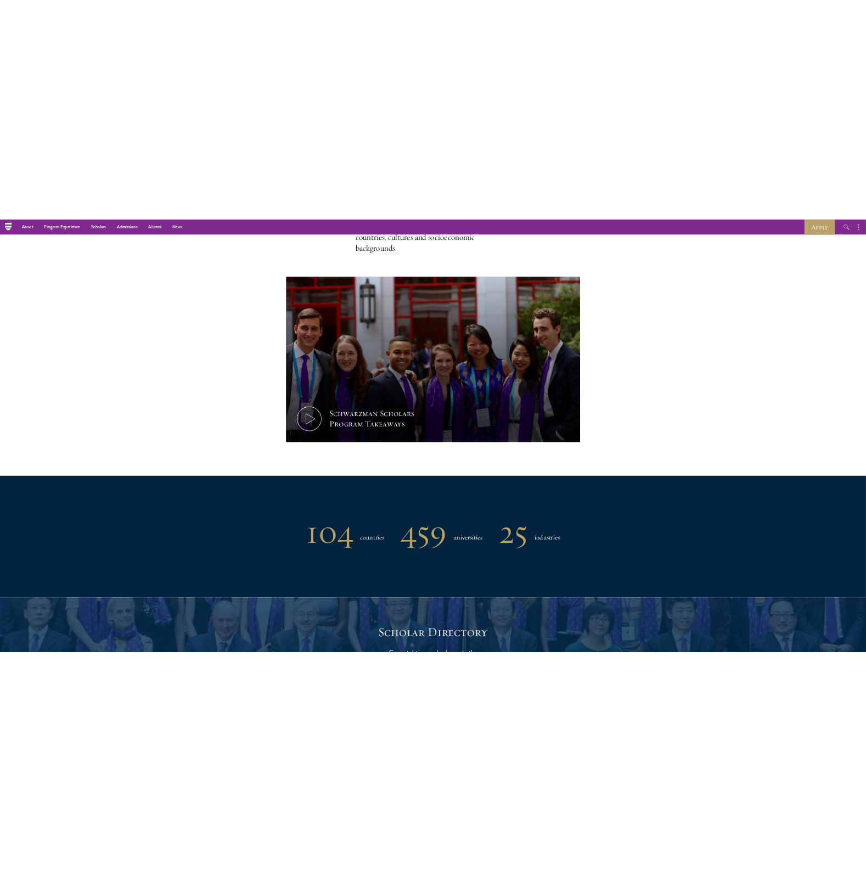
scroll to position [137, 0]
